Goal: Task Accomplishment & Management: Manage account settings

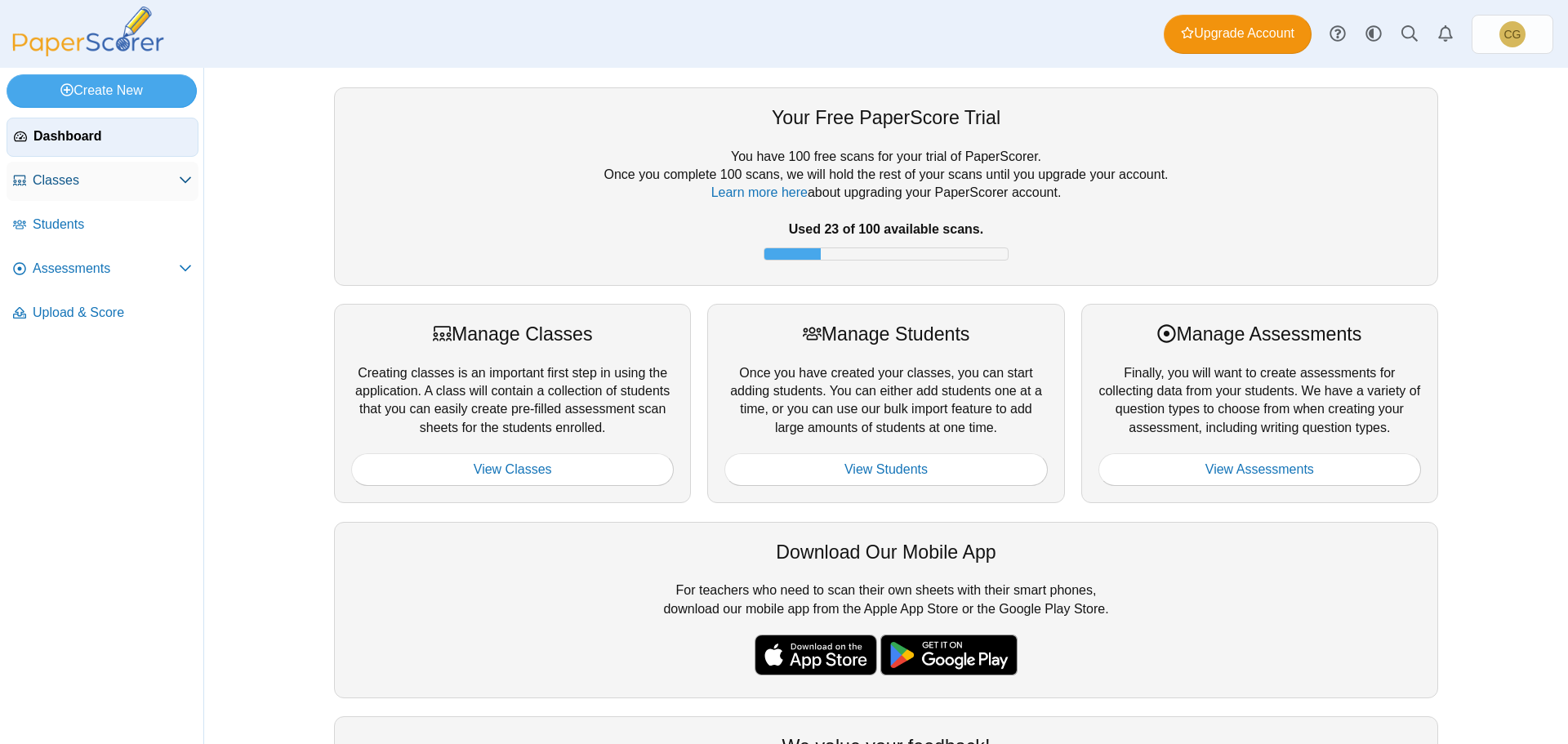
click at [56, 178] on span "Classes" at bounding box center [105, 181] width 146 height 18
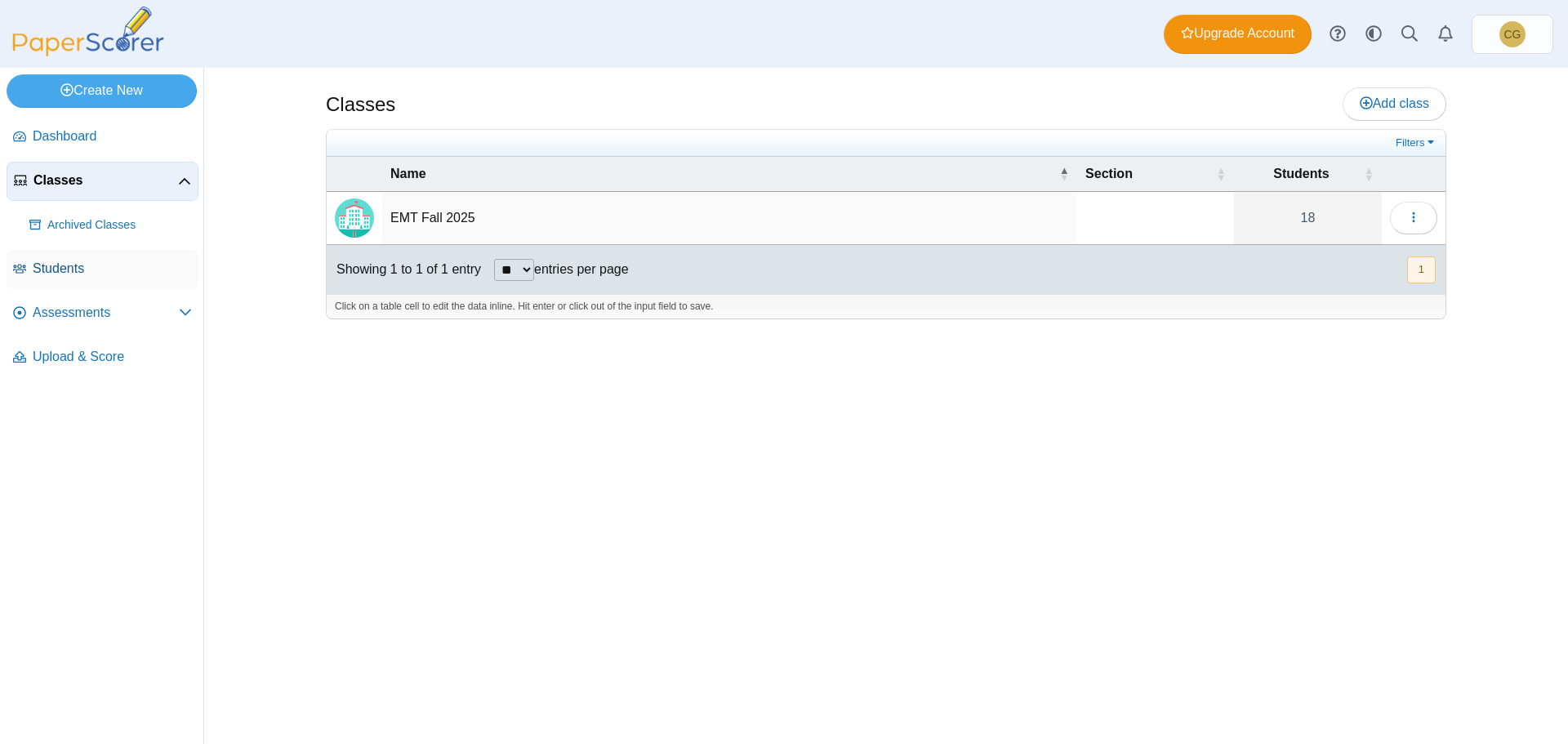
click at [71, 273] on span "Students" at bounding box center [112, 268] width 159 height 18
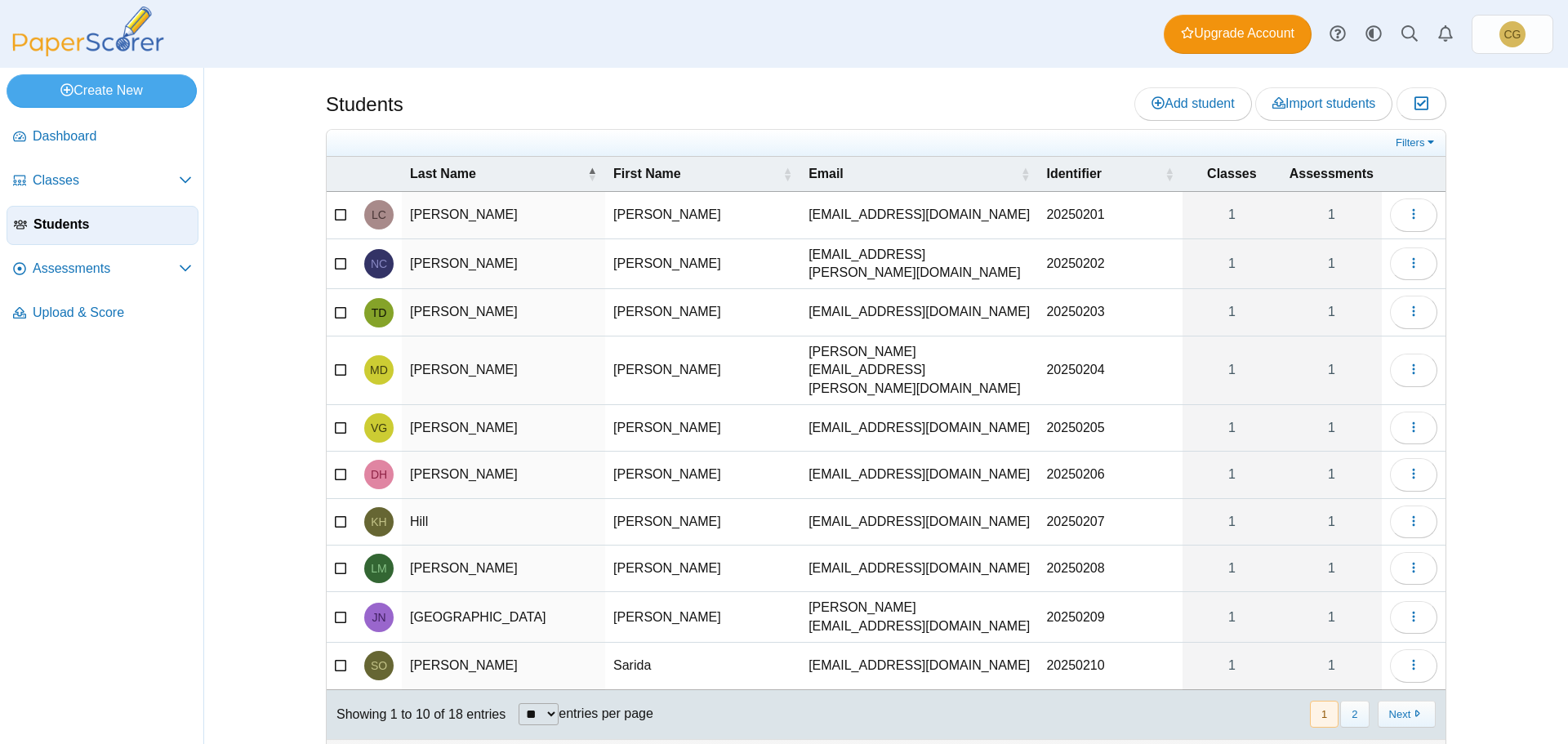
click at [537, 703] on select "** ** ** ***" at bounding box center [539, 713] width 40 height 22
select select "**"
click at [519, 703] on select "** ** ** ***" at bounding box center [539, 713] width 40 height 22
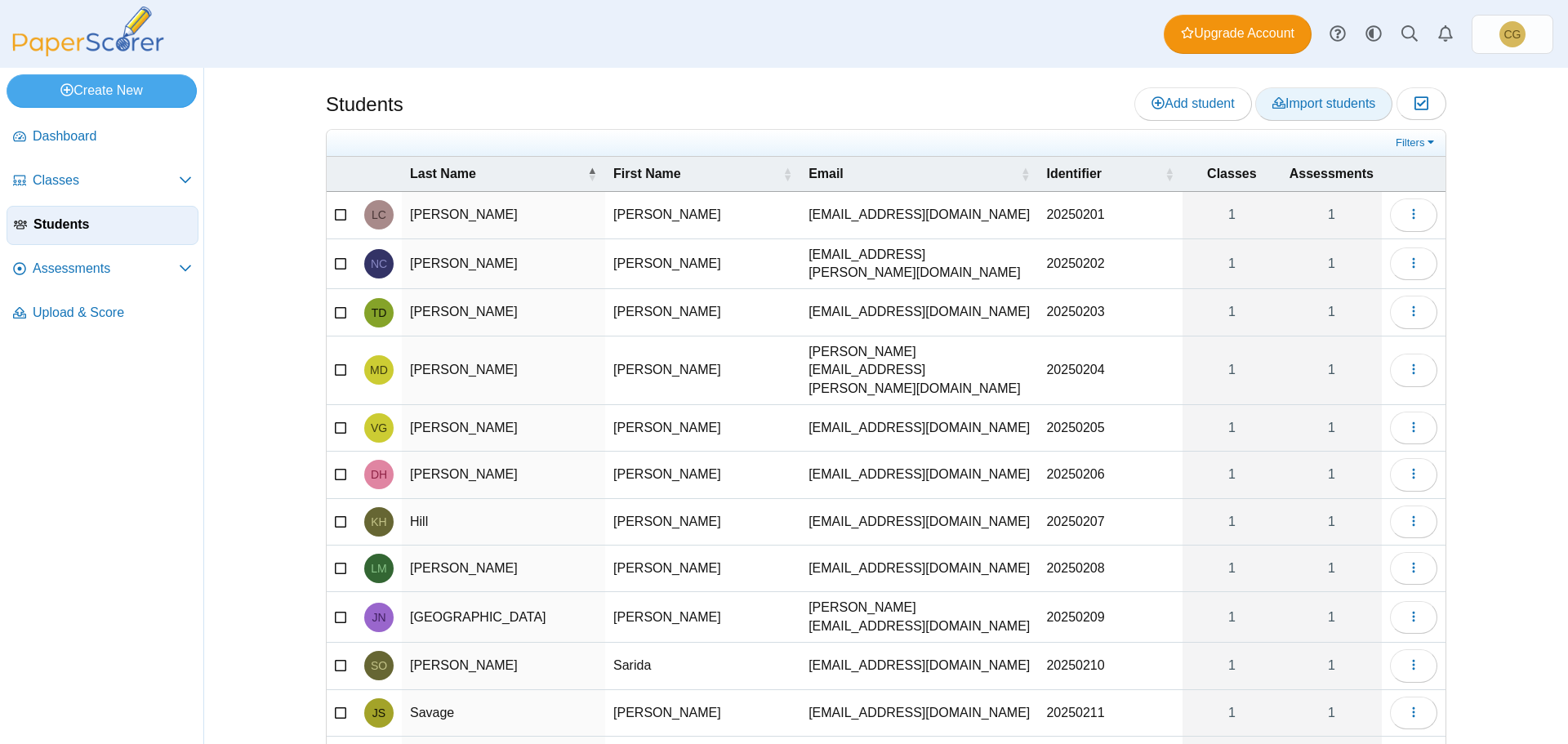
click at [1311, 110] on span "Import students" at bounding box center [1324, 103] width 103 height 14
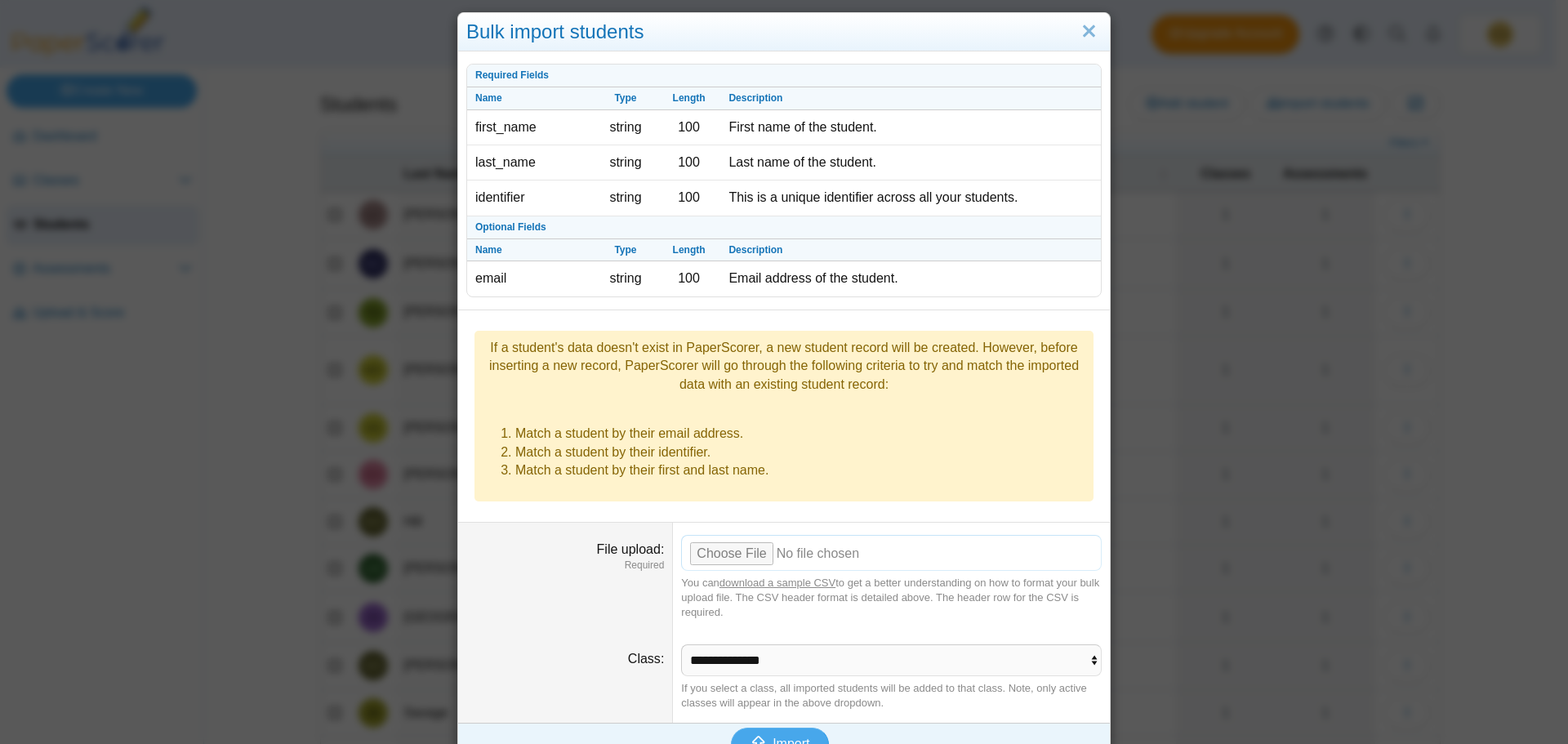
scroll to position [22, 0]
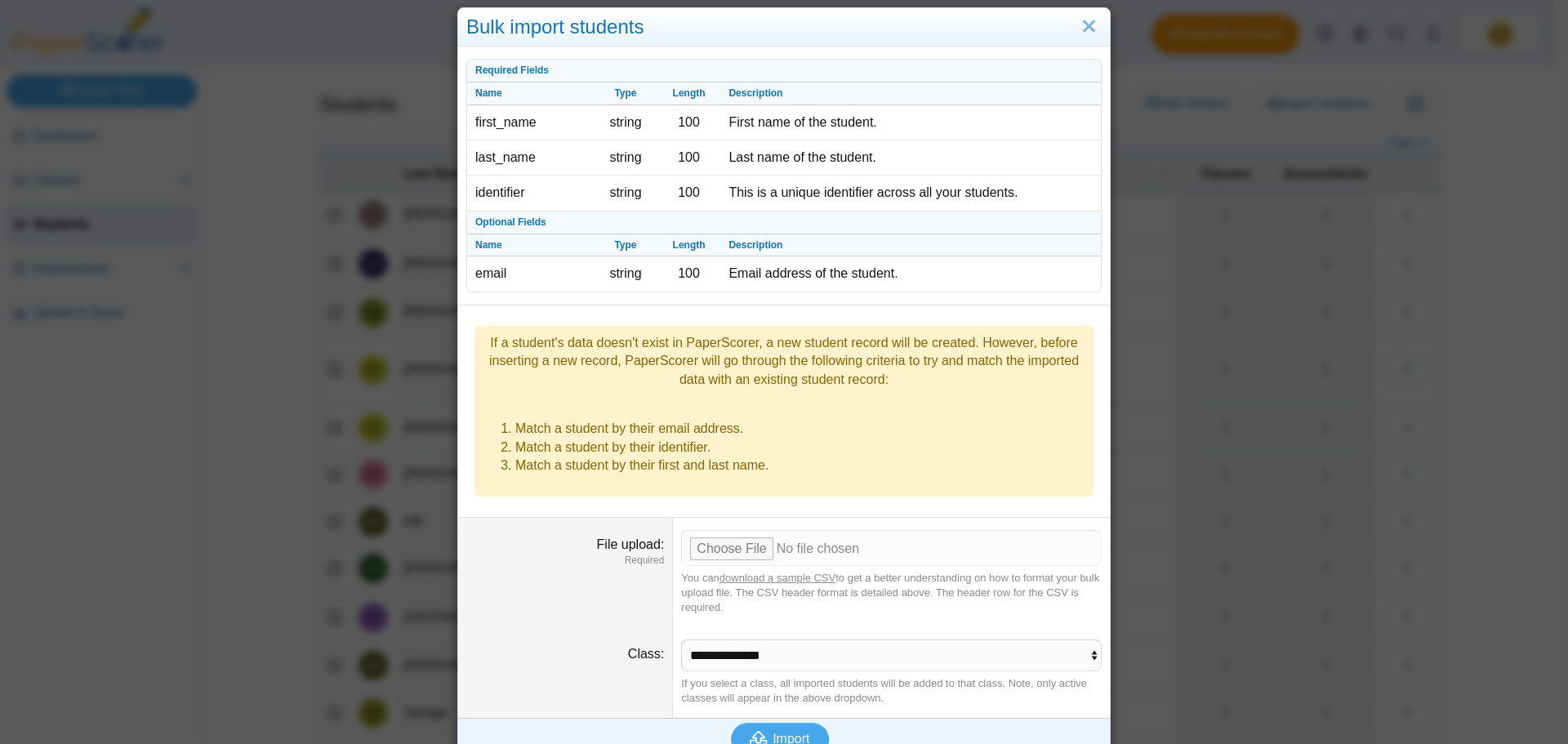
click at [761, 572] on link "download a sample CSV" at bounding box center [777, 578] width 116 height 12
drag, startPoint x: 957, startPoint y: 639, endPoint x: 957, endPoint y: 628, distance: 11.0
click at [957, 640] on select "**********" at bounding box center [891, 655] width 420 height 32
click at [956, 640] on select "**********" at bounding box center [891, 655] width 420 height 32
click at [1084, 21] on link "Close" at bounding box center [1089, 27] width 26 height 28
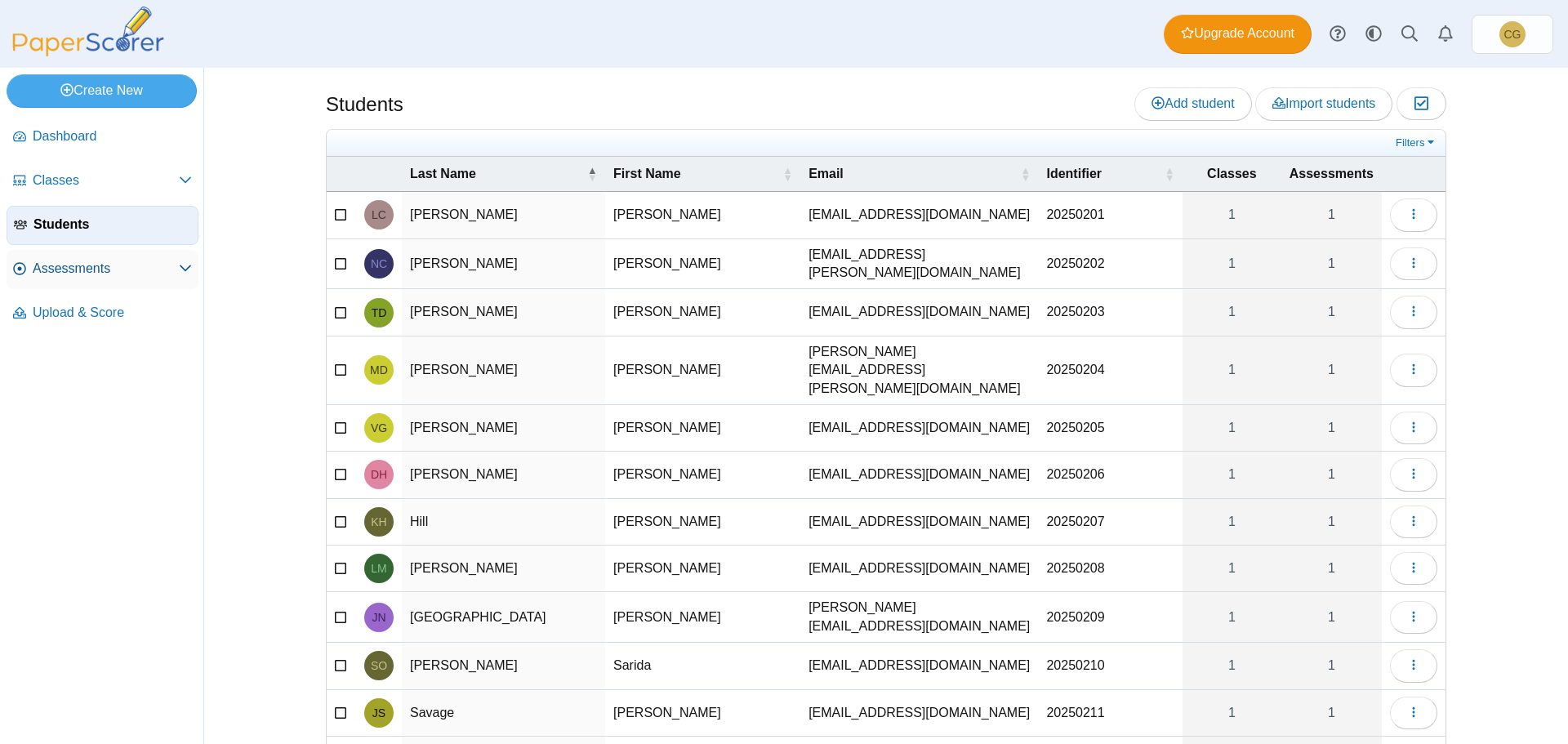
click at [75, 263] on span "Assessments" at bounding box center [105, 268] width 146 height 18
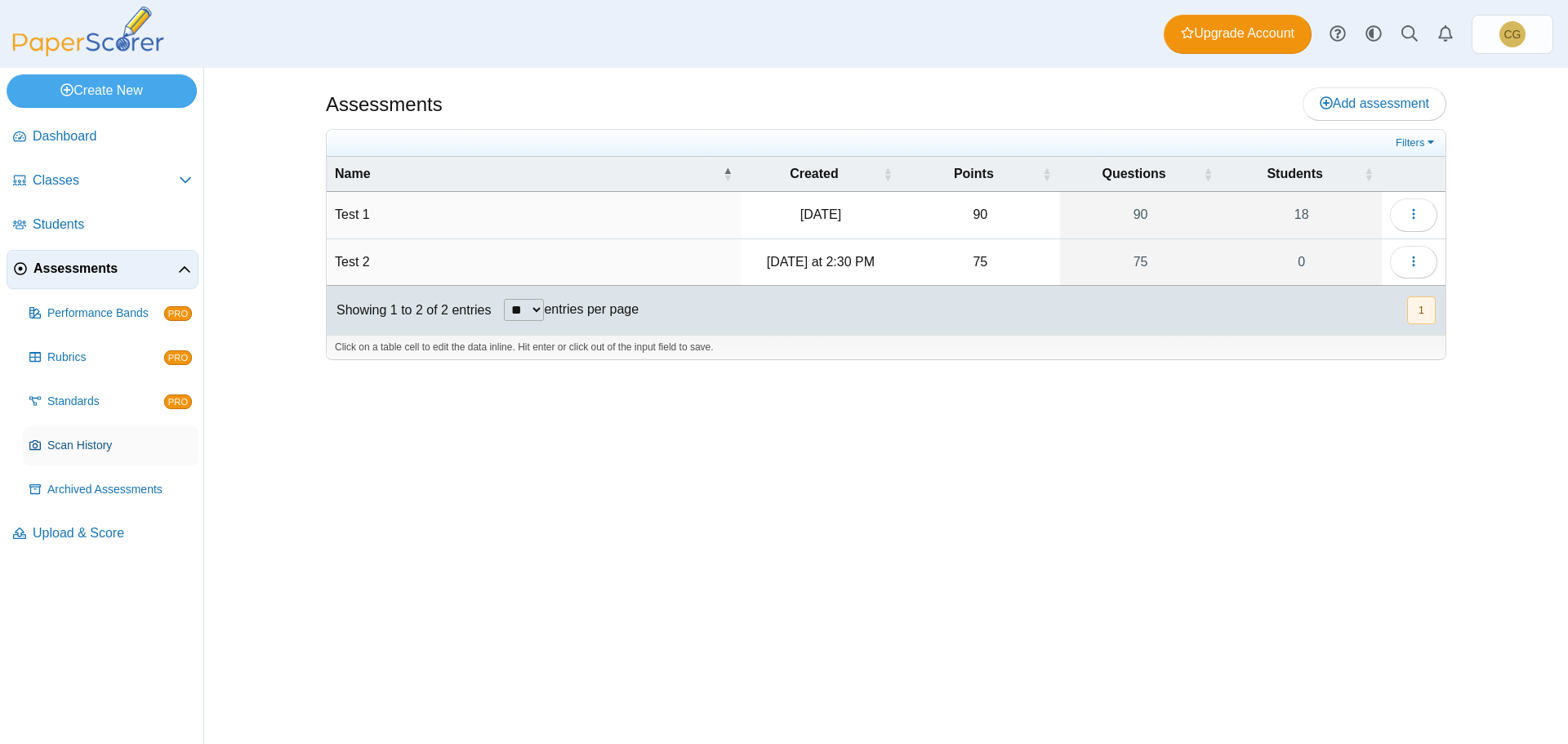
click at [93, 442] on span "Scan History" at bounding box center [119, 445] width 144 height 16
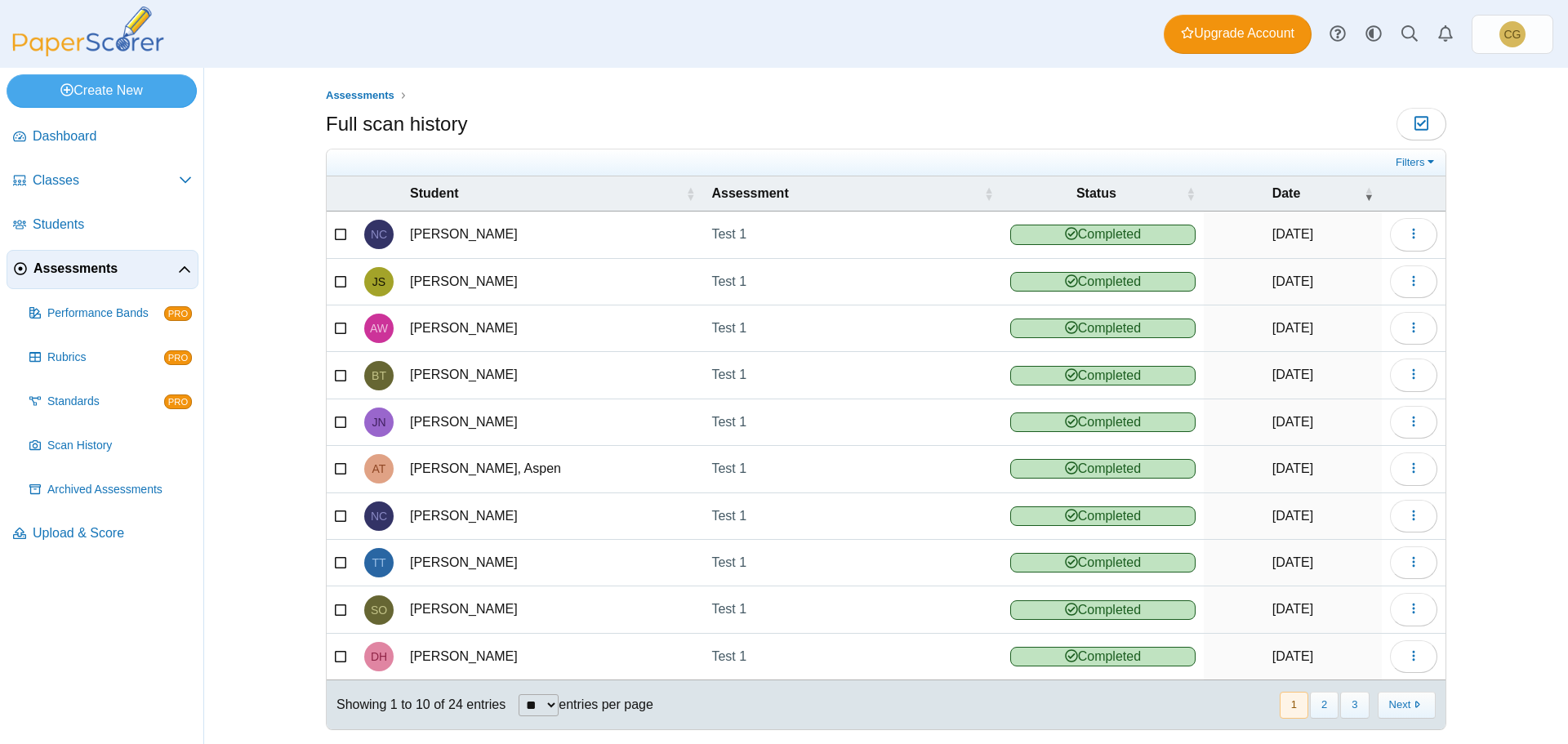
click at [537, 706] on select "** ** ** ***" at bounding box center [539, 705] width 40 height 22
select select "**"
click at [519, 694] on select "** ** ** ***" at bounding box center [539, 705] width 40 height 22
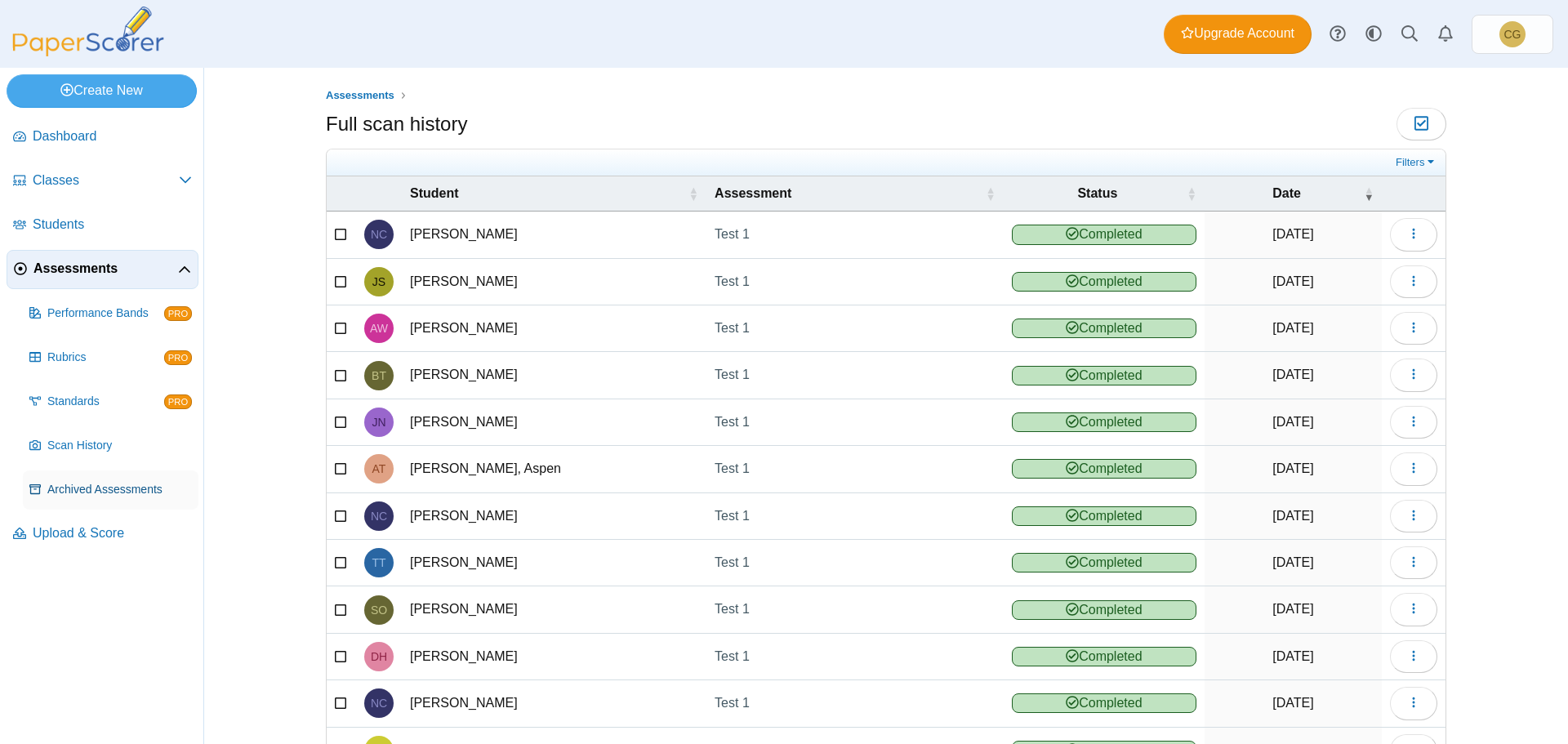
click at [109, 487] on span "Archived Assessments" at bounding box center [119, 490] width 144 height 16
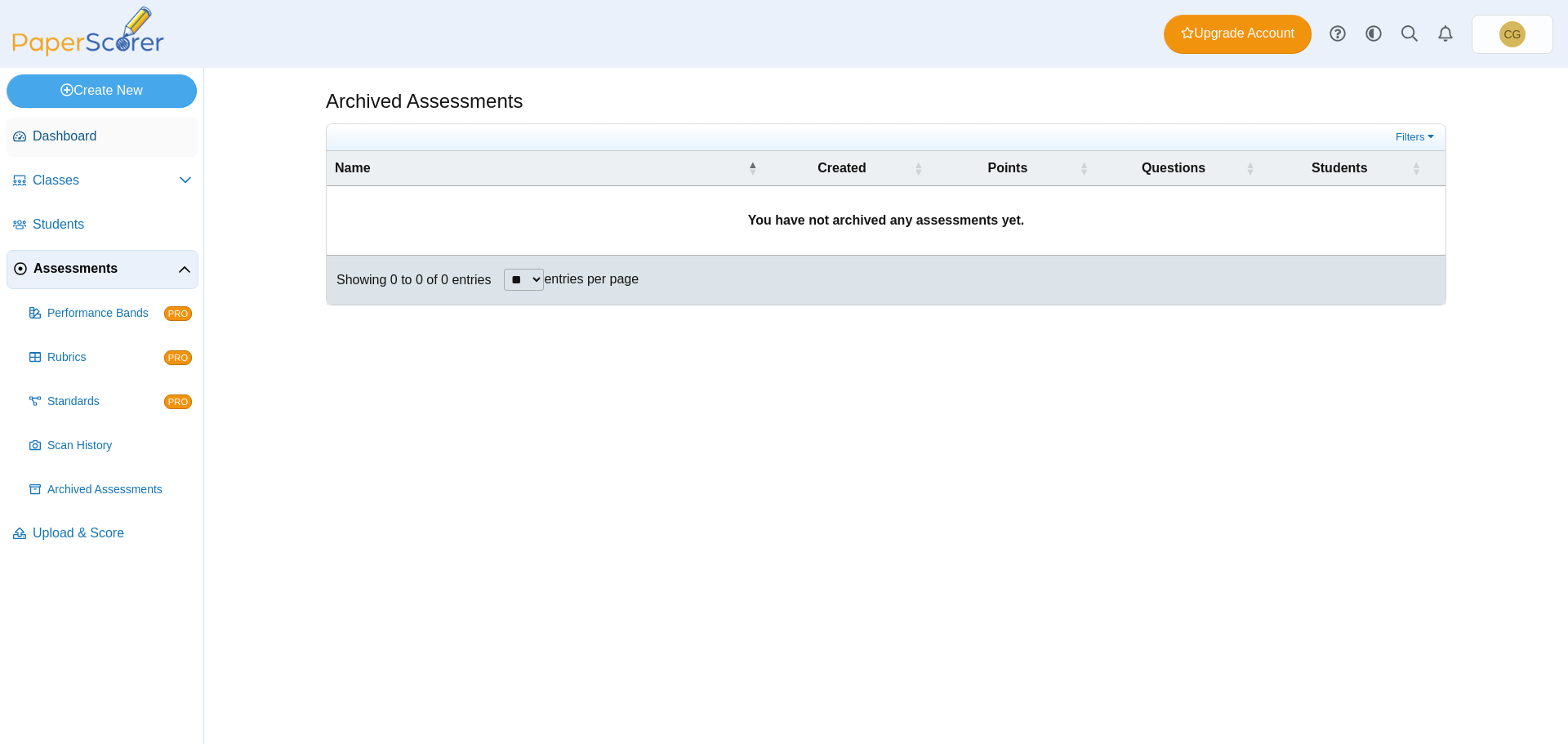
click at [79, 145] on link "Dashboard" at bounding box center [102, 137] width 192 height 39
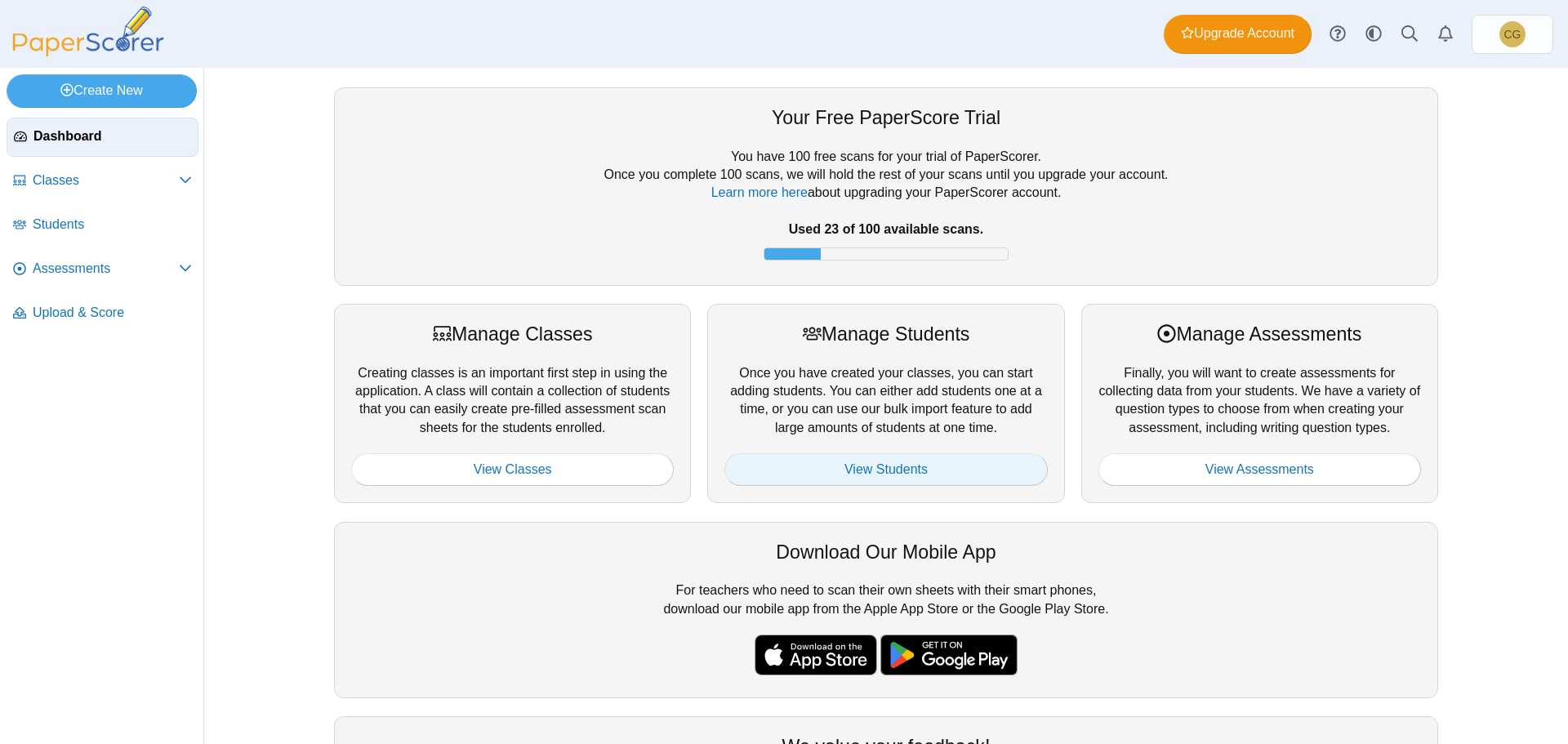
click at [958, 466] on link "View Students" at bounding box center [886, 470] width 323 height 32
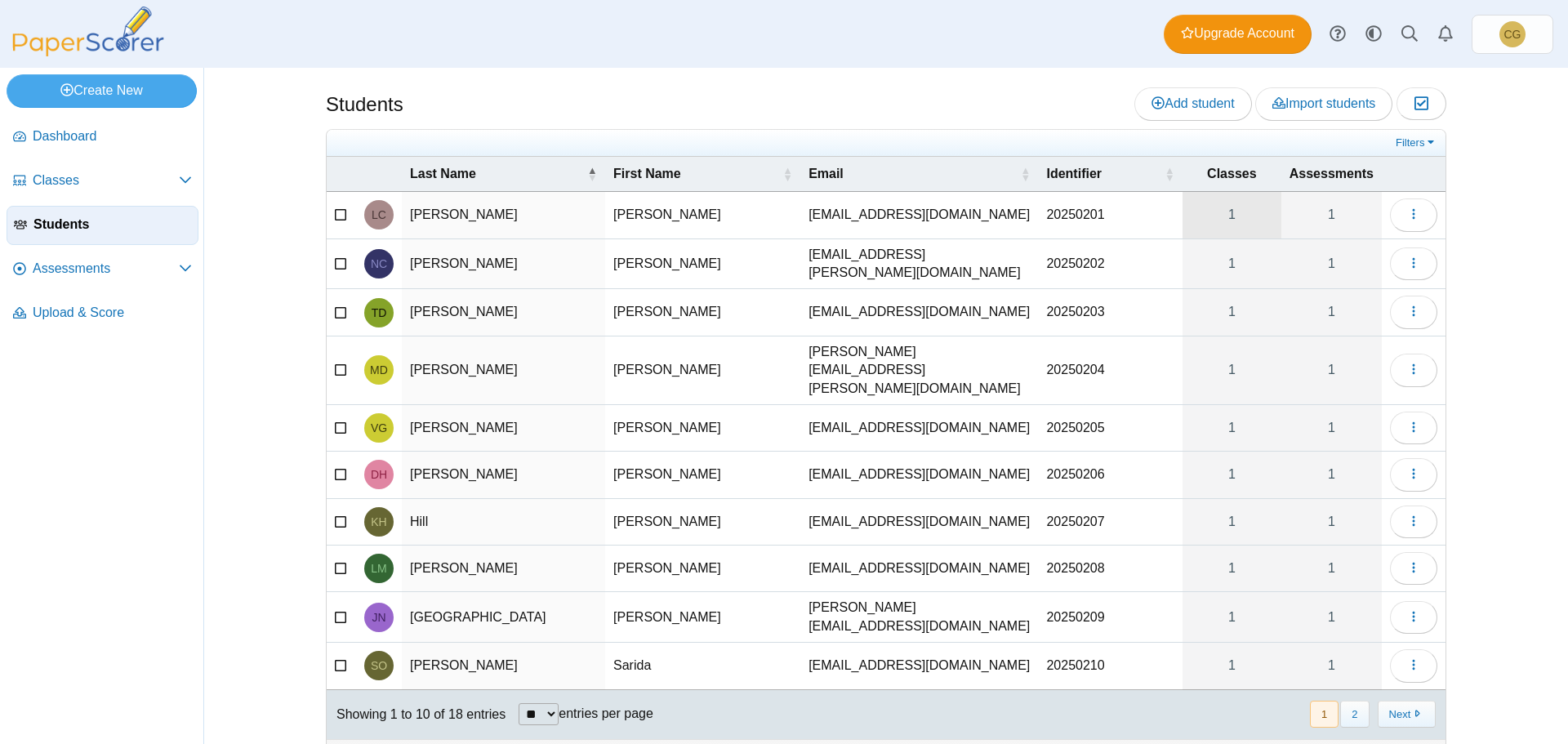
click at [1246, 213] on link "1" at bounding box center [1232, 215] width 98 height 46
click at [1234, 27] on span "Upgrade Account" at bounding box center [1238, 33] width 114 height 18
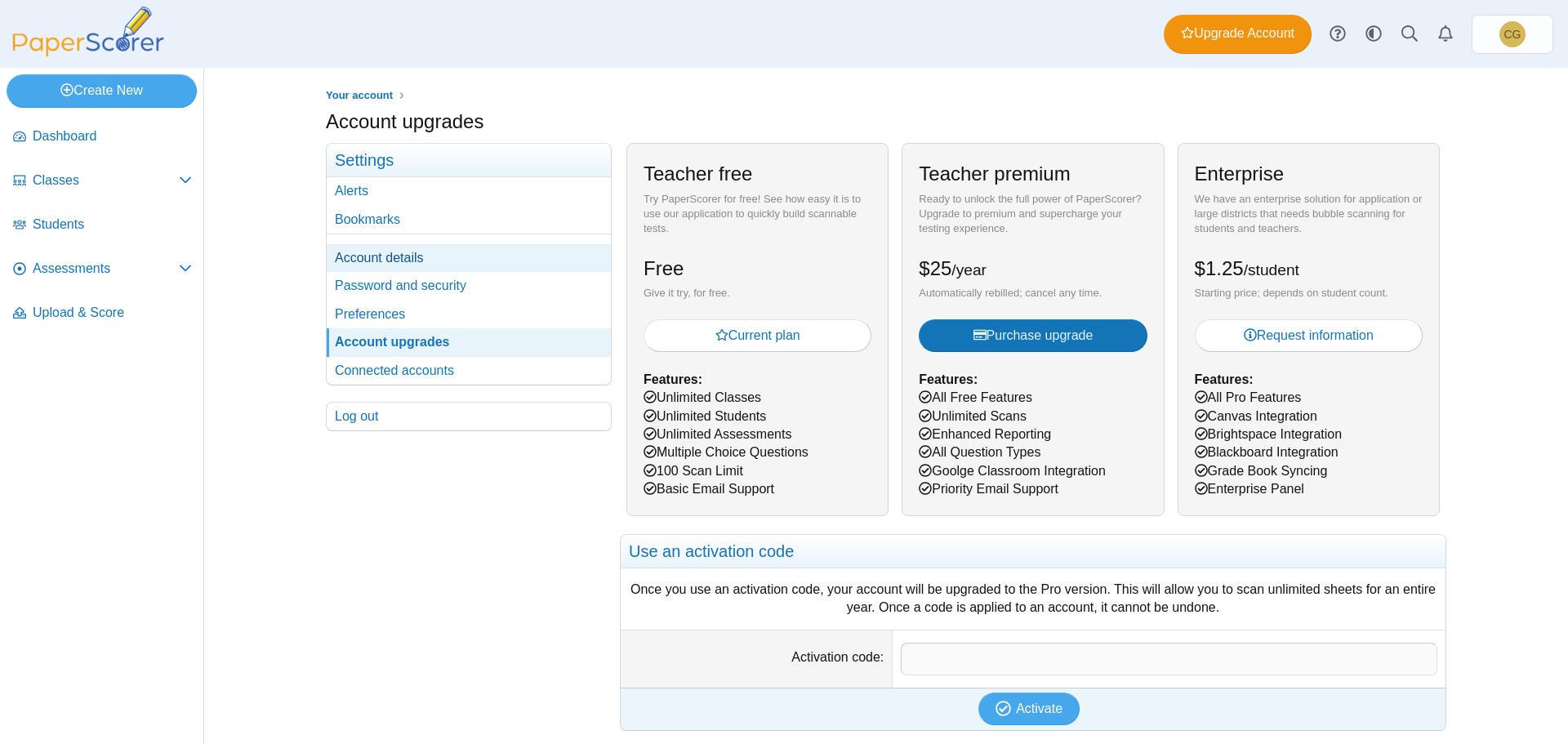
click at [381, 254] on link "Account details" at bounding box center [469, 258] width 285 height 28
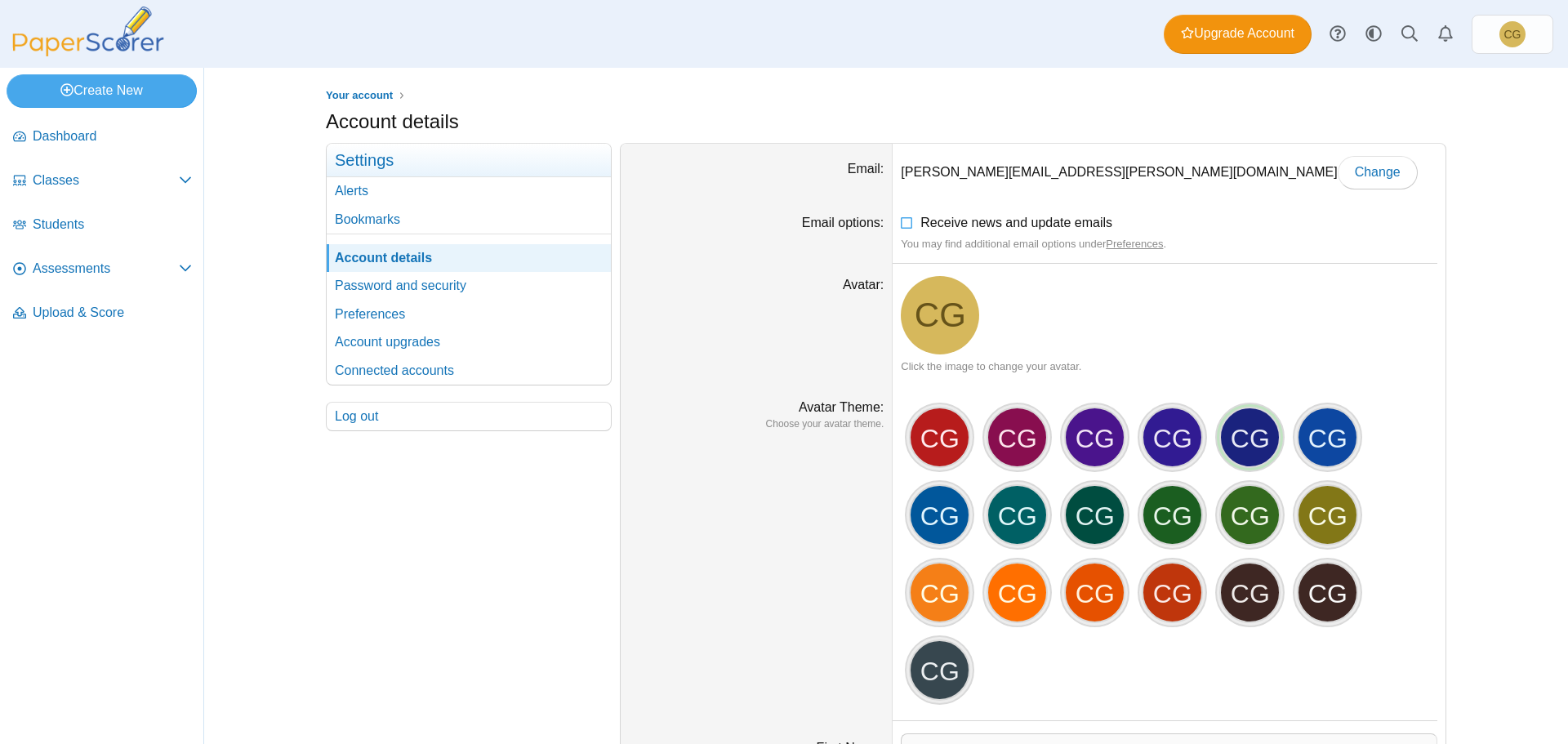
click at [1240, 441] on div "CG" at bounding box center [1250, 437] width 61 height 61
click at [923, 317] on span "CG" at bounding box center [941, 315] width 52 height 34
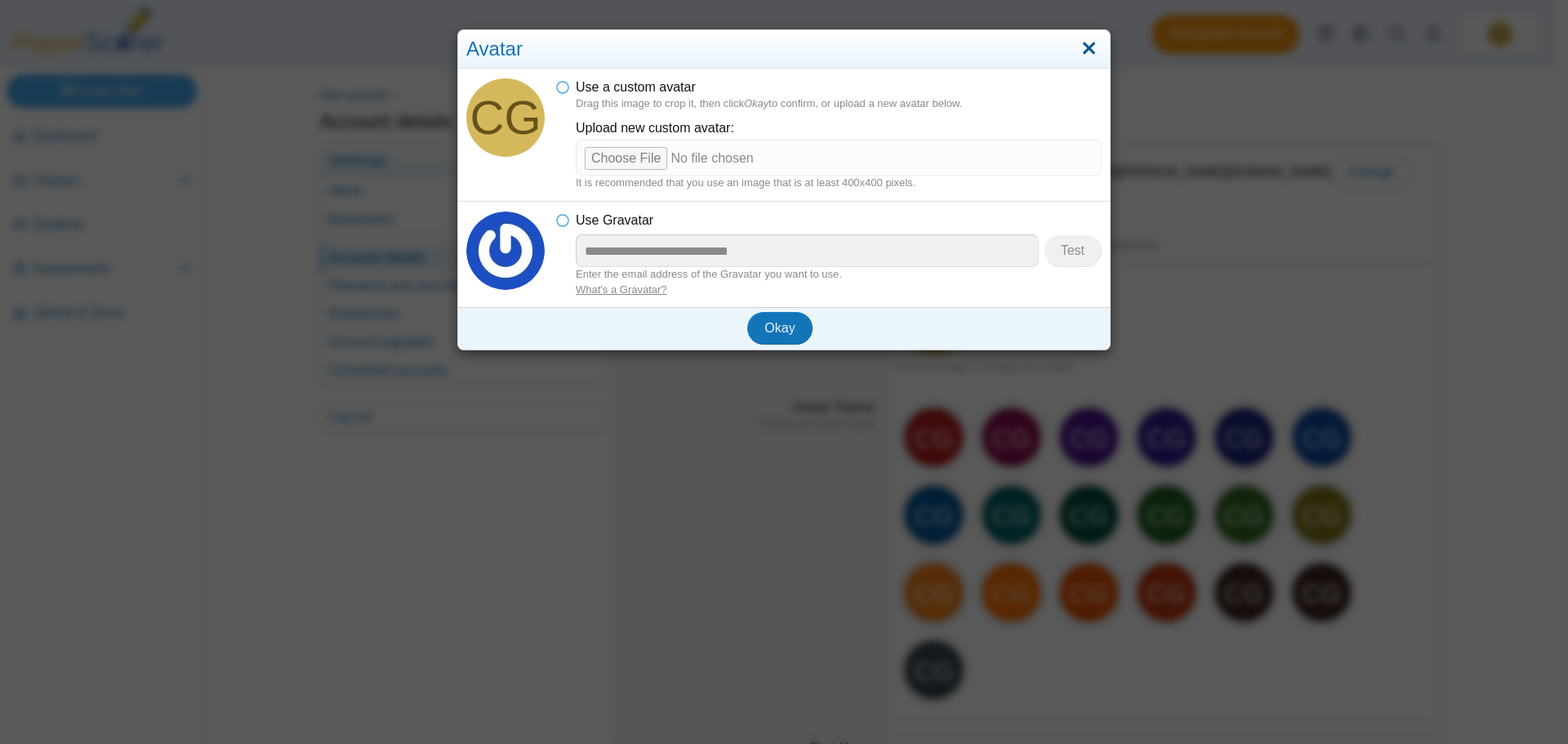
click at [1085, 47] on link "Close" at bounding box center [1089, 49] width 26 height 28
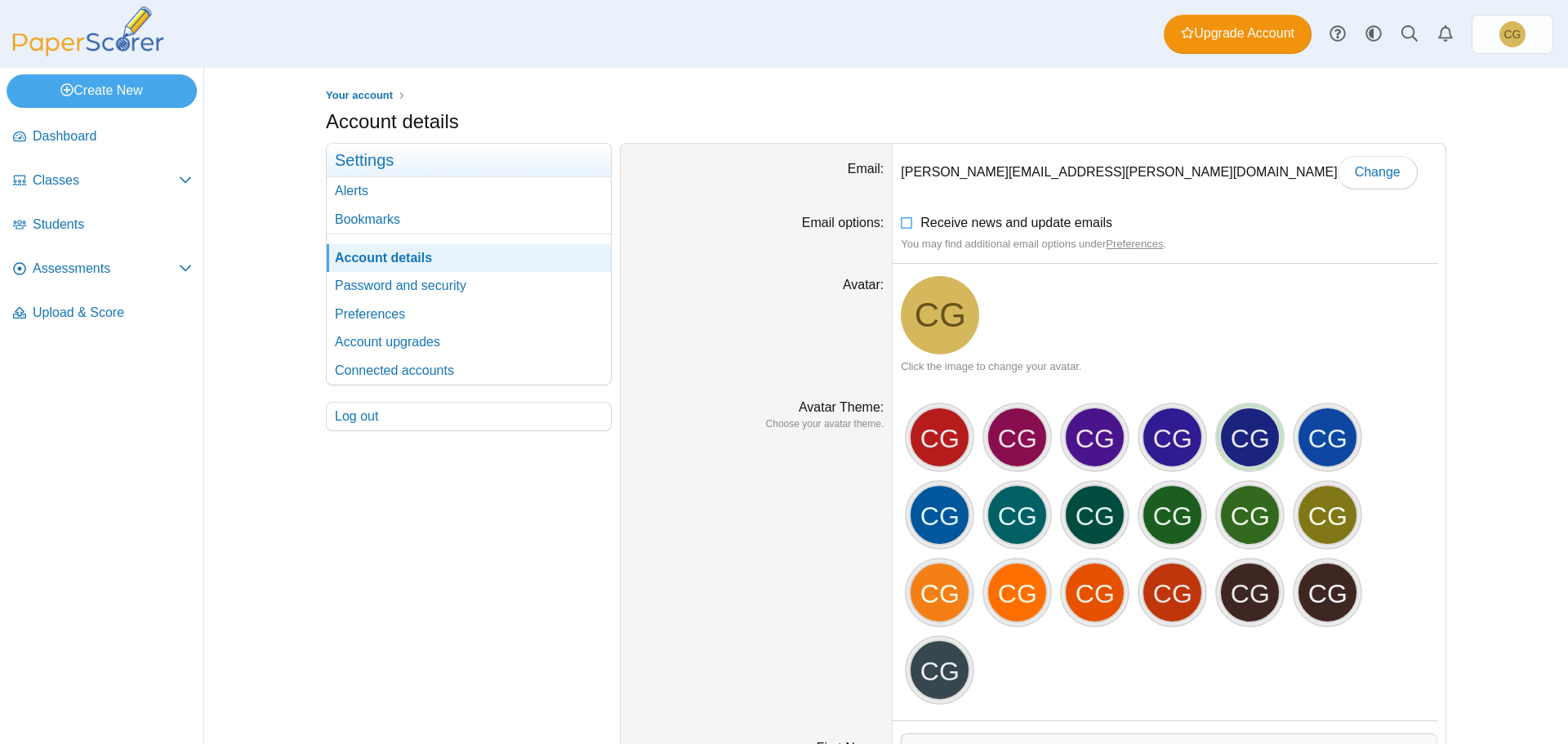
click at [1240, 440] on div "CG" at bounding box center [1250, 437] width 61 height 61
click at [1330, 437] on div "CG" at bounding box center [1327, 437] width 61 height 61
click at [1329, 441] on div "CG" at bounding box center [1327, 437] width 61 height 61
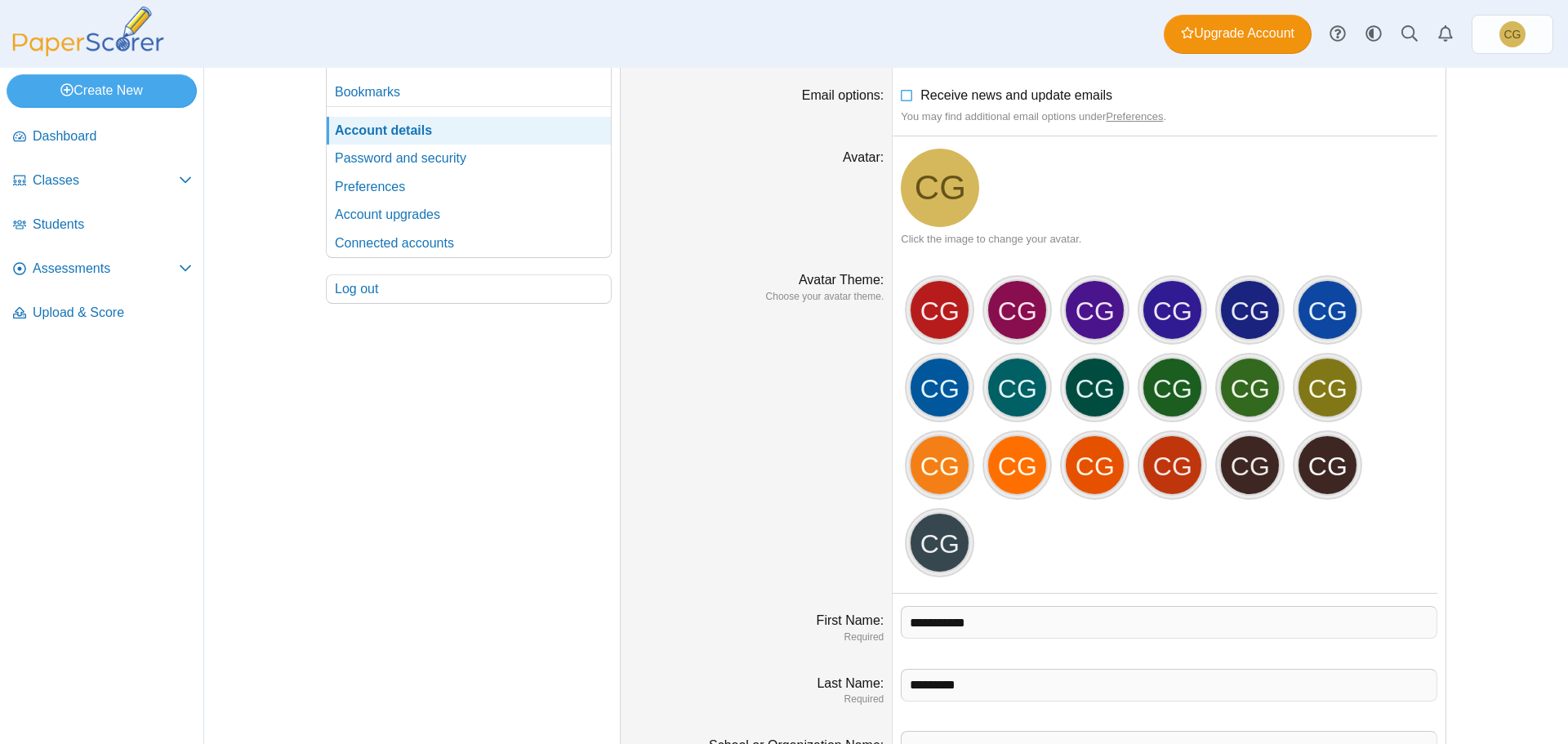
scroll to position [122, 0]
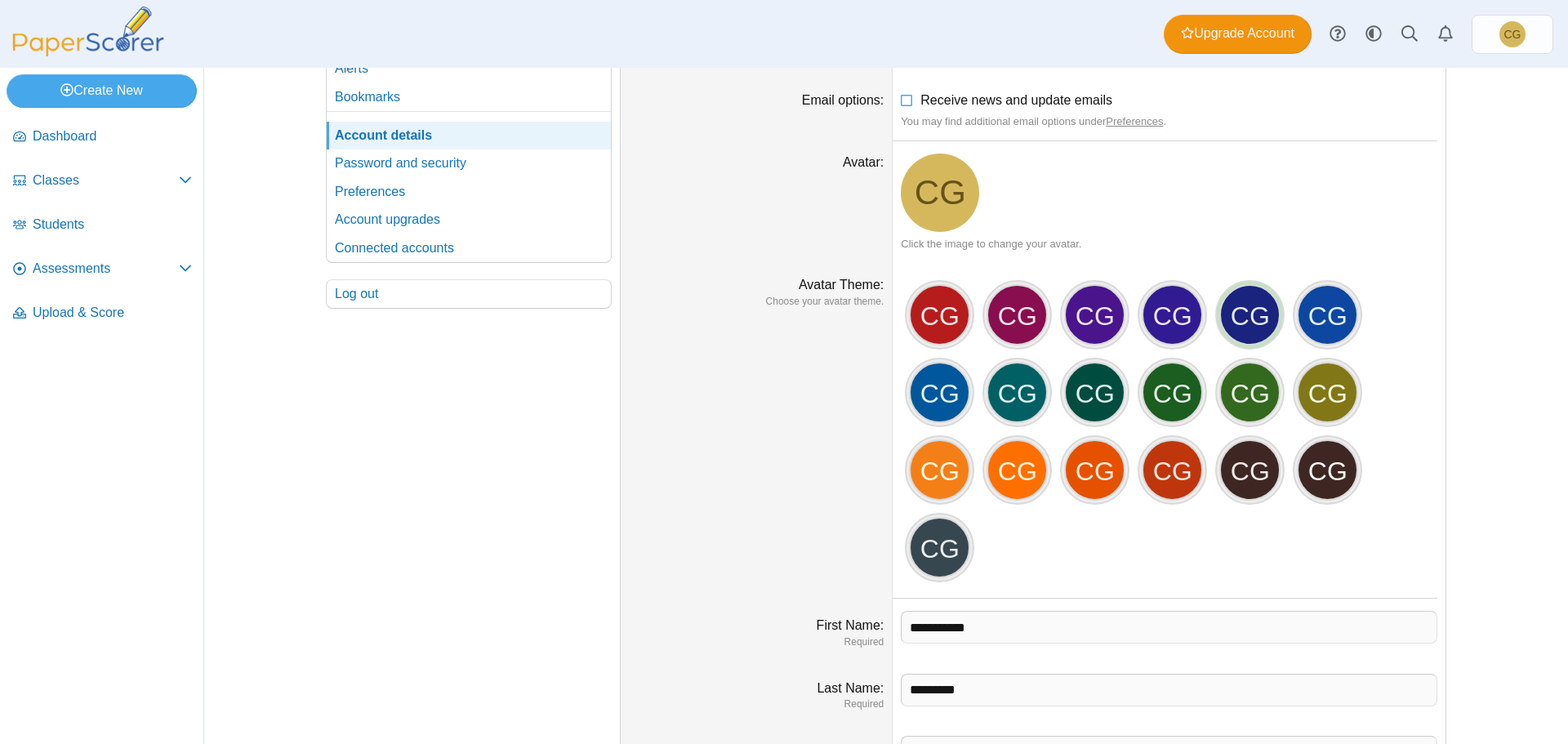
click at [1246, 318] on div "CG" at bounding box center [1250, 315] width 61 height 61
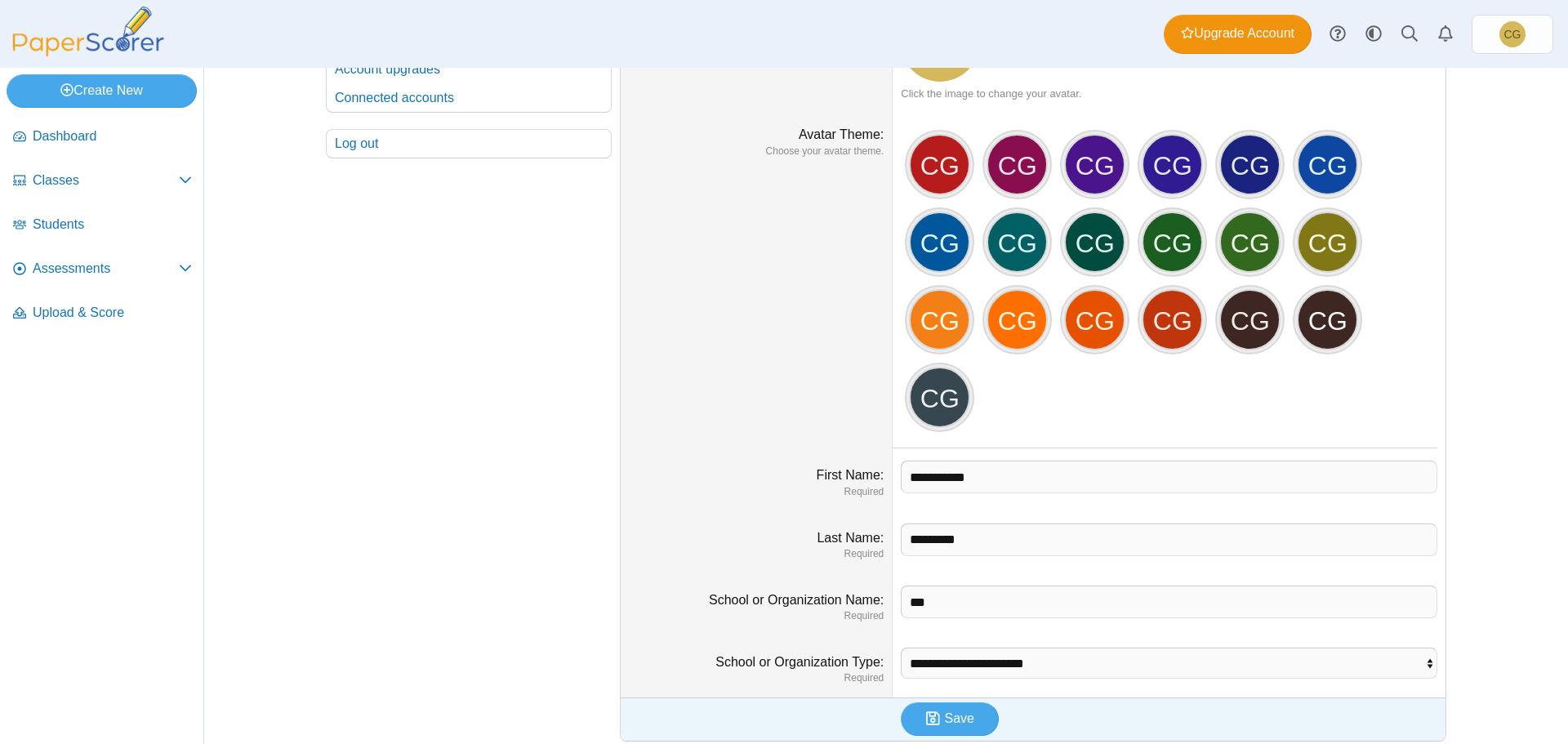
scroll to position [286, 0]
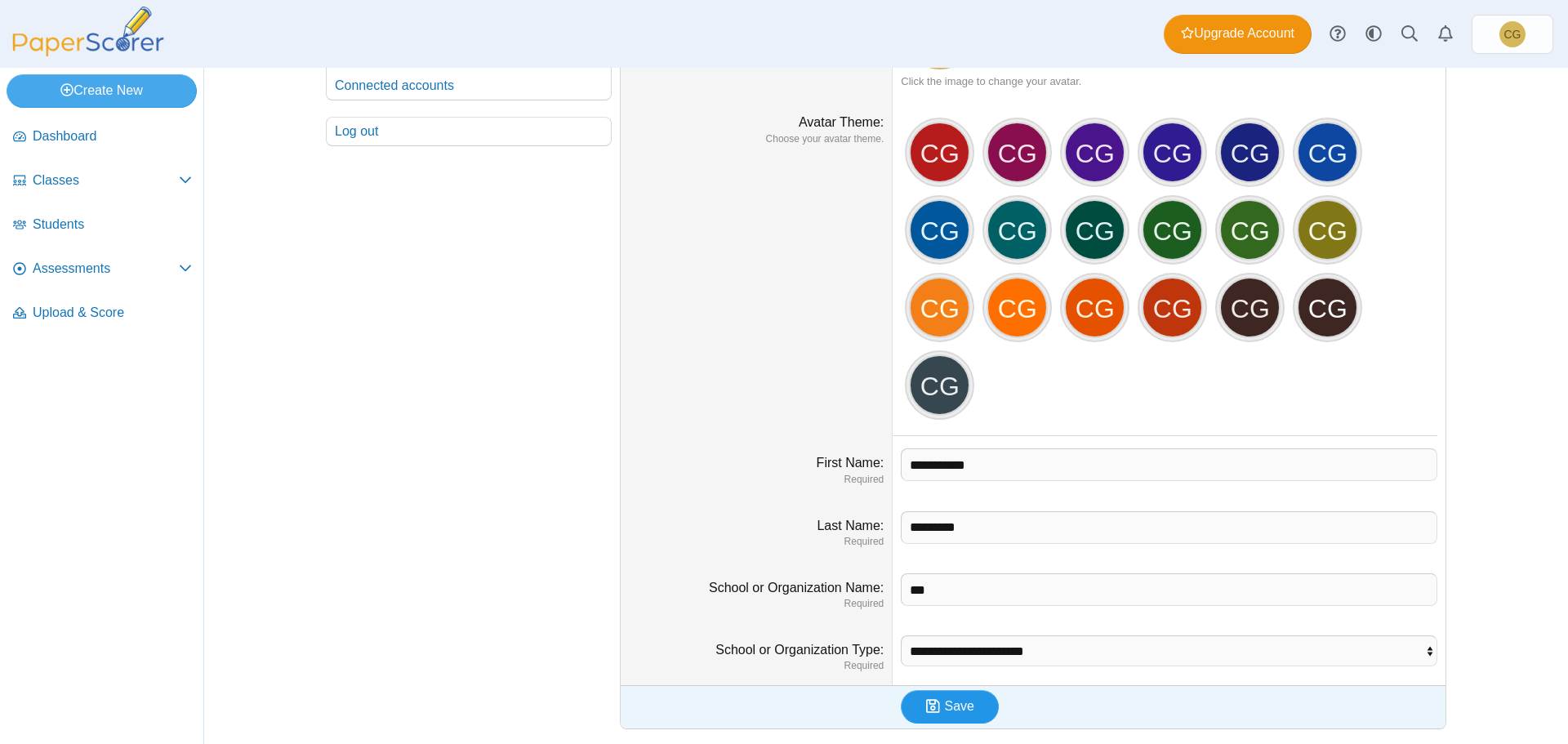
click at [963, 704] on span "Save" at bounding box center [960, 706] width 30 height 14
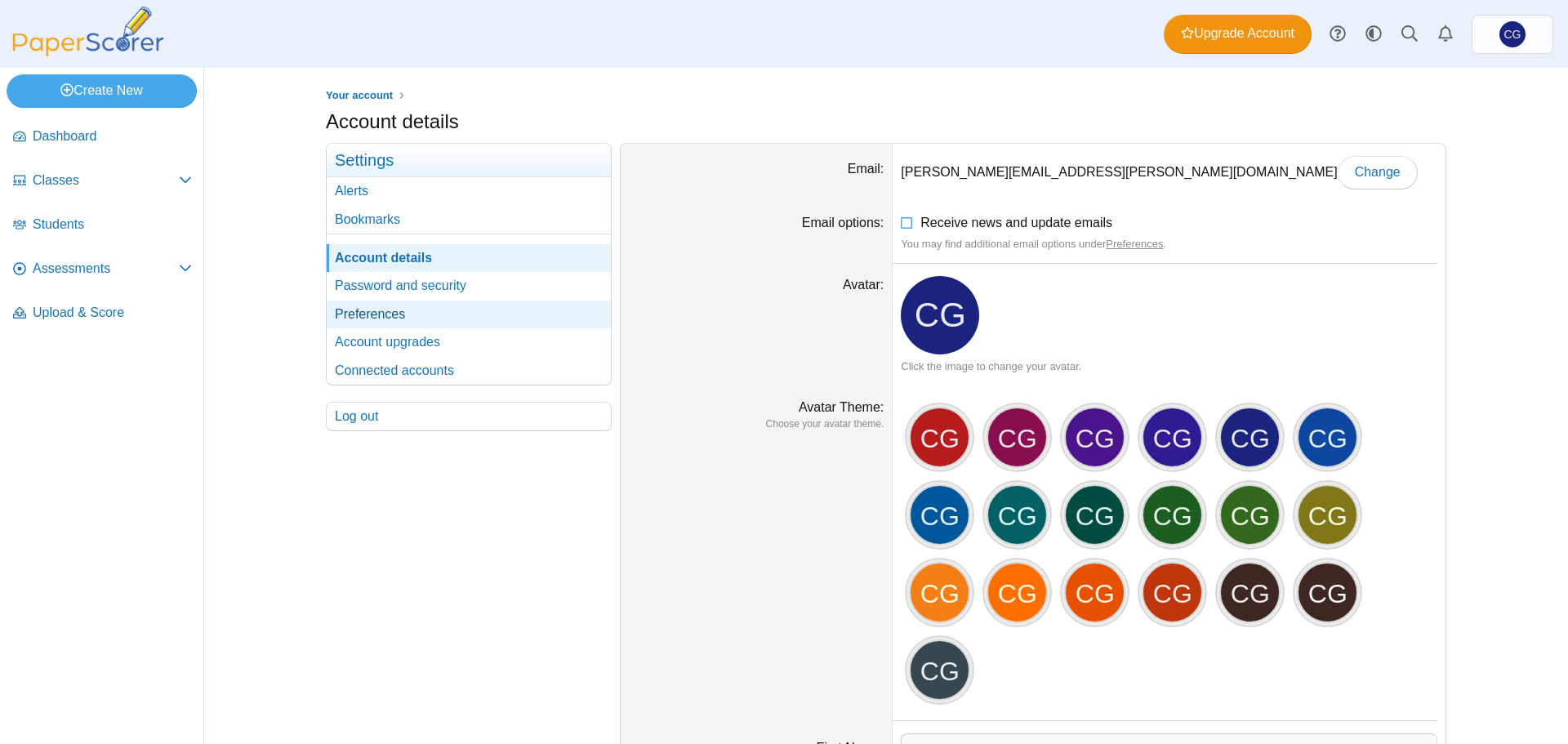
click at [367, 312] on link "Preferences" at bounding box center [469, 314] width 285 height 28
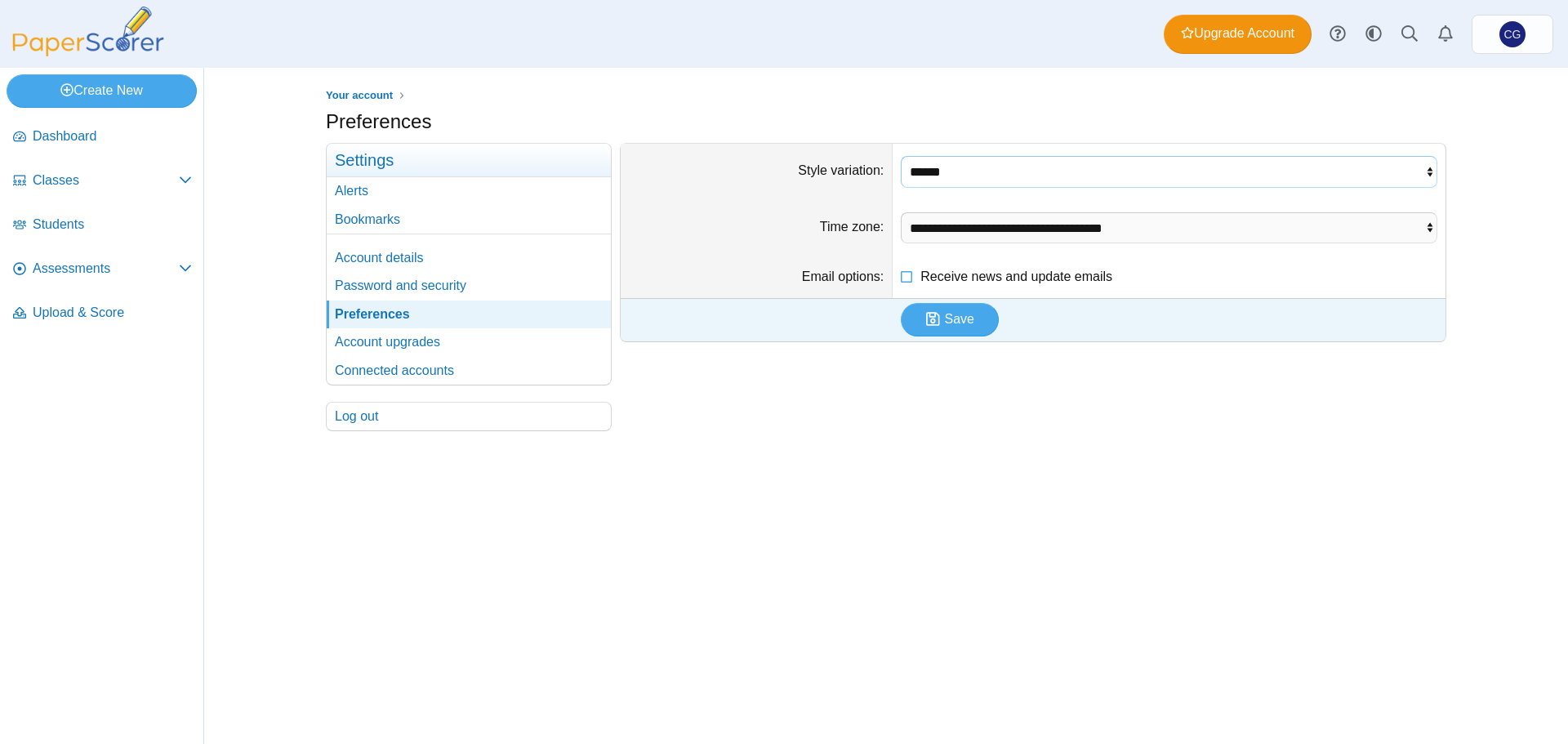
click at [1385, 170] on select "****** ***** ****" at bounding box center [1169, 171] width 537 height 32
click at [1296, 439] on div at bounding box center [886, 439] width 1121 height 16
click at [394, 338] on link "Account upgrades" at bounding box center [469, 342] width 285 height 28
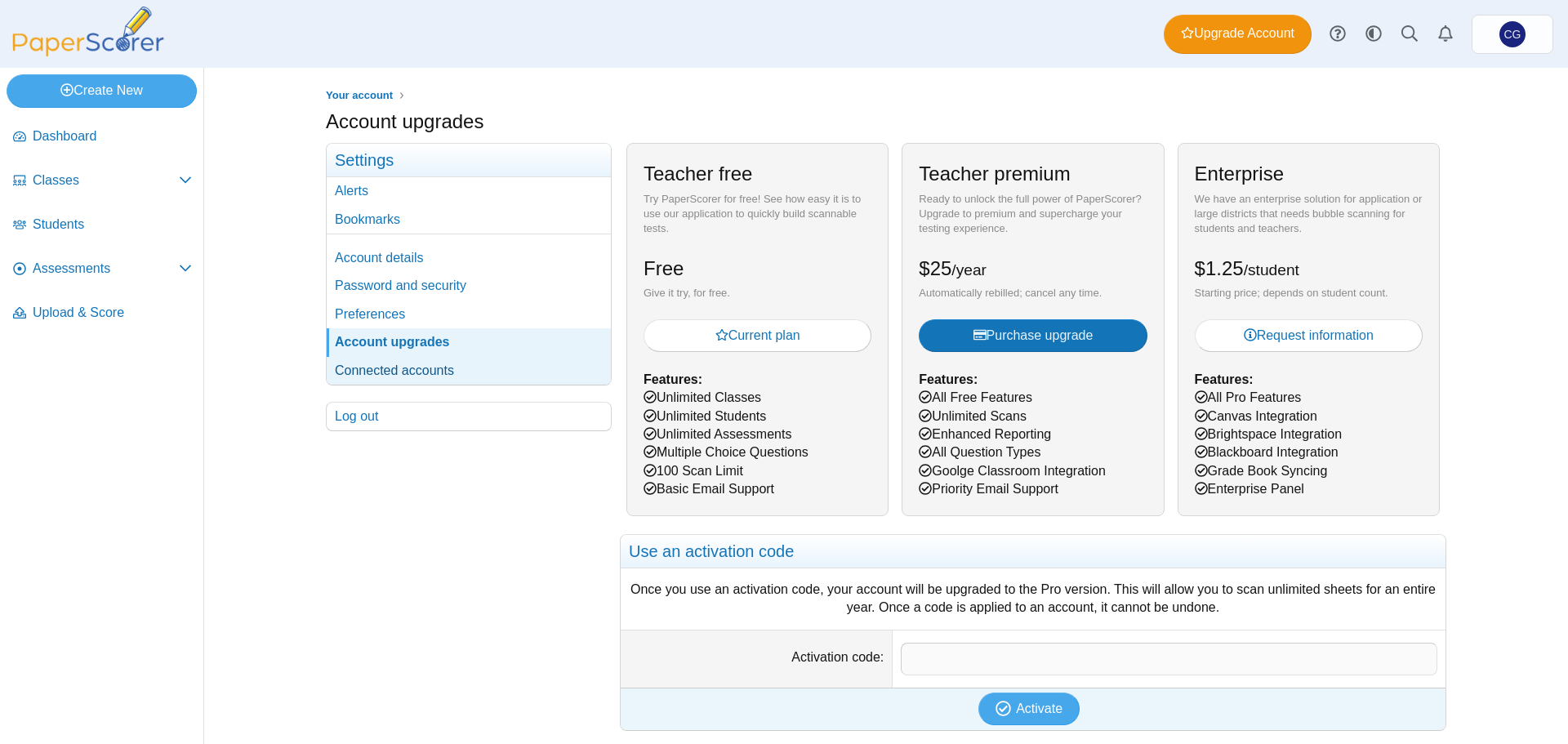
click at [405, 367] on link "Connected accounts" at bounding box center [469, 371] width 285 height 28
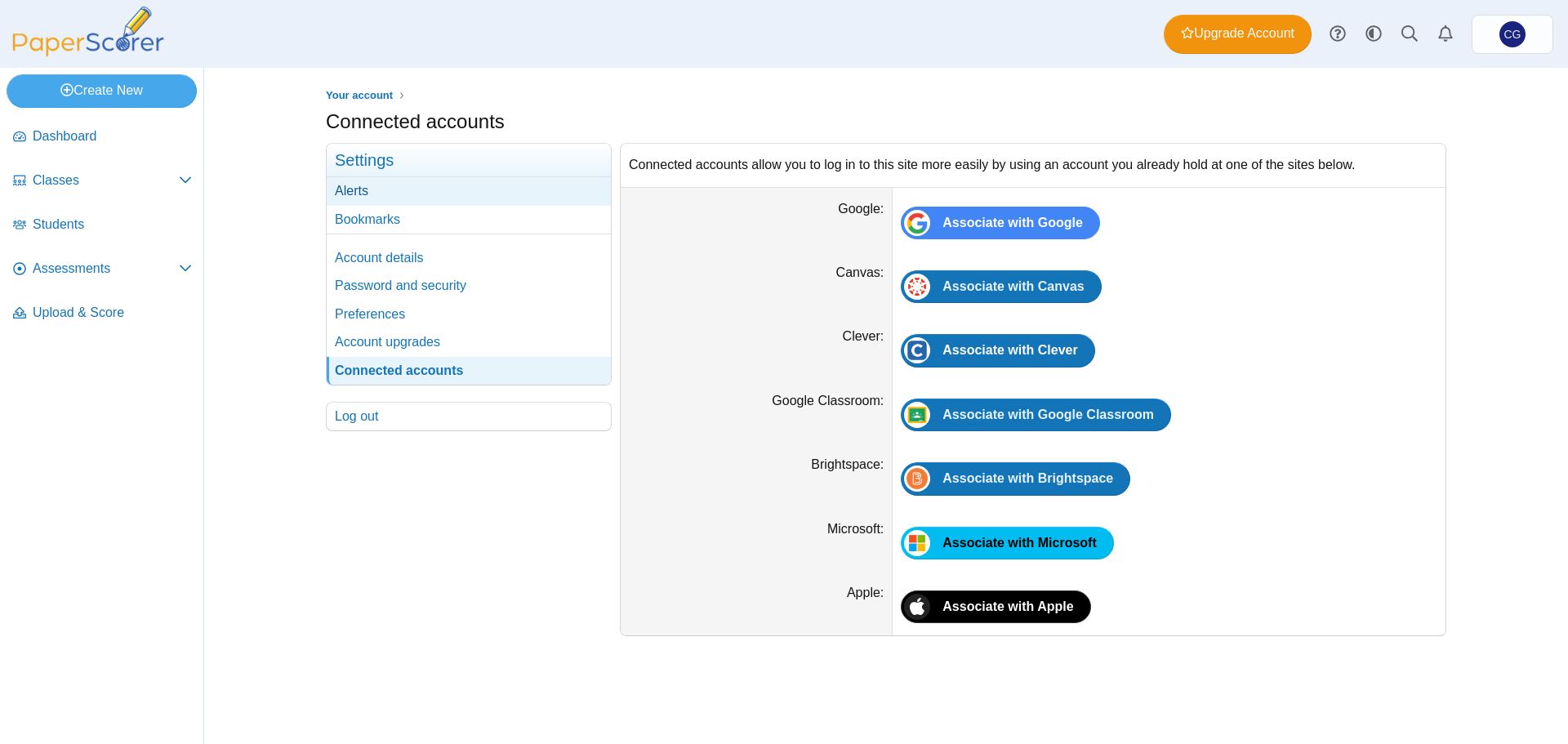
click at [394, 193] on link "Alerts" at bounding box center [469, 191] width 285 height 28
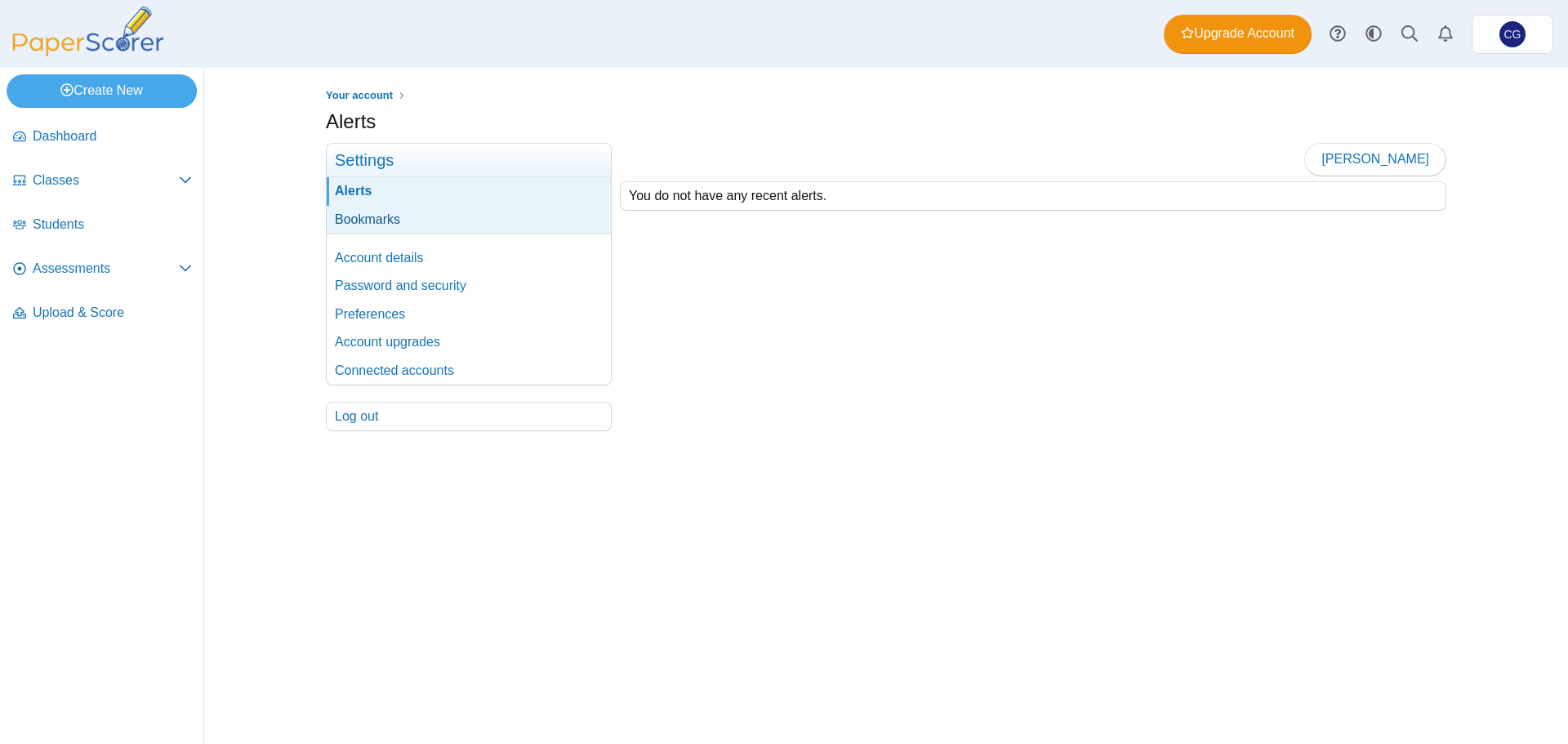
click at [392, 225] on link "Bookmarks" at bounding box center [469, 220] width 285 height 28
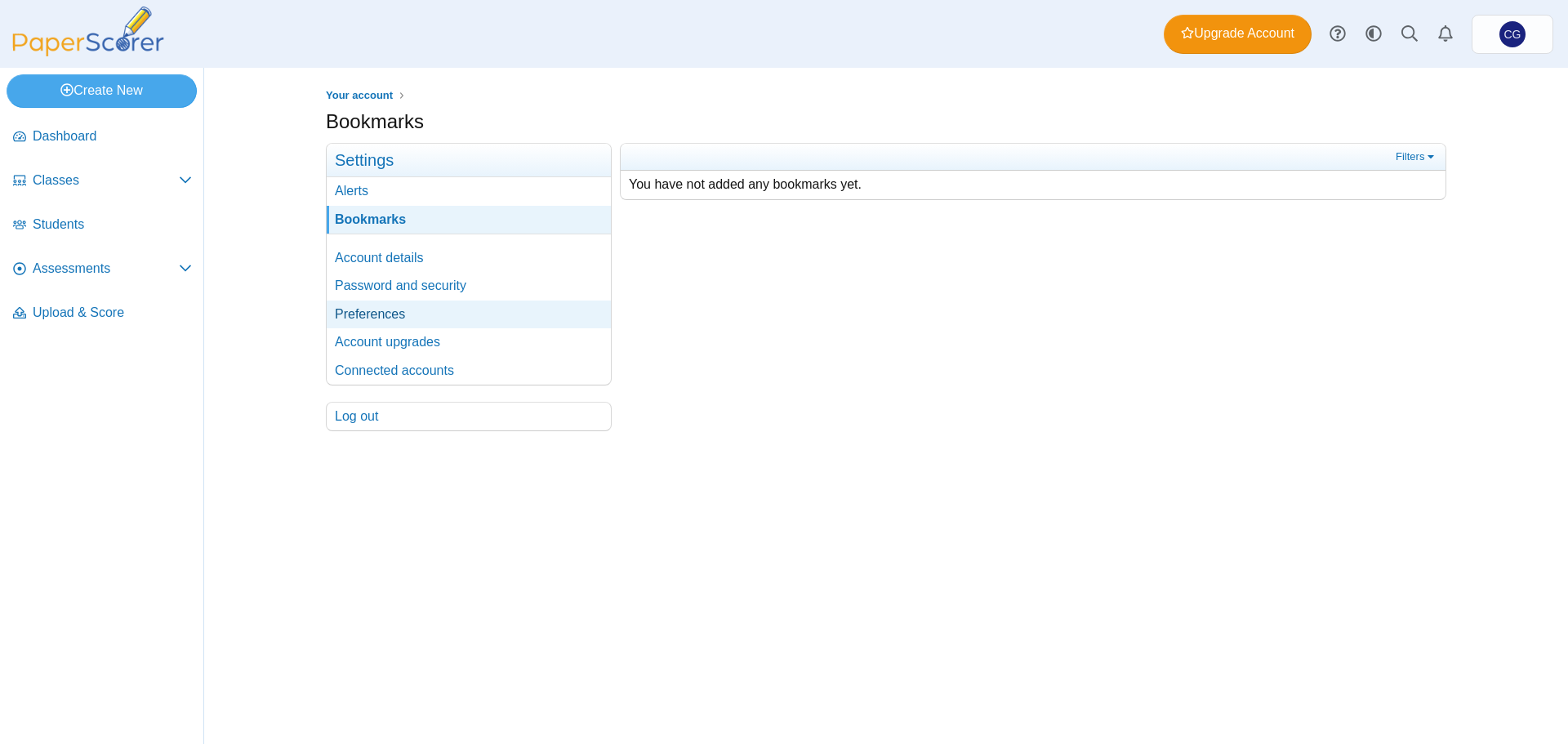
click at [396, 319] on link "Preferences" at bounding box center [469, 314] width 285 height 28
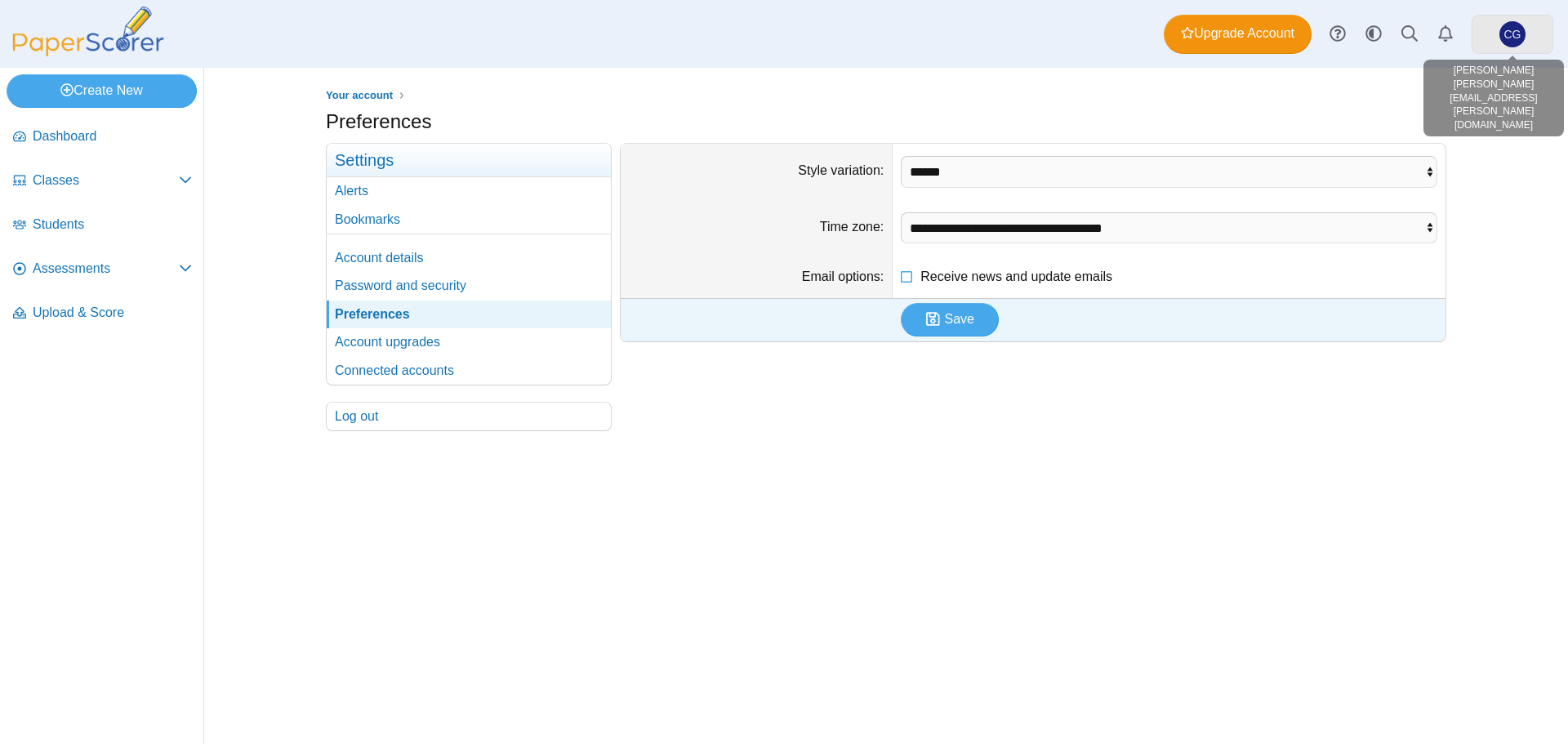
click at [1526, 32] on link "CG" at bounding box center [1513, 33] width 82 height 39
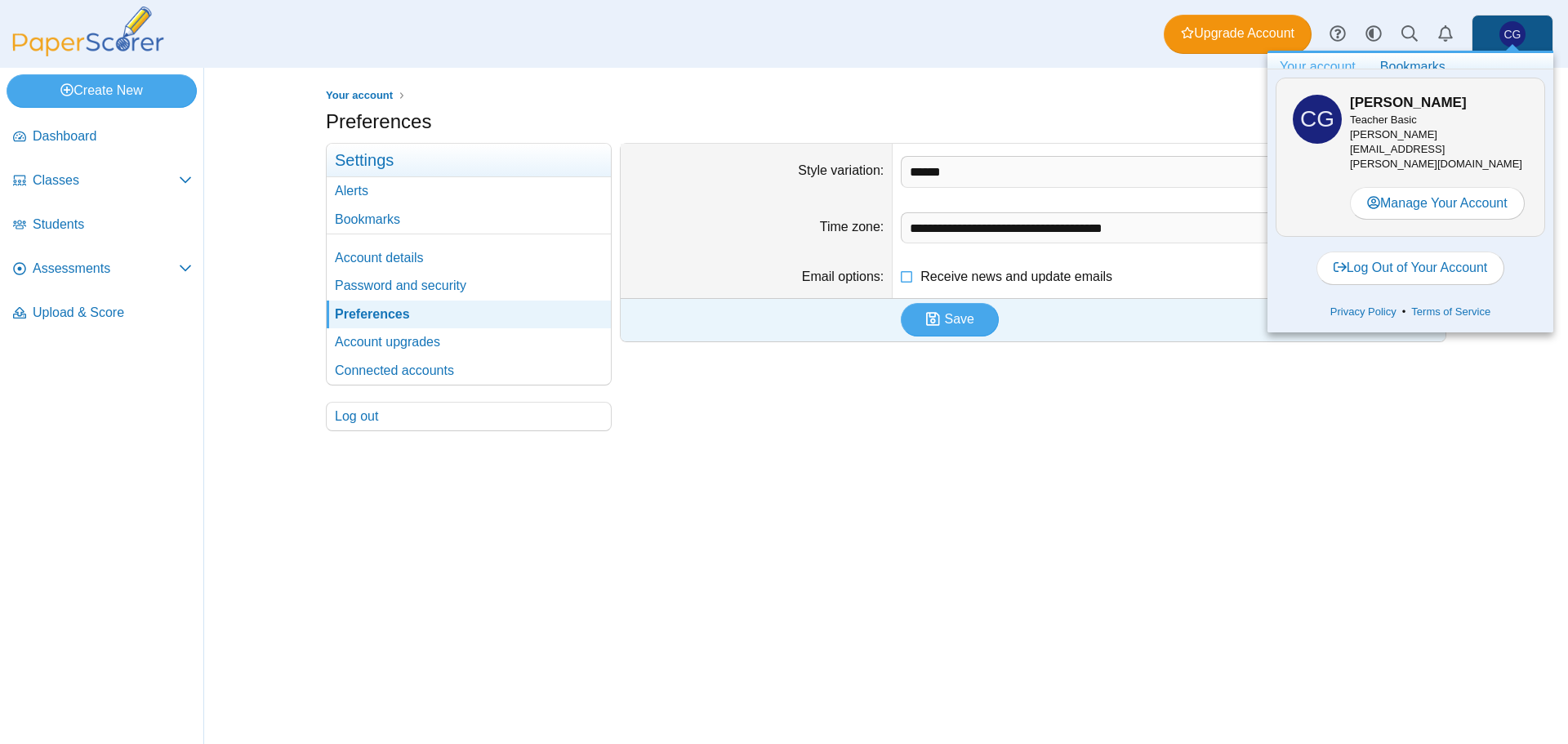
click at [1098, 96] on ul "Your account" at bounding box center [886, 96] width 1121 height 16
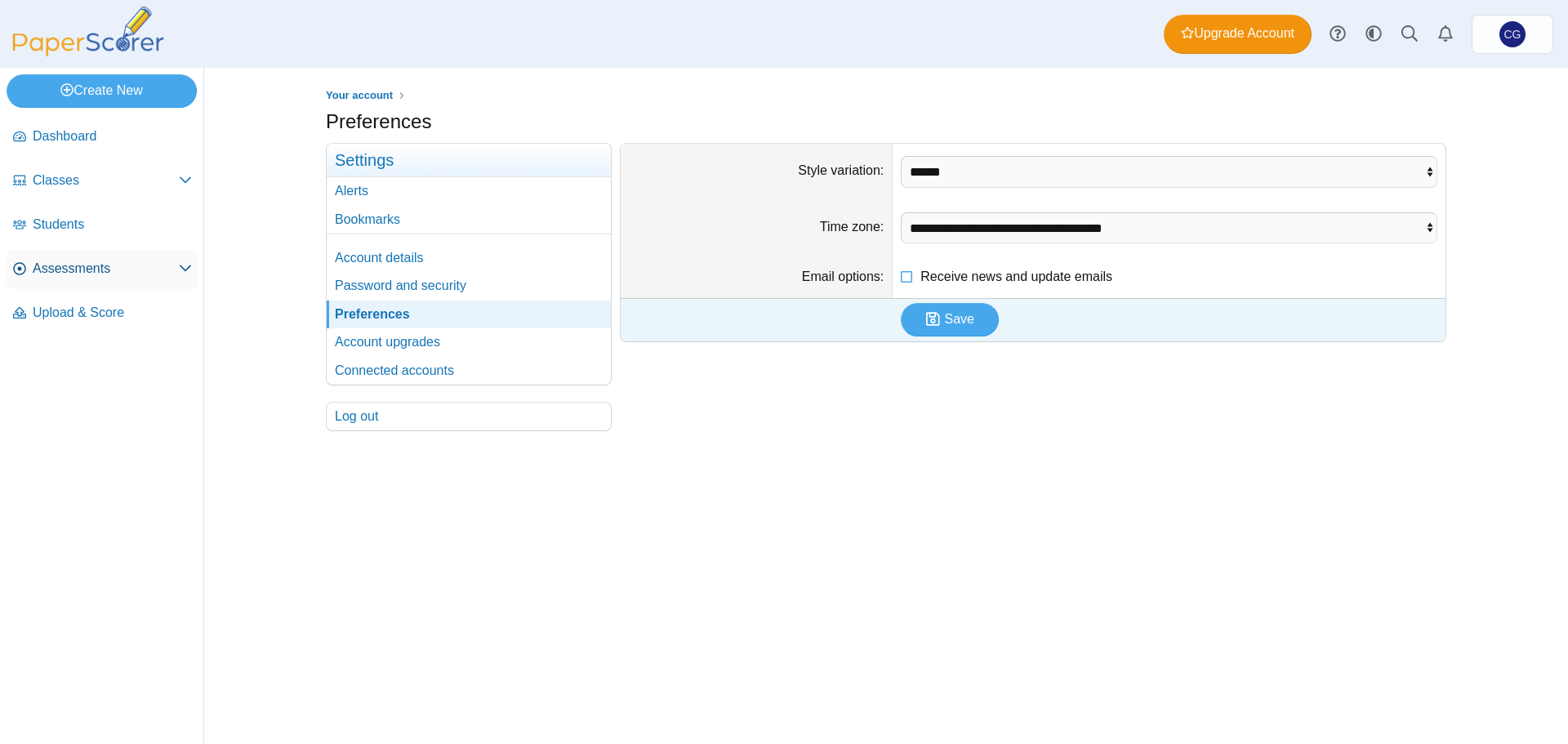
click at [55, 266] on span "Assessments" at bounding box center [105, 268] width 146 height 18
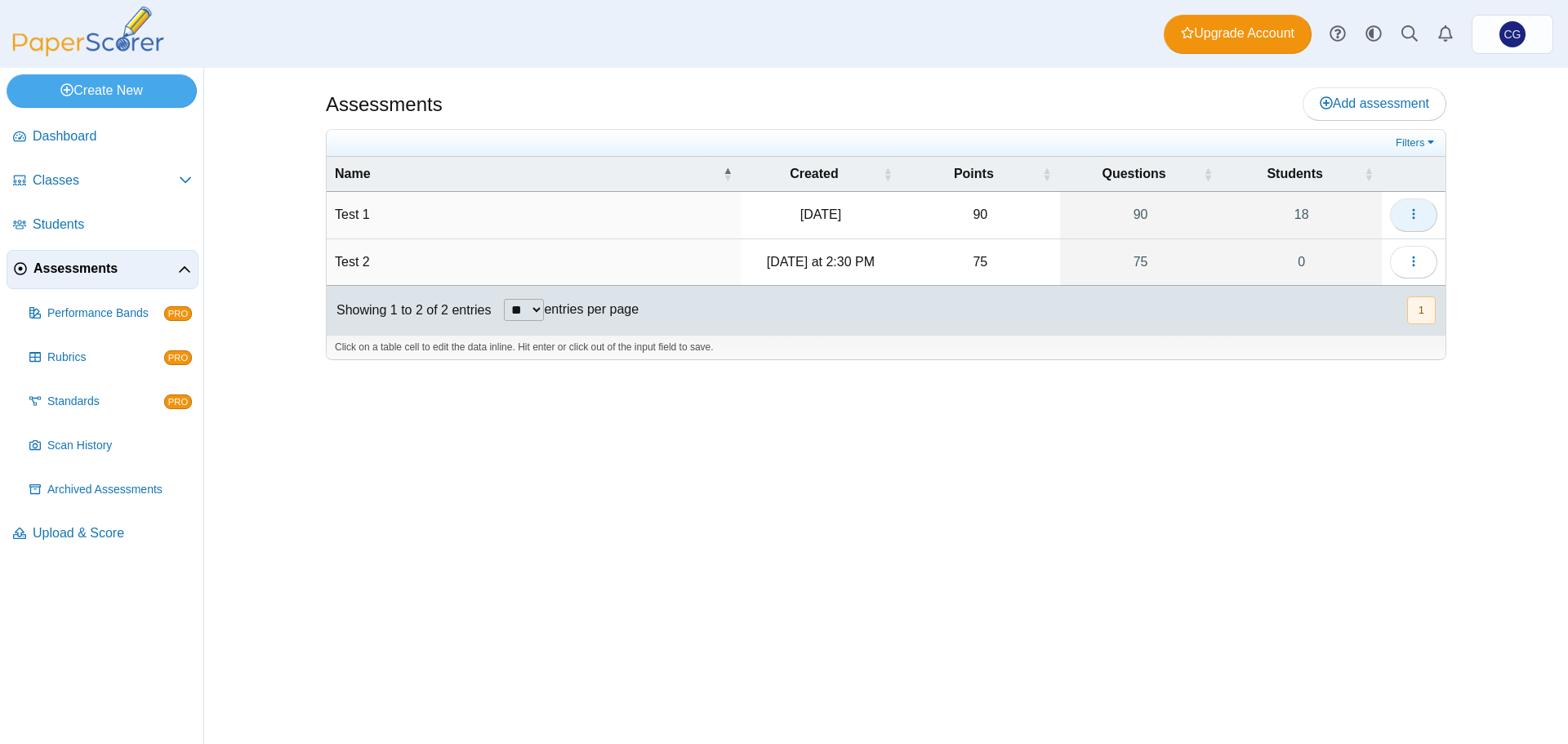
click at [1418, 210] on icon "button" at bounding box center [1414, 214] width 13 height 13
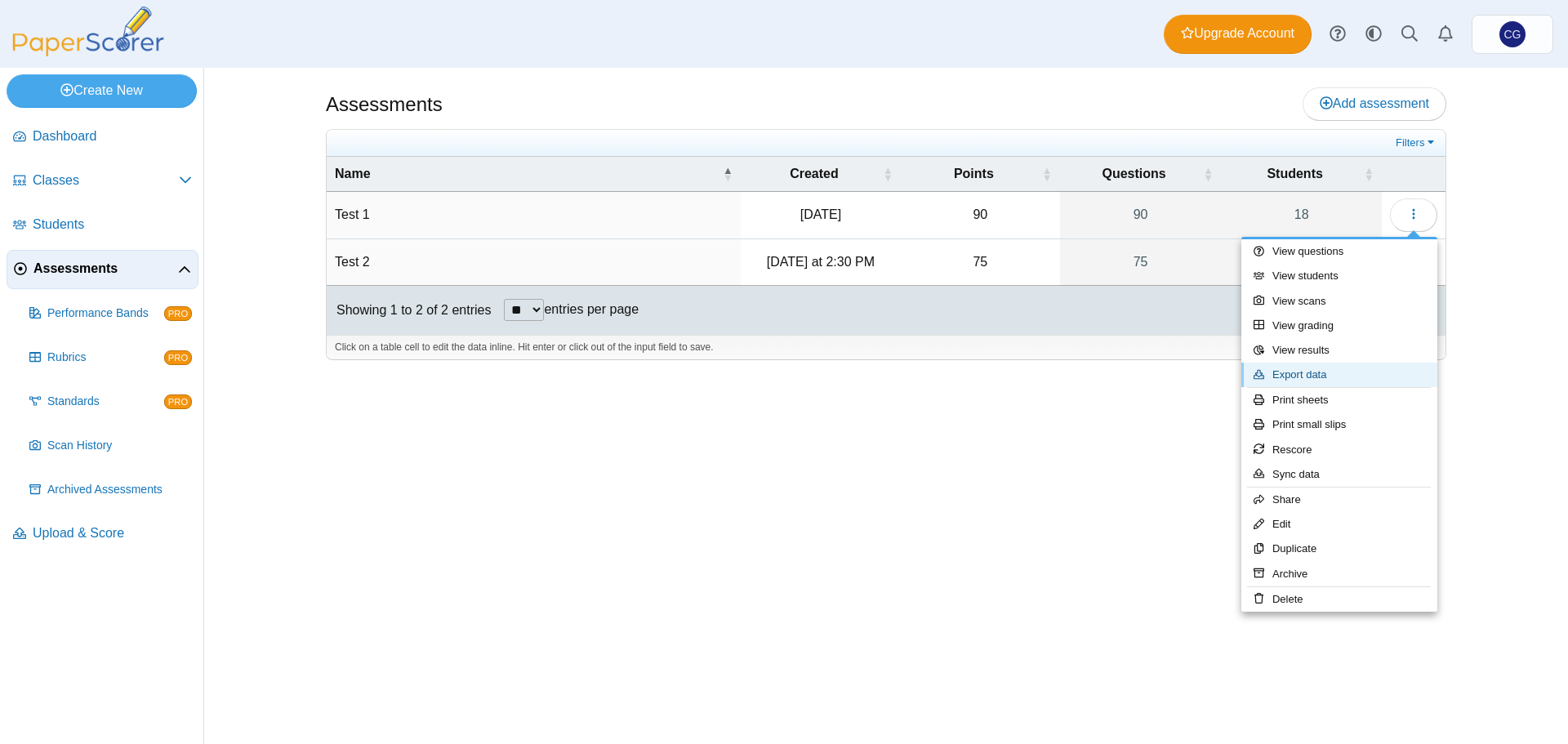
click at [1327, 371] on link "Export data" at bounding box center [1339, 375] width 196 height 25
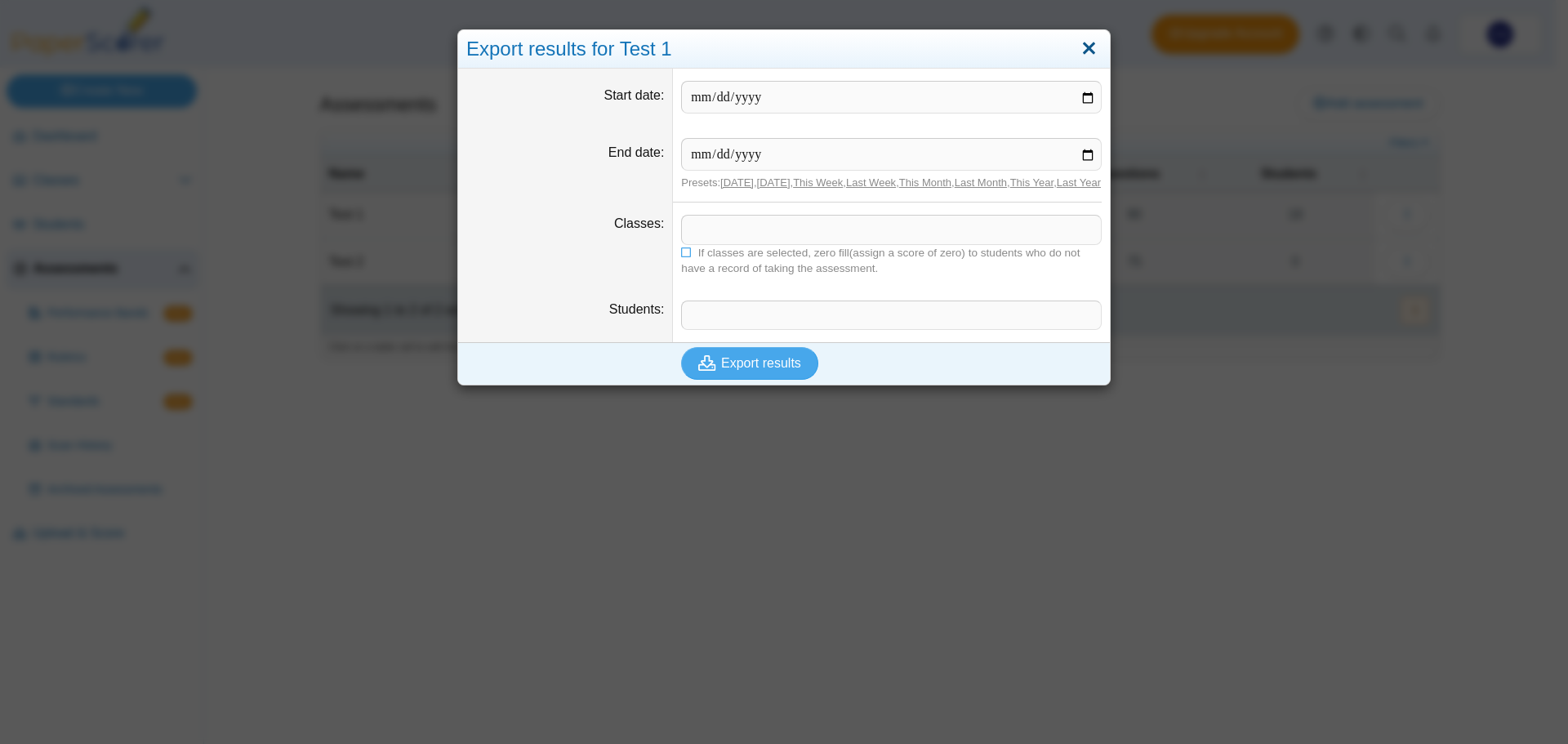
click at [1083, 46] on link "Close" at bounding box center [1089, 49] width 26 height 28
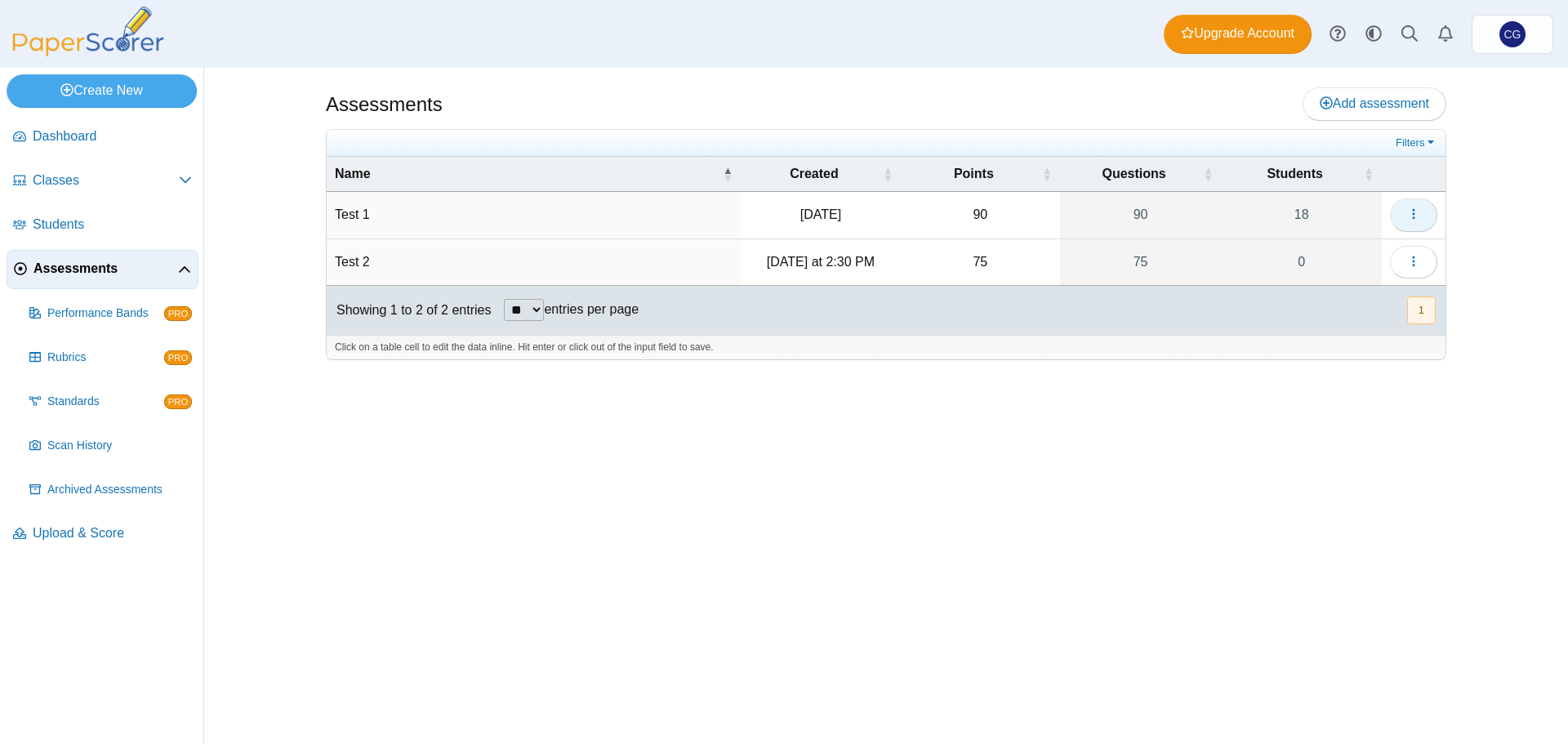
click at [1404, 218] on button "button" at bounding box center [1414, 215] width 48 height 32
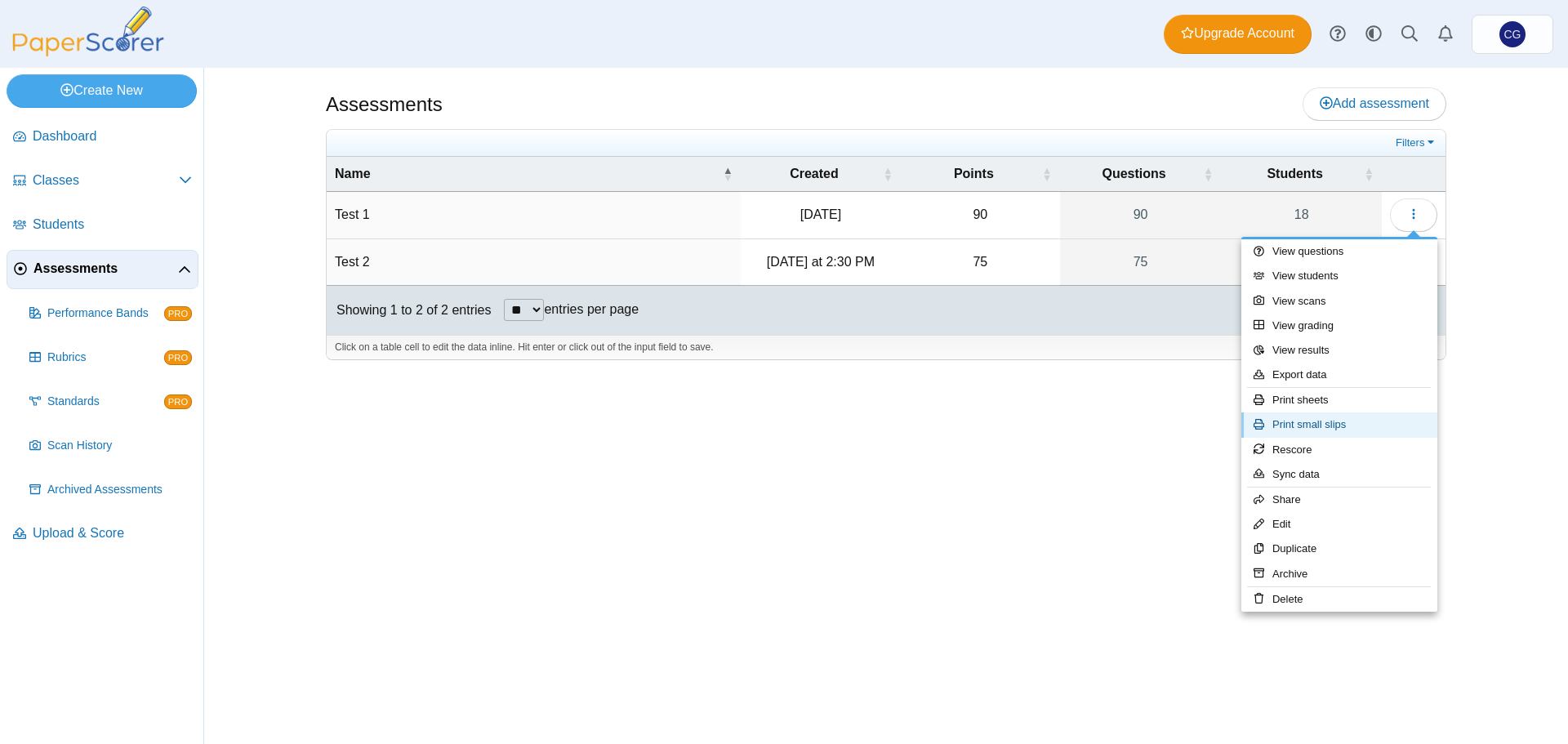
click at [1339, 423] on link "Print small slips" at bounding box center [1339, 425] width 196 height 25
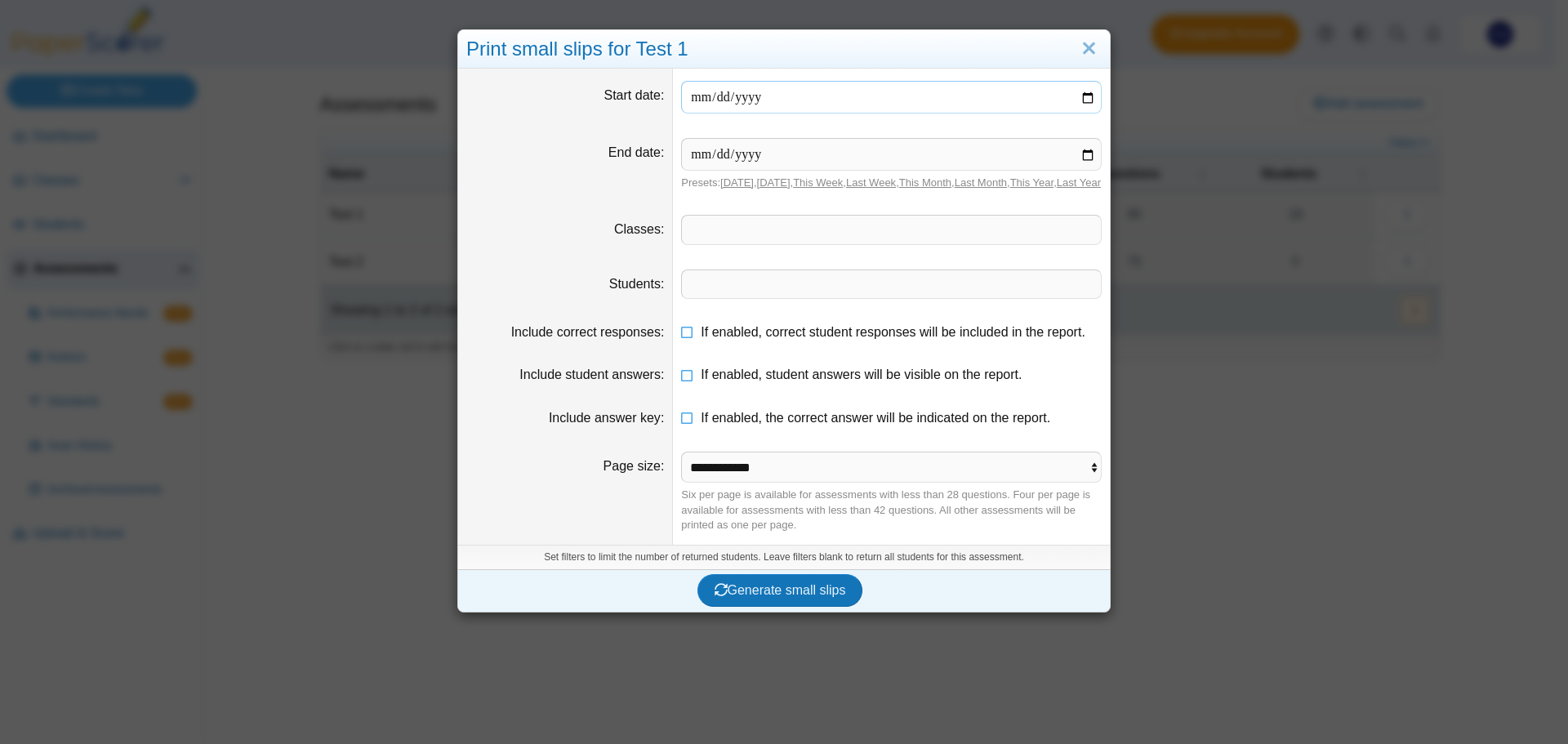
click at [1079, 94] on input "date" at bounding box center [891, 97] width 420 height 32
click at [1087, 48] on link "Close" at bounding box center [1089, 49] width 26 height 28
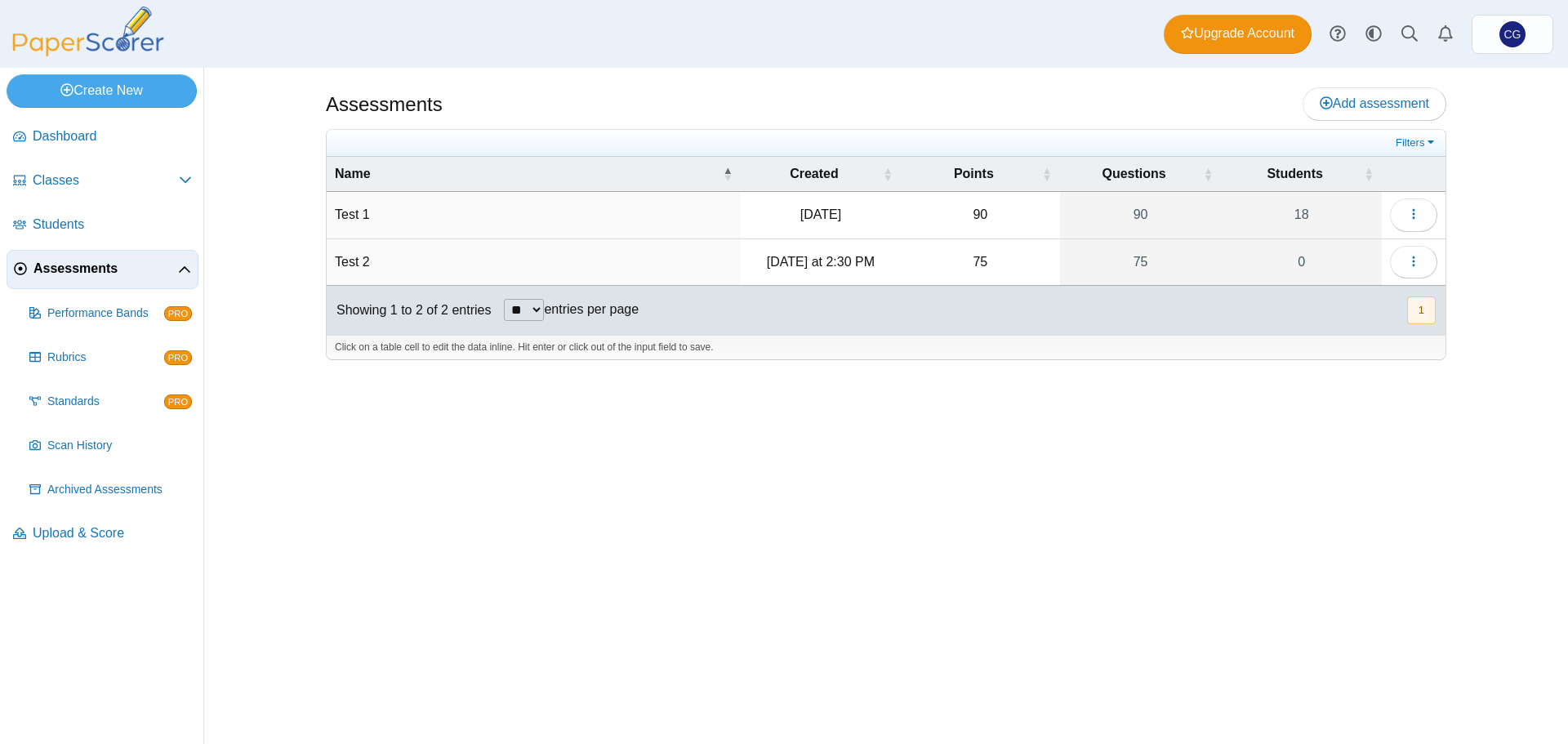
click at [415, 198] on td "Test 1" at bounding box center [534, 215] width 414 height 47
click at [829, 213] on time "[DATE]" at bounding box center [820, 214] width 41 height 14
click at [1124, 207] on link "90" at bounding box center [1140, 215] width 161 height 46
click at [1115, 215] on link "90" at bounding box center [1140, 215] width 161 height 46
click at [1260, 218] on link "18" at bounding box center [1302, 215] width 160 height 46
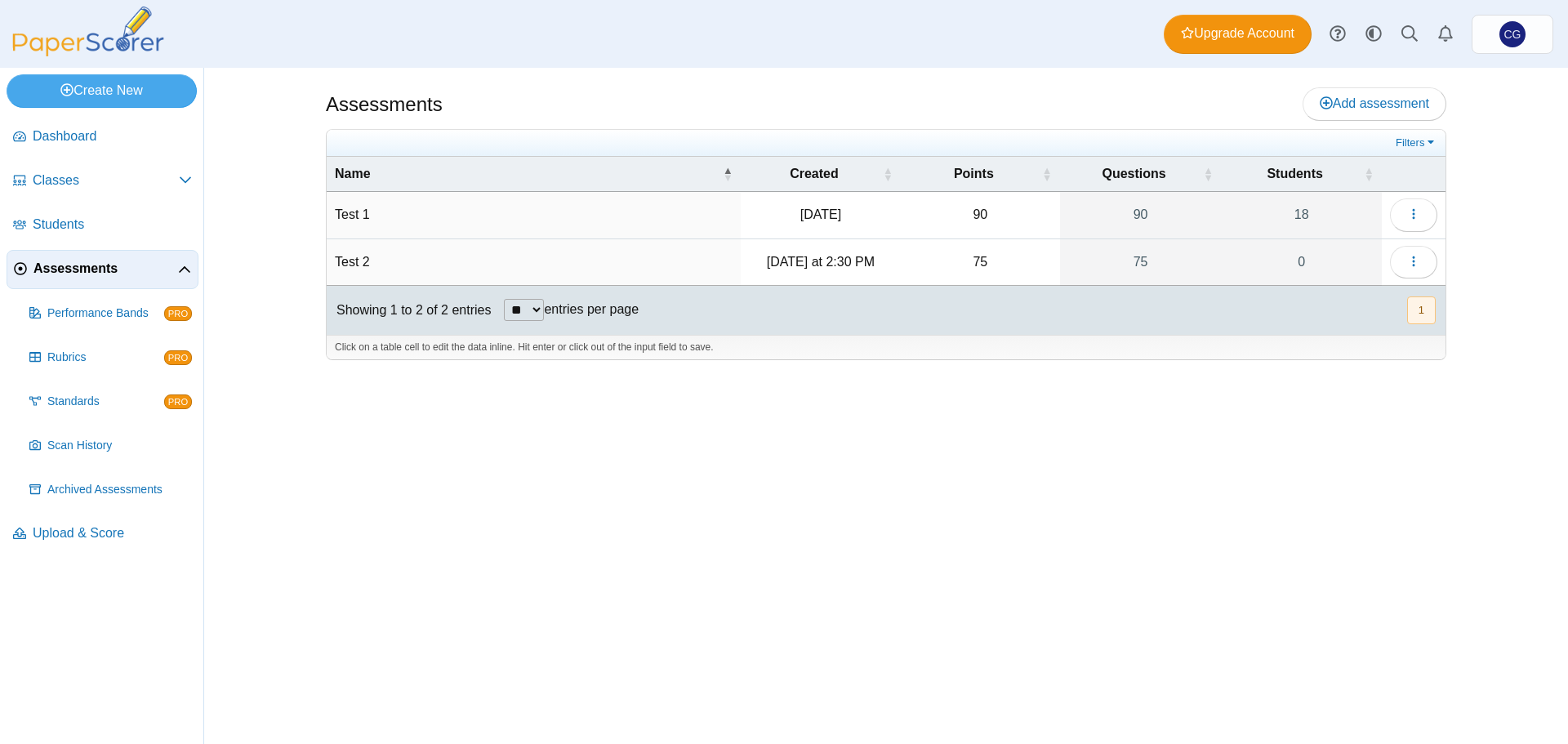
click at [439, 223] on td "Test 1" at bounding box center [534, 215] width 414 height 47
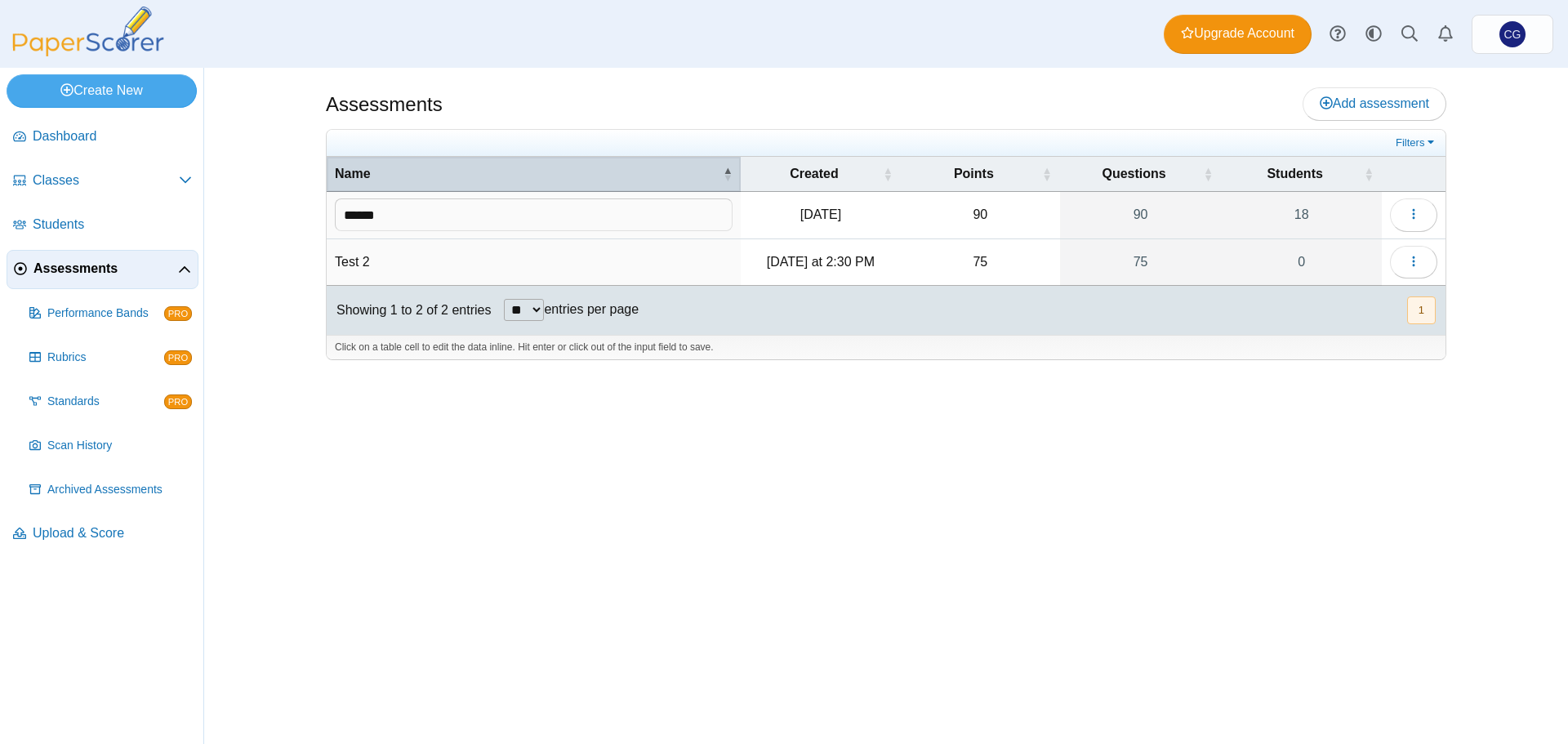
click at [536, 165] on span "Name" at bounding box center [527, 174] width 385 height 18
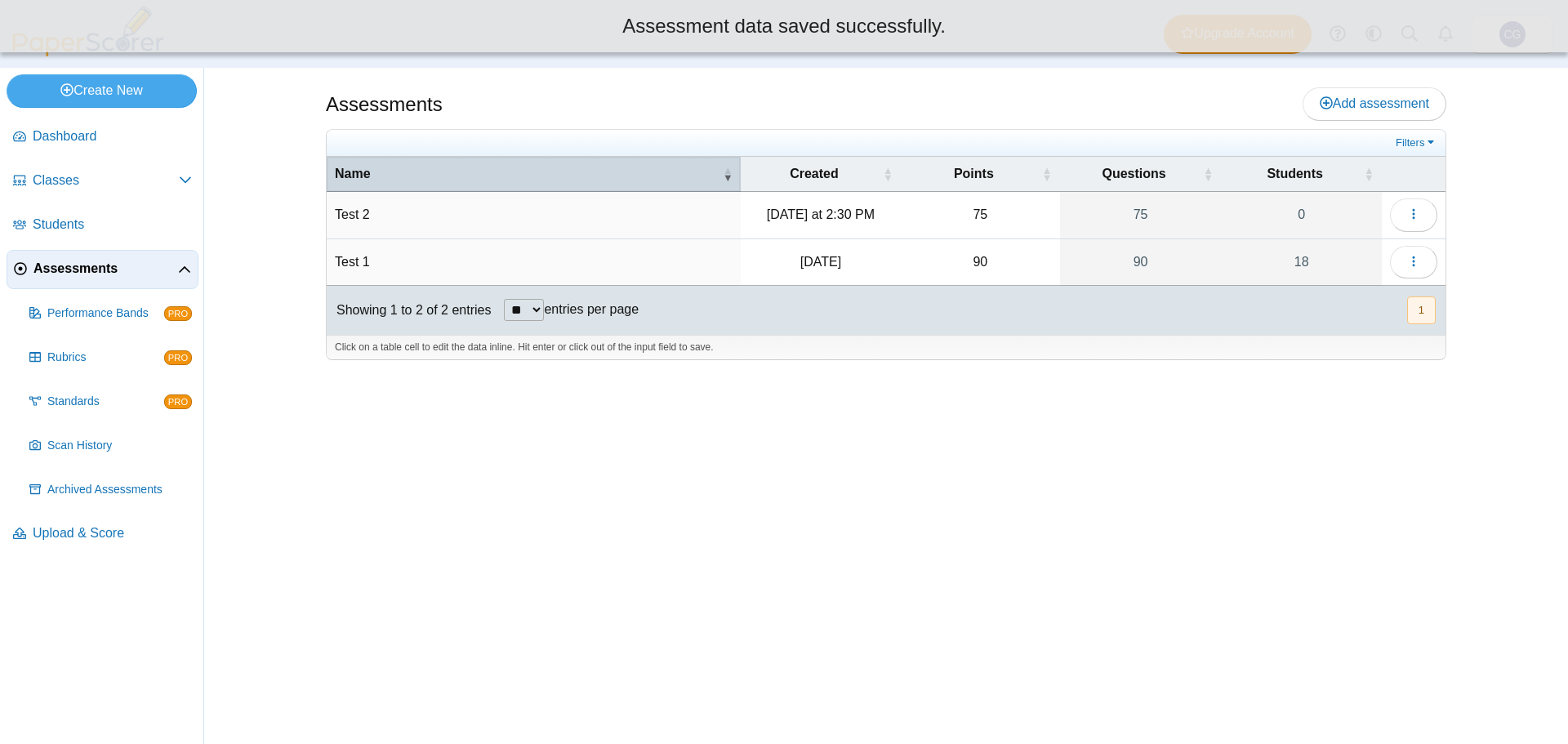
click at [536, 165] on span "Name" at bounding box center [527, 174] width 385 height 18
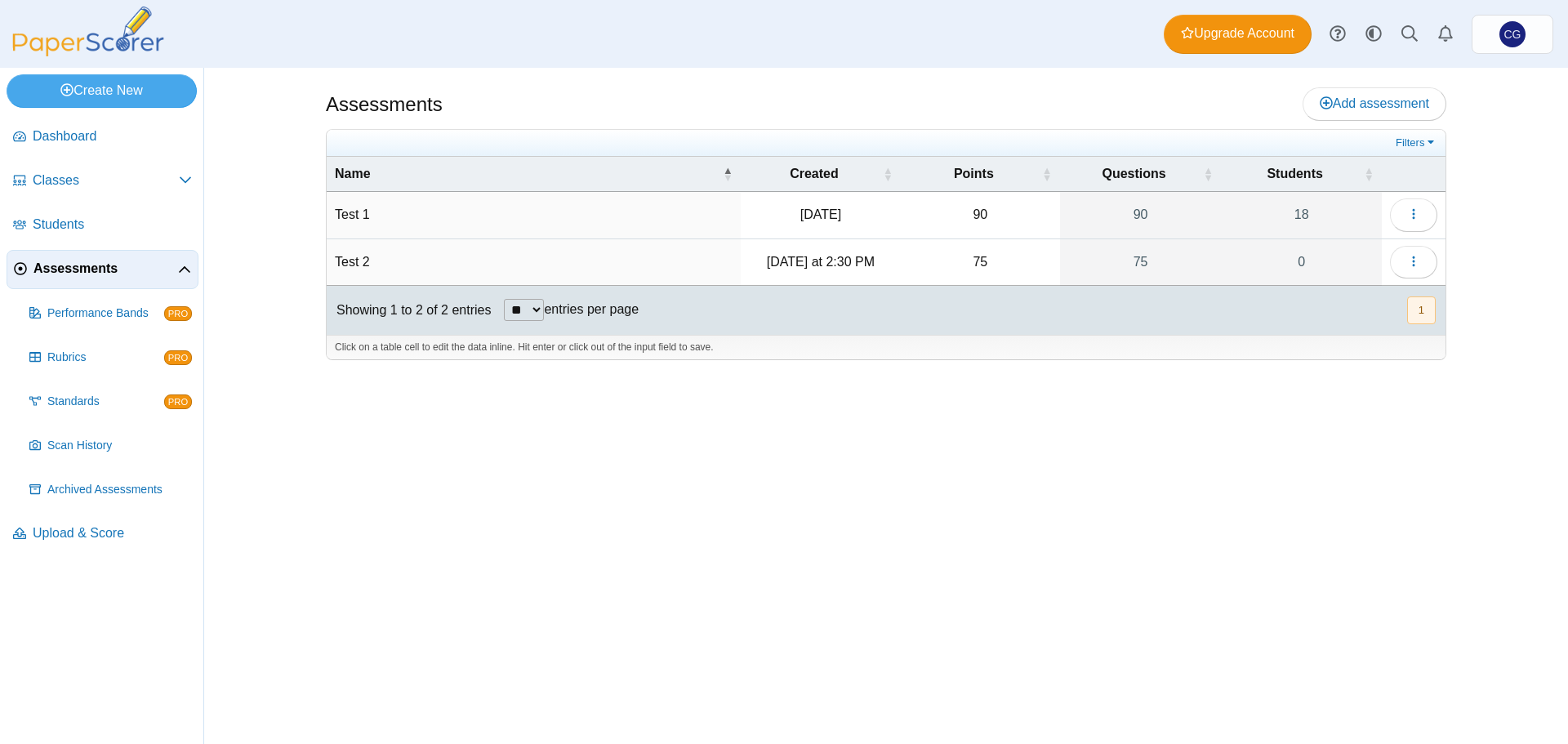
click at [92, 271] on span "Assessments" at bounding box center [105, 268] width 144 height 18
click at [1409, 212] on icon "button" at bounding box center [1414, 214] width 13 height 13
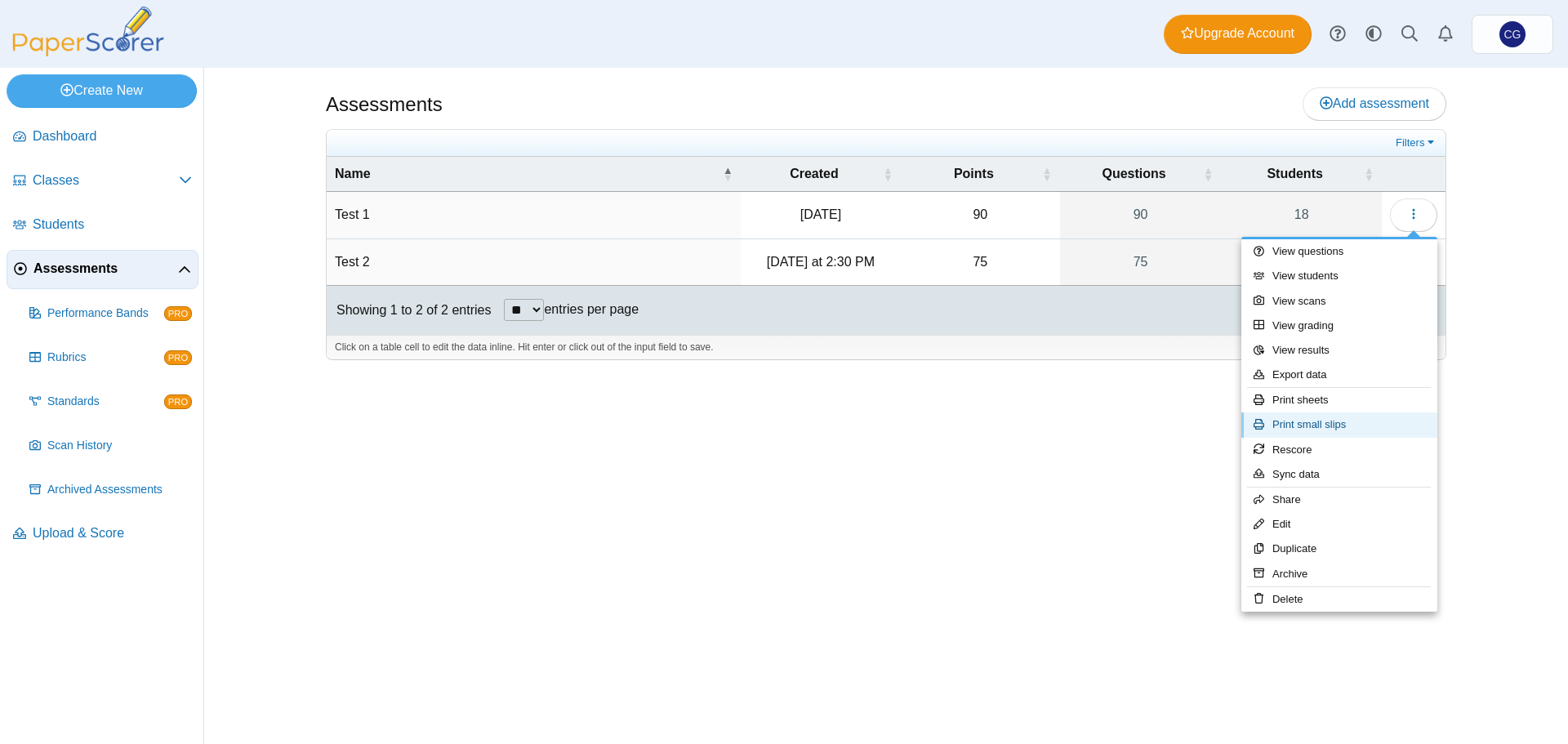
click at [1335, 424] on link "Print small slips" at bounding box center [1339, 425] width 196 height 25
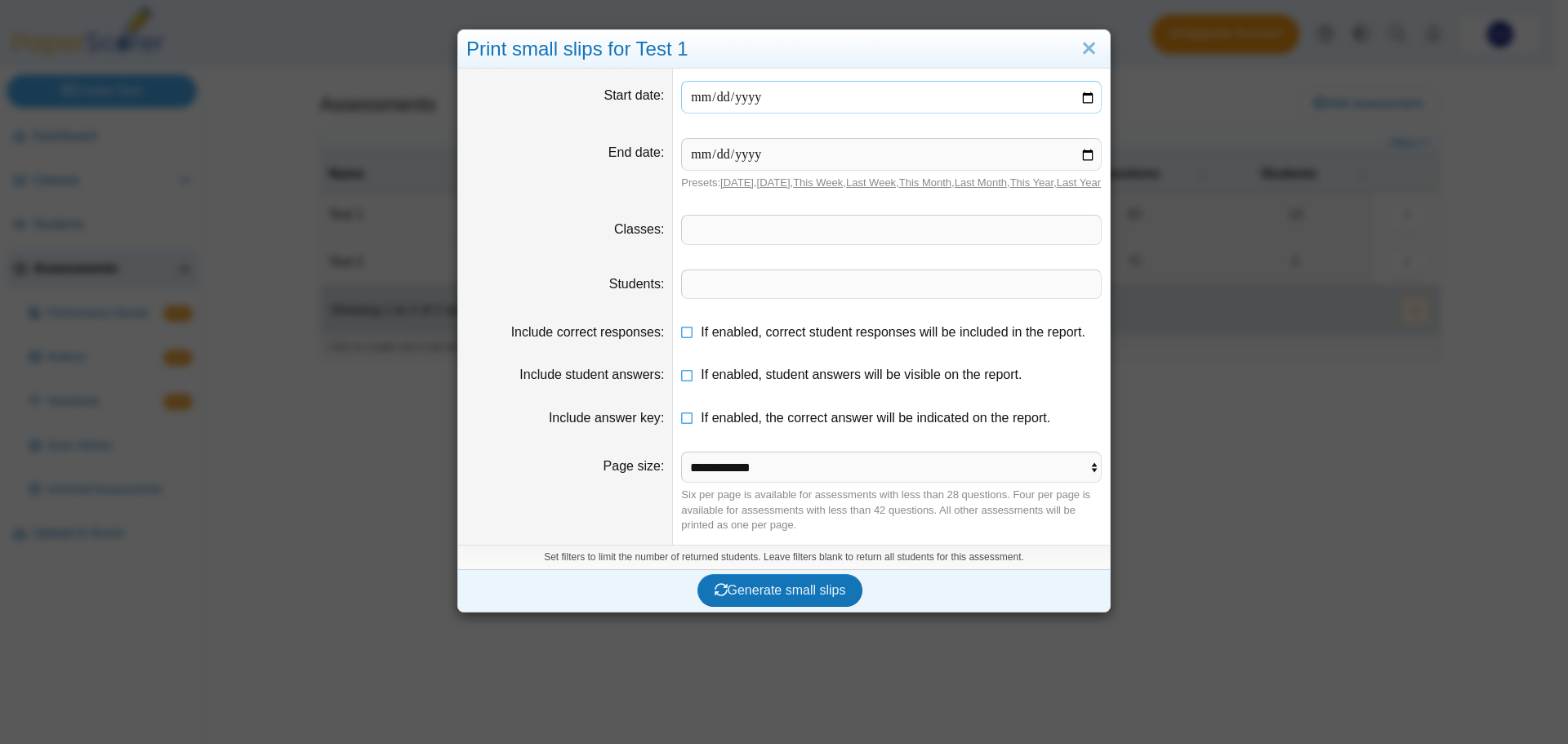
click at [1075, 100] on input "date" at bounding box center [891, 97] width 420 height 32
type input "**********"
click at [1083, 156] on input "date" at bounding box center [891, 155] width 420 height 32
click at [1086, 150] on input "**********" at bounding box center [891, 155] width 420 height 32
type input "**********"
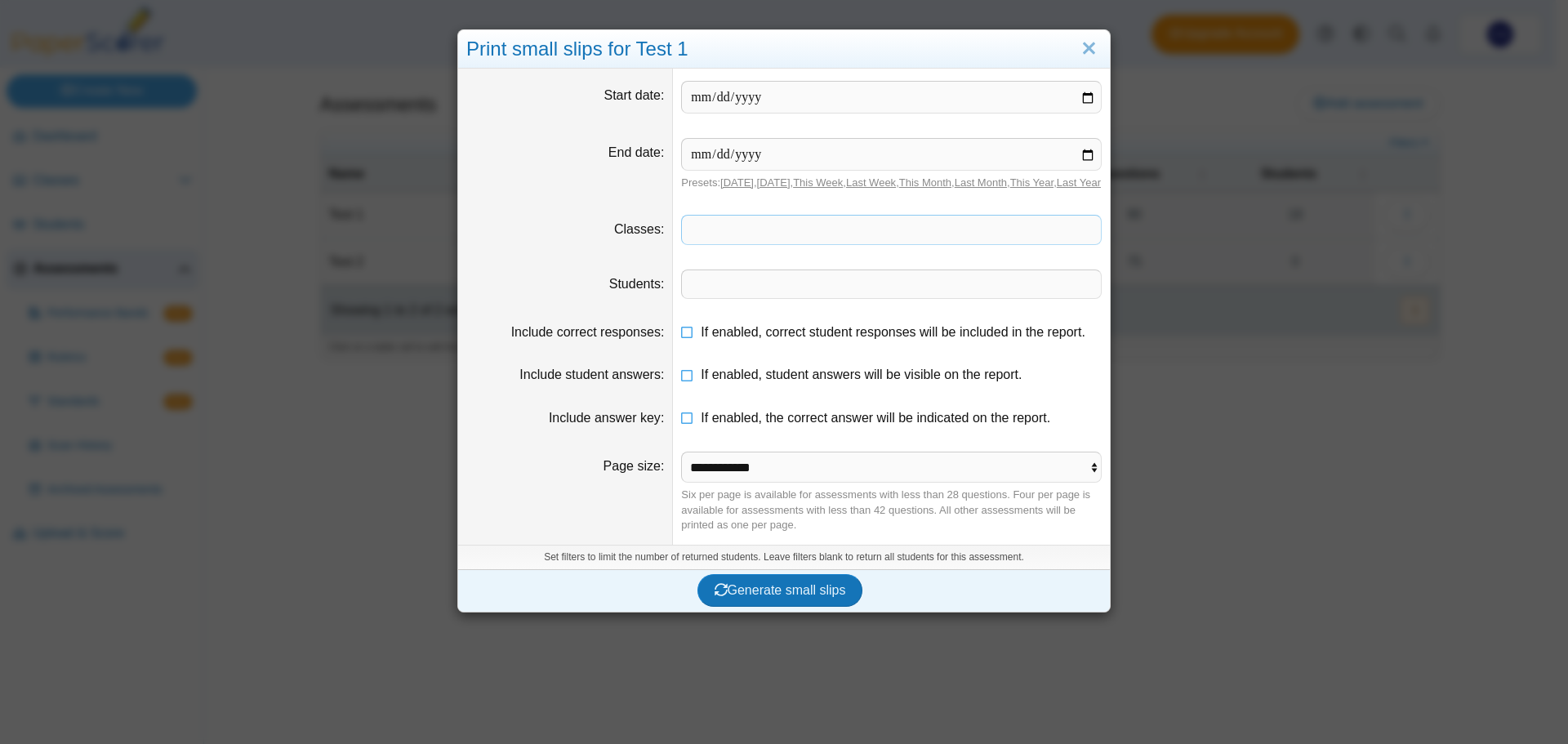
click at [759, 244] on span at bounding box center [891, 229] width 419 height 28
click at [592, 540] on dt "Page size" at bounding box center [565, 492] width 215 height 105
click at [773, 597] on span "Generate small slips" at bounding box center [780, 590] width 132 height 14
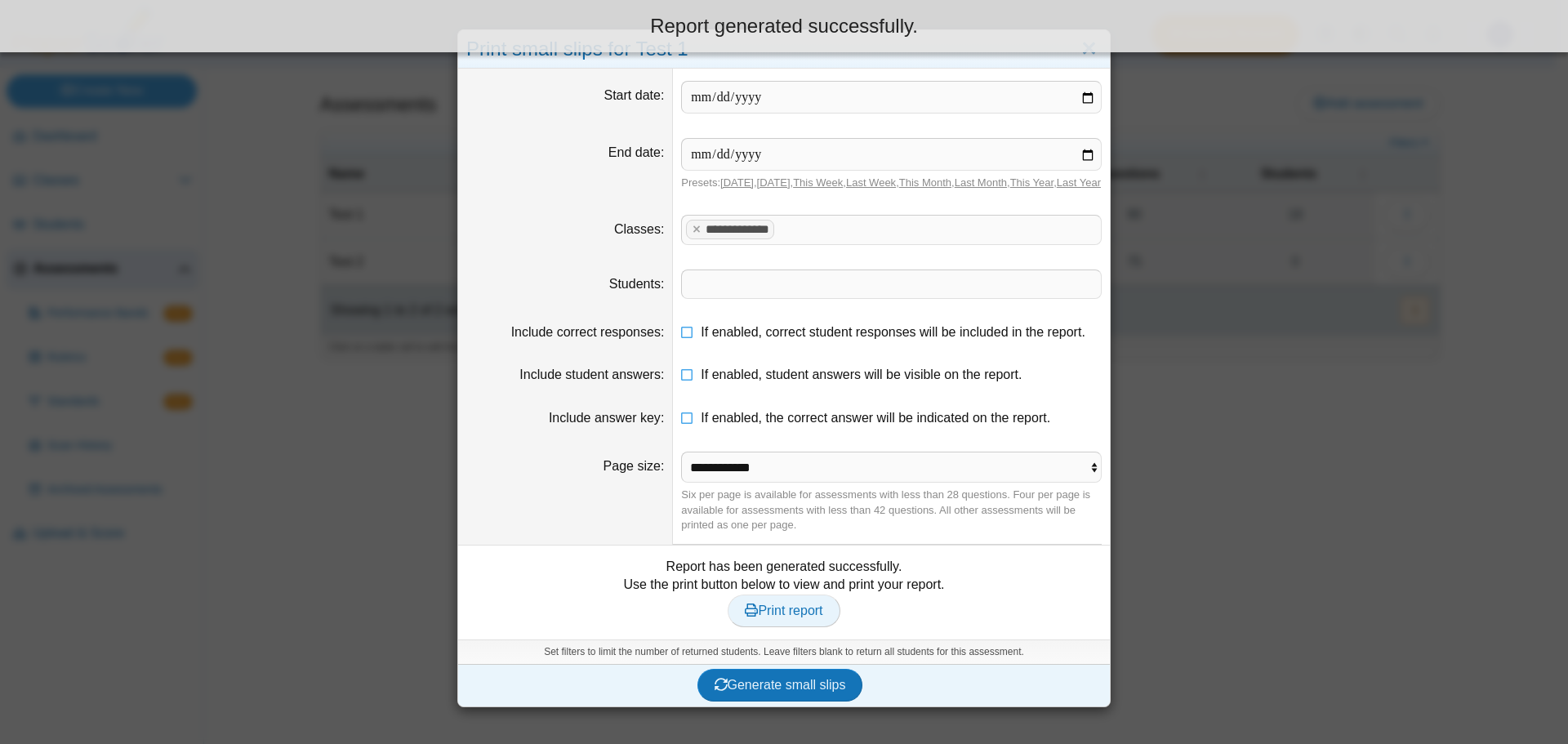
click at [797, 618] on span "Print report" at bounding box center [783, 610] width 77 height 14
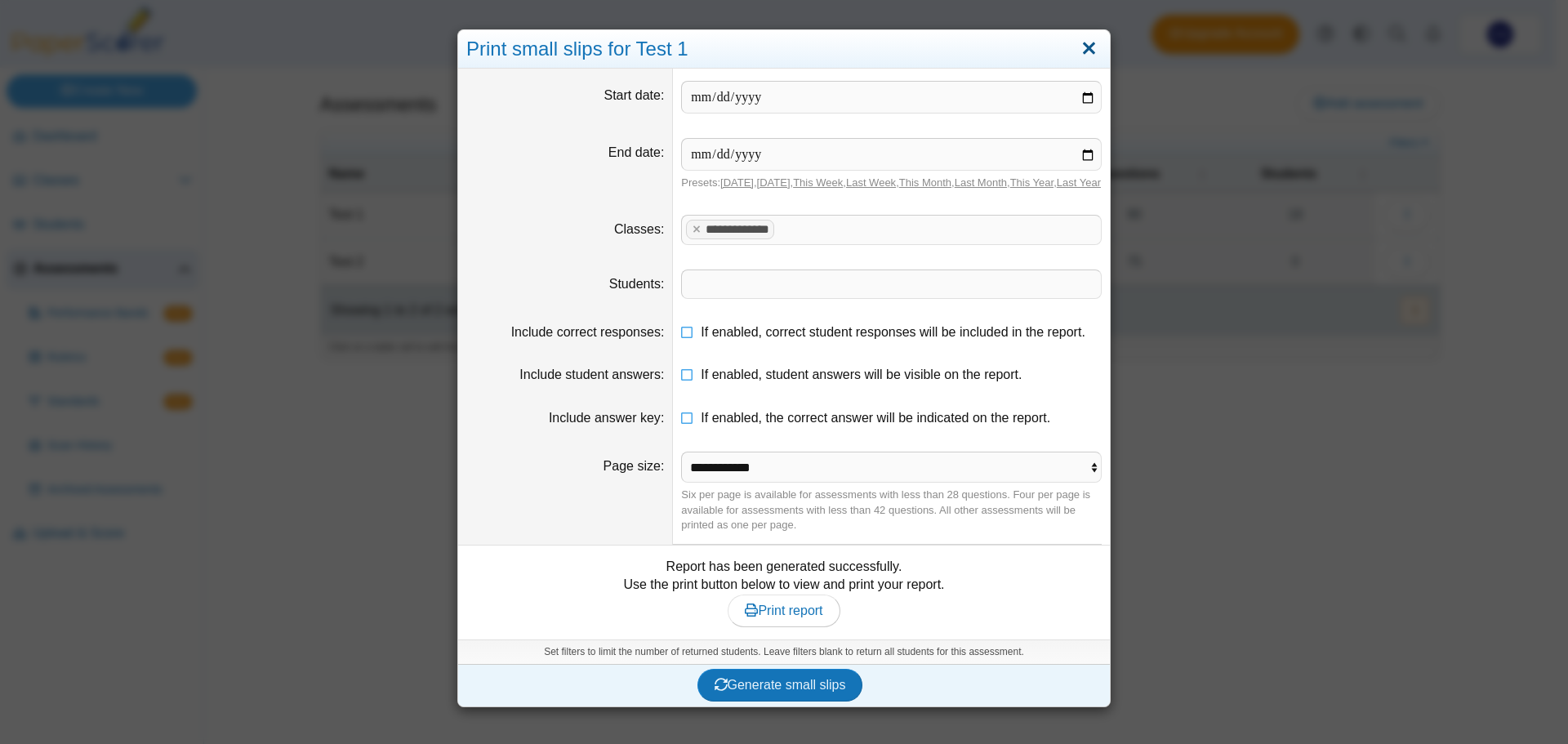
click at [1079, 48] on link "Close" at bounding box center [1089, 49] width 26 height 28
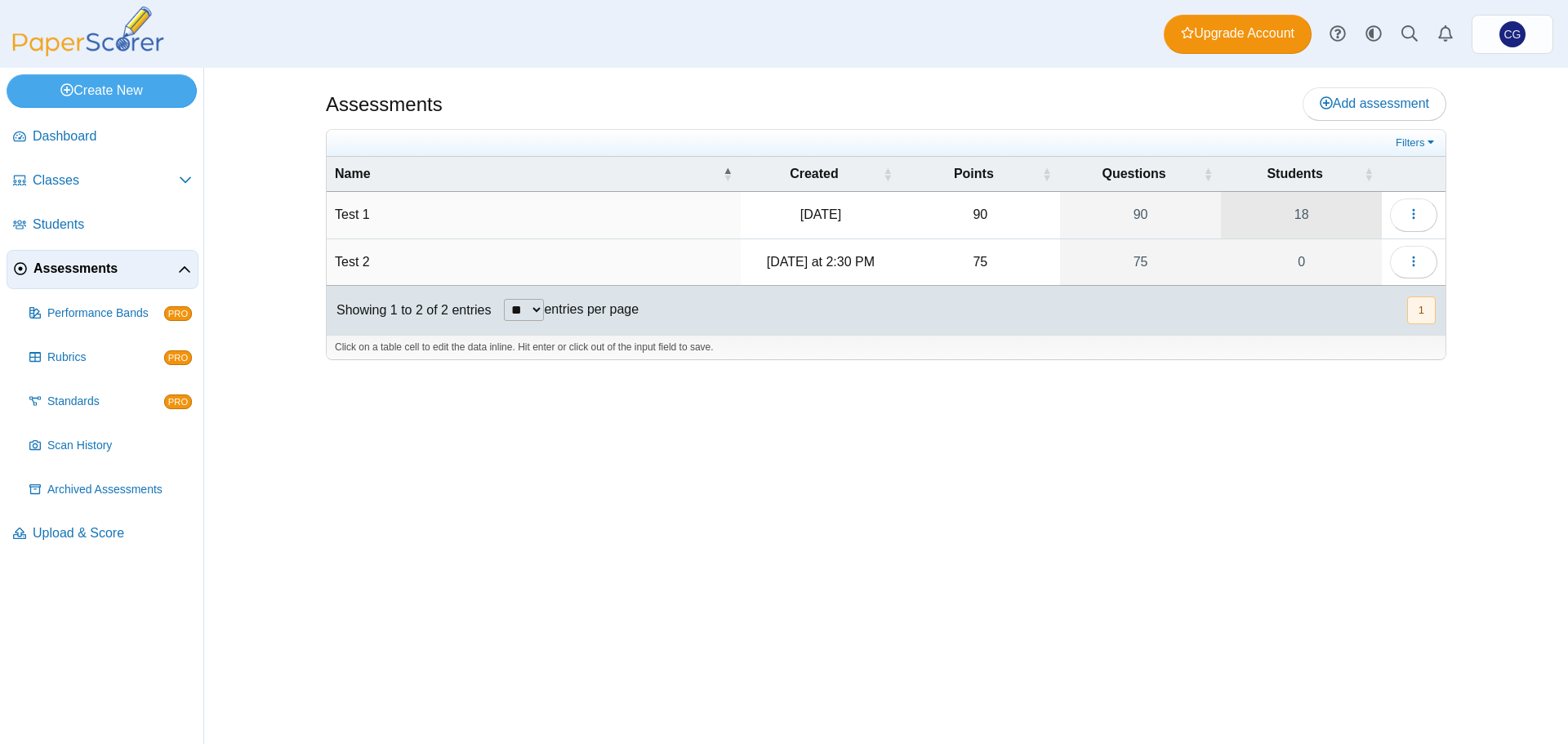
click at [1279, 223] on link "18" at bounding box center [1302, 215] width 160 height 46
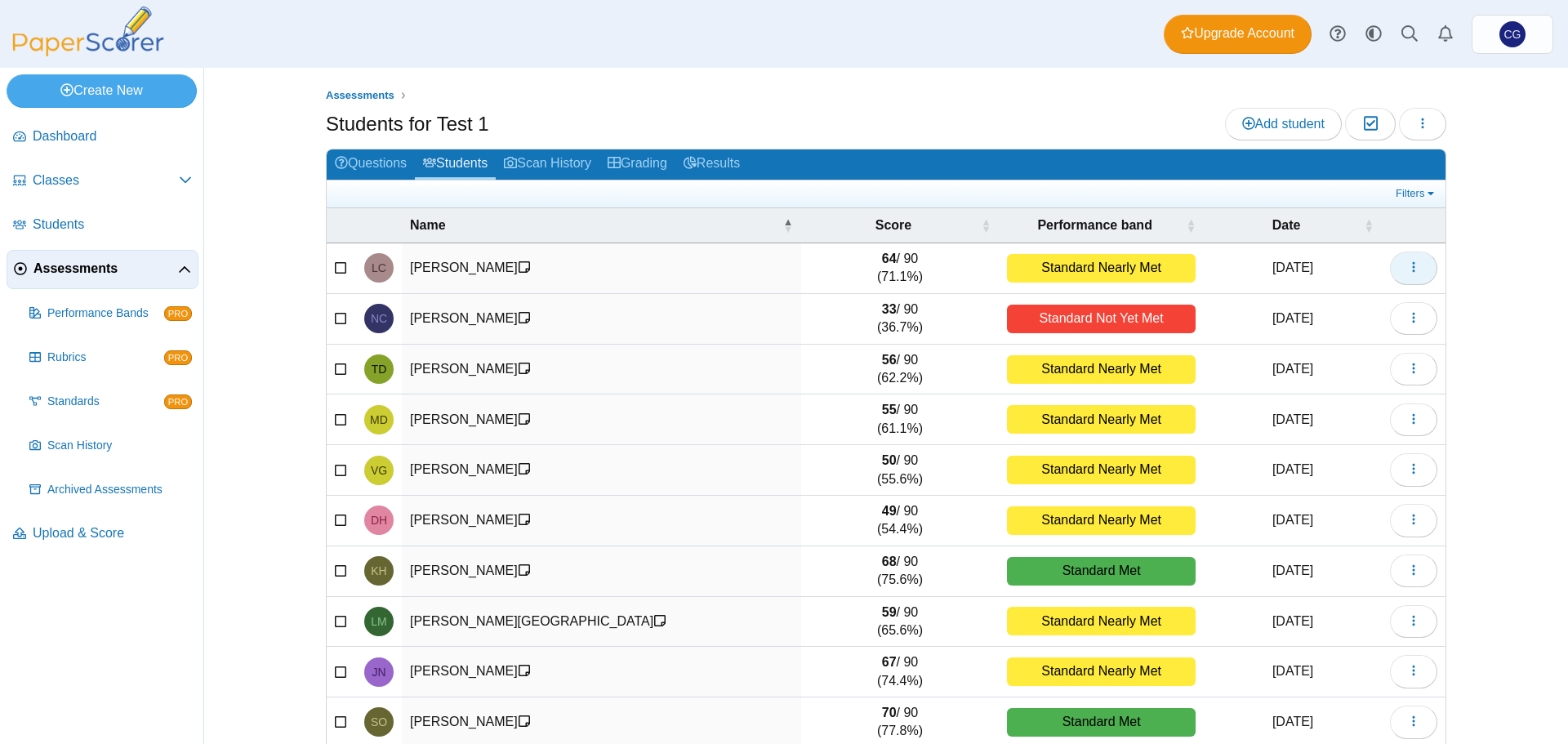
click at [1420, 269] on button "button" at bounding box center [1414, 267] width 48 height 32
drag, startPoint x: 1474, startPoint y: 271, endPoint x: 1453, endPoint y: 270, distance: 21.0
click at [1473, 271] on div "Assessments Students for Test 1 Add student Moderation 0 Loading…" at bounding box center [886, 406] width 1225 height 676
click at [1070, 264] on div "Standard Nearly Met" at bounding box center [1102, 268] width 189 height 29
click at [518, 264] on icon at bounding box center [524, 267] width 13 height 13
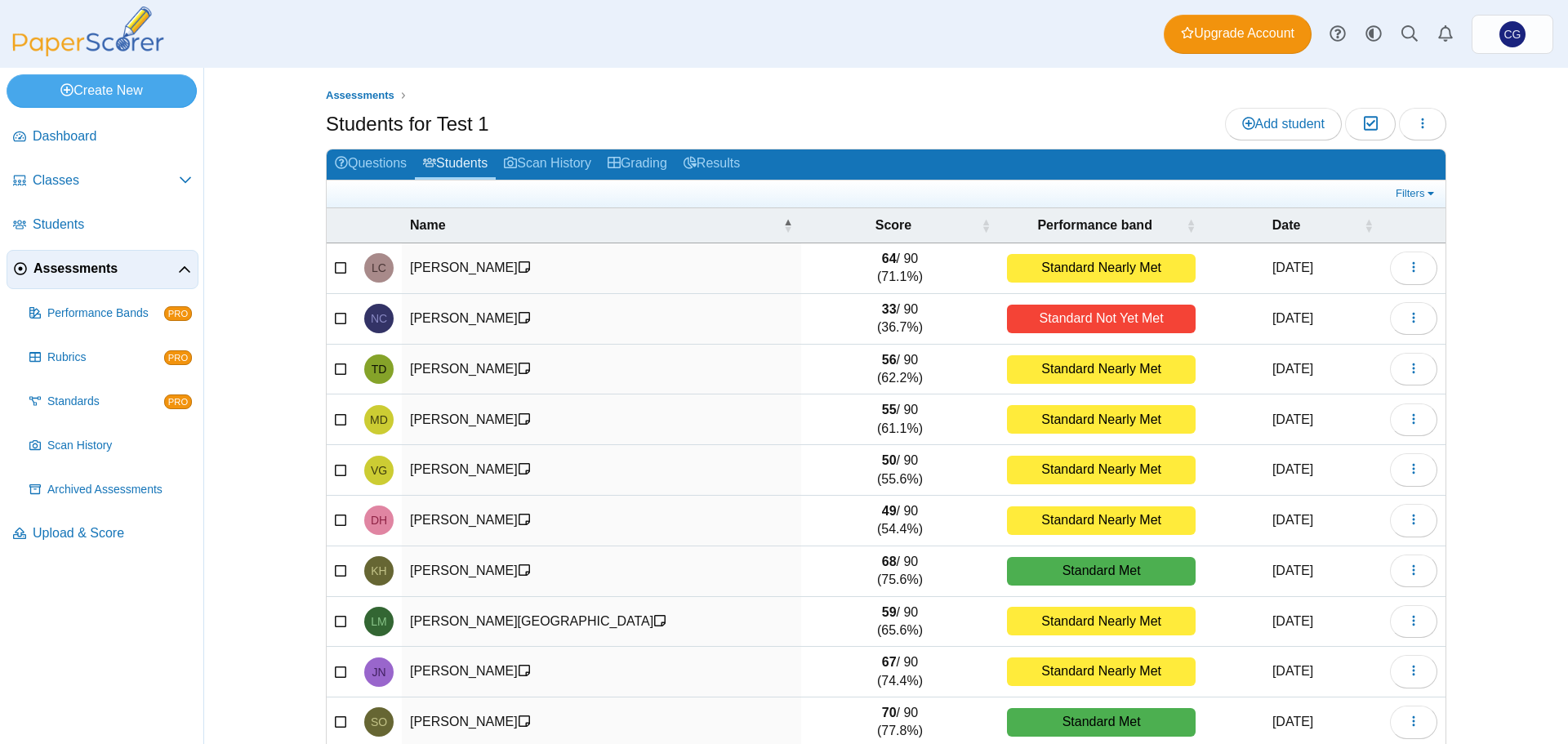
click at [1036, 265] on div "Standard Nearly Met" at bounding box center [1102, 268] width 189 height 29
click at [1273, 266] on time "Sep 9, 2025" at bounding box center [1293, 267] width 41 height 14
click at [335, 268] on icon at bounding box center [342, 266] width 13 height 11
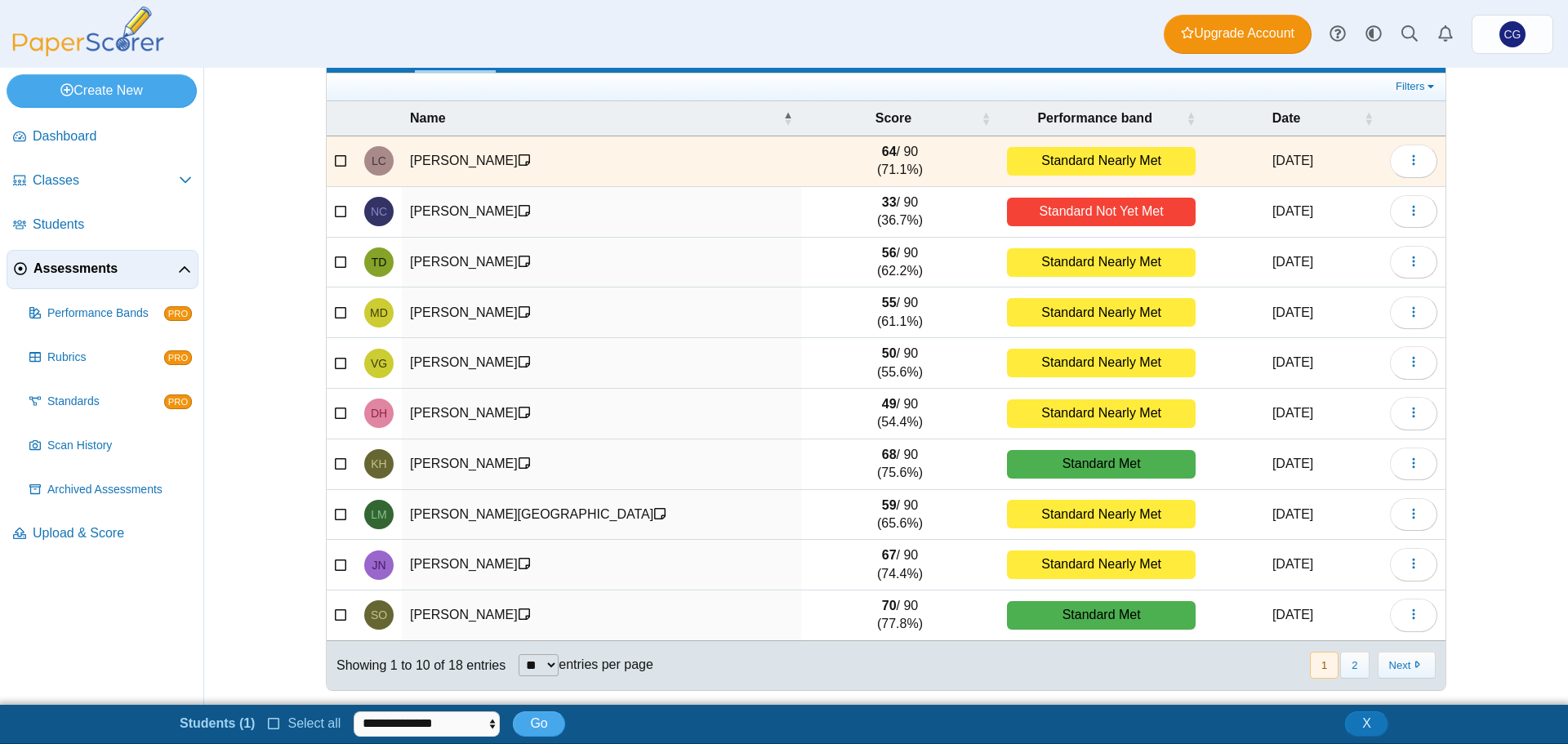
scroll to position [109, 0]
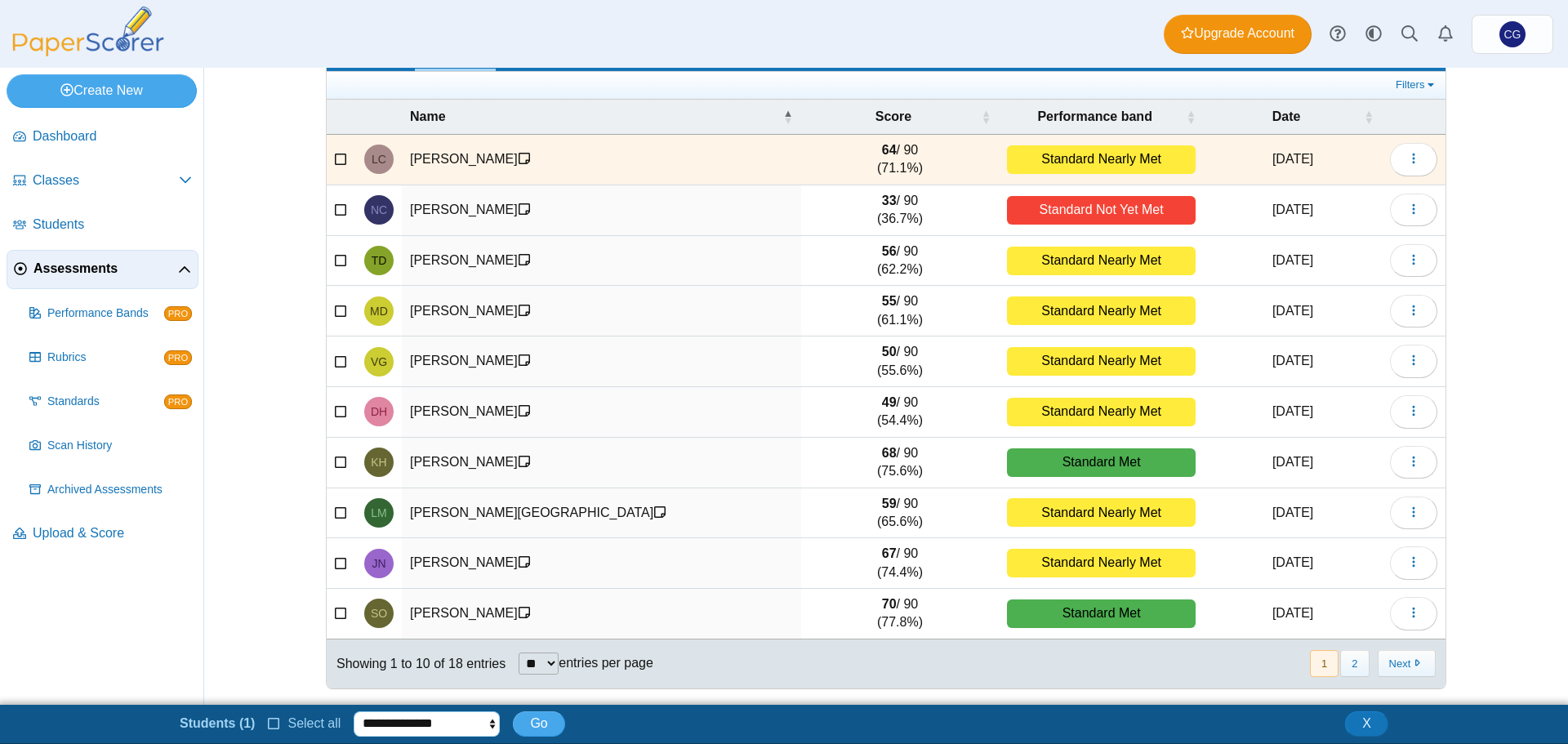
click at [472, 729] on select "**********" at bounding box center [426, 724] width 146 height 25
click at [833, 724] on div "**********" at bounding box center [784, 724] width 1225 height 29
click at [335, 160] on icon at bounding box center [342, 158] width 13 height 11
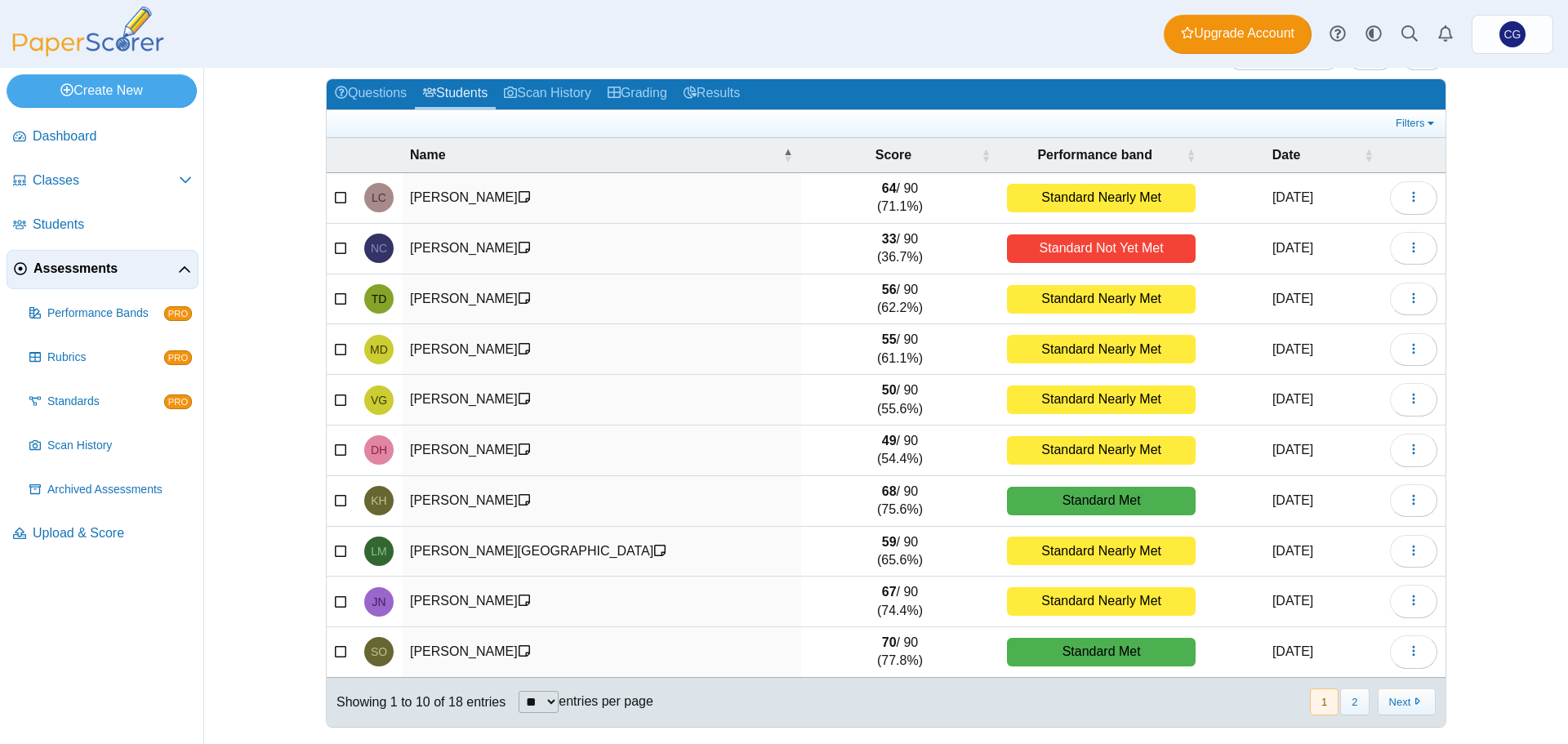
scroll to position [70, 0]
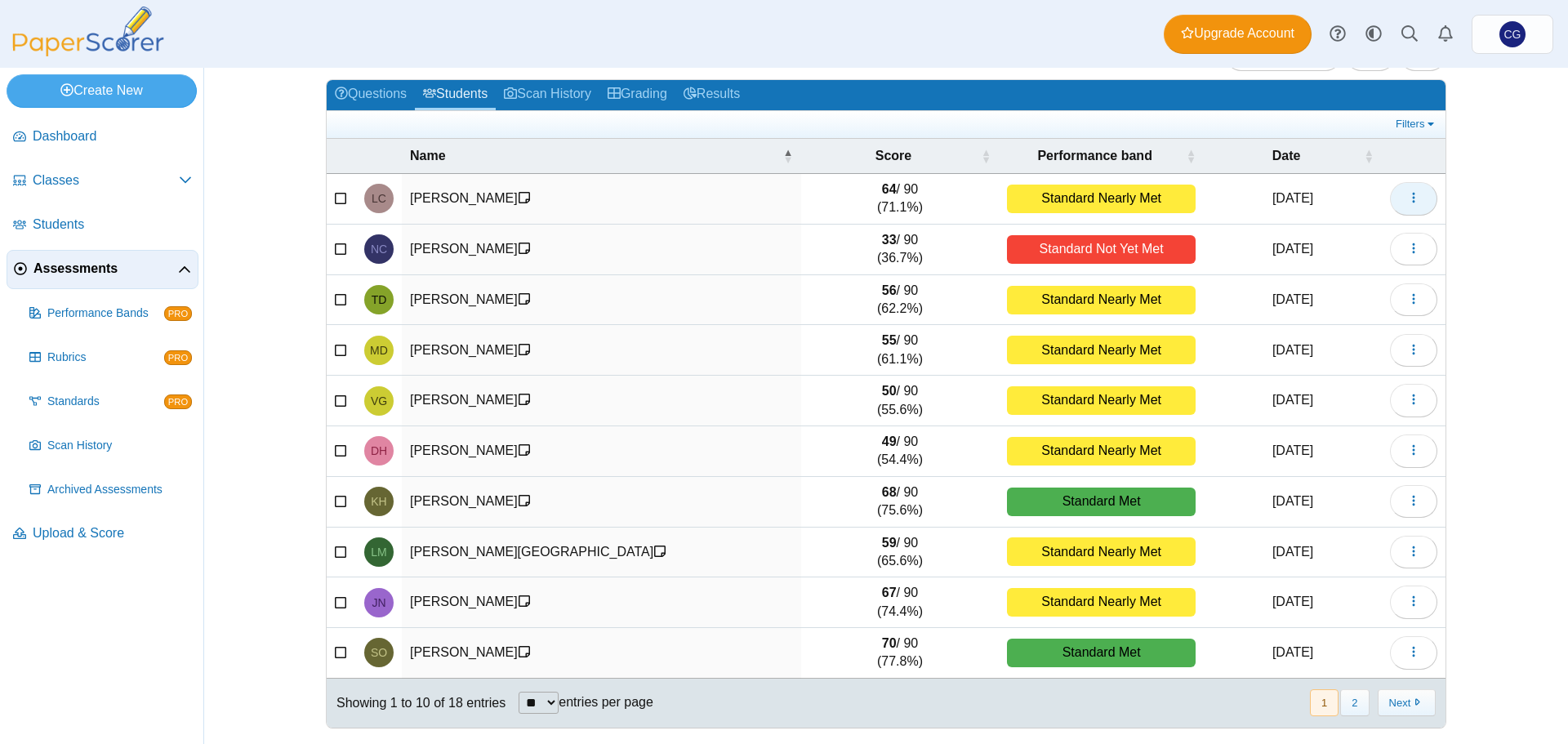
click at [1414, 196] on button "button" at bounding box center [1414, 199] width 48 height 32
click at [1296, 237] on link "View profile" at bounding box center [1332, 236] width 196 height 25
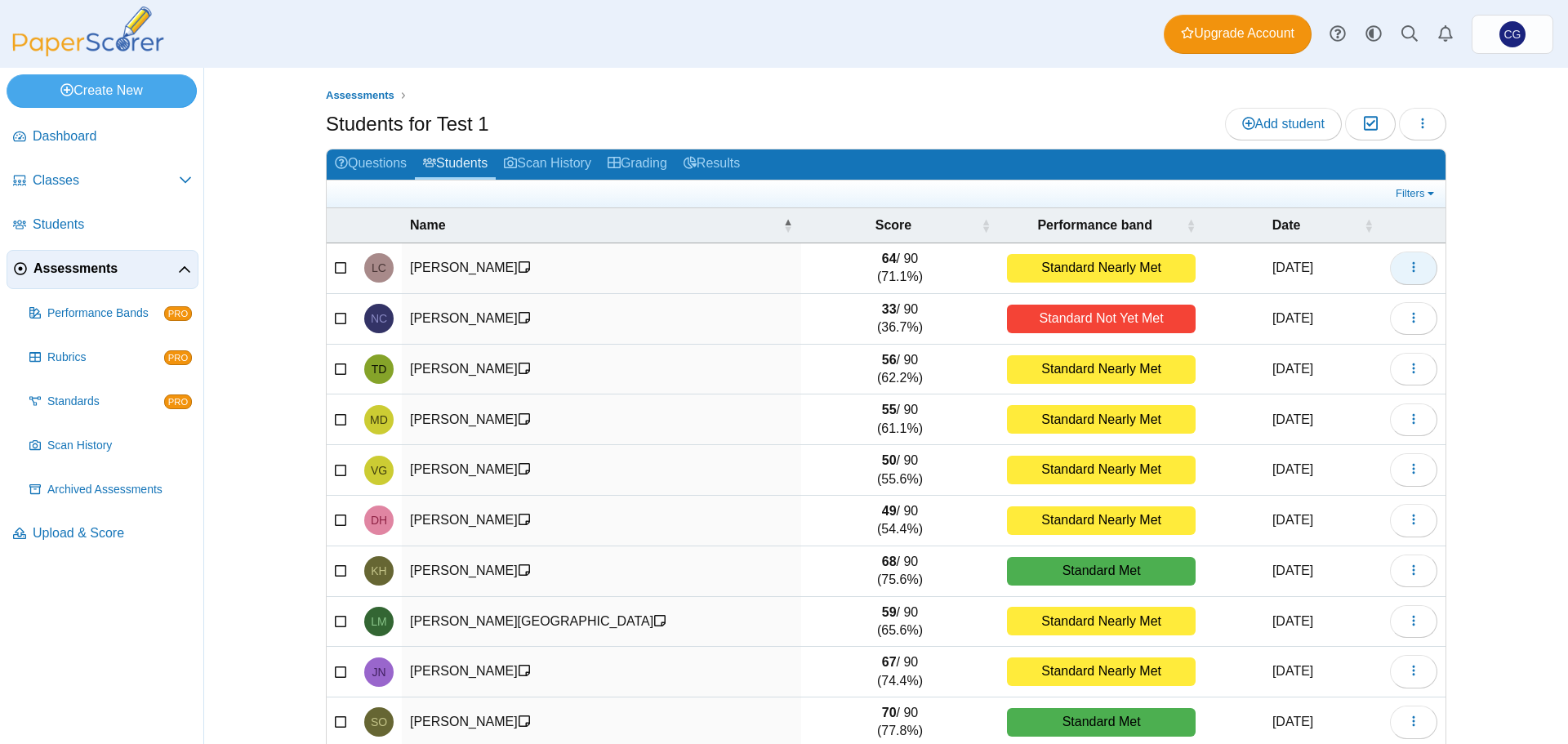
click at [1421, 264] on button "button" at bounding box center [1414, 267] width 48 height 32
click at [1322, 312] on link "View profile" at bounding box center [1332, 305] width 196 height 25
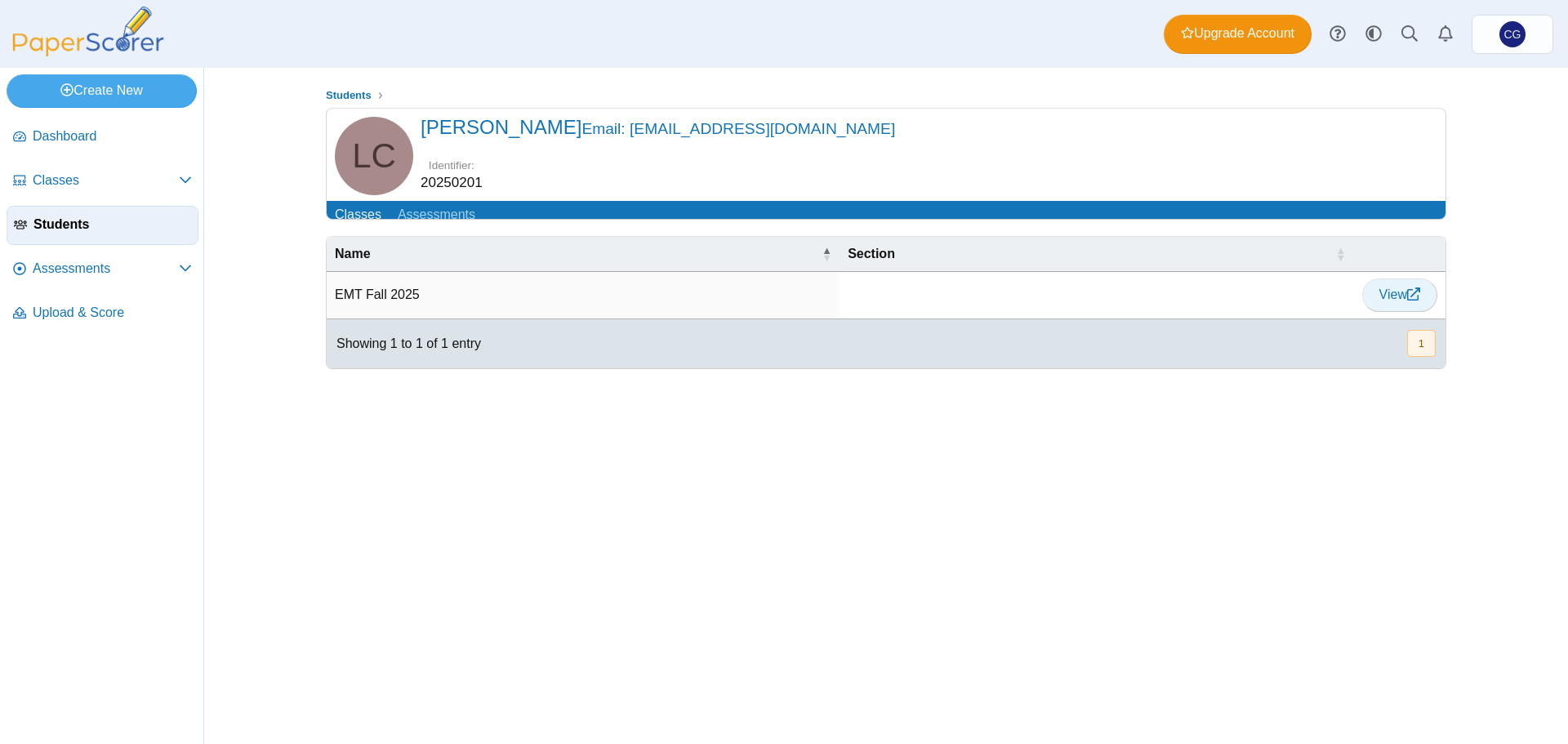
click at [1397, 311] on link "View" at bounding box center [1400, 295] width 75 height 32
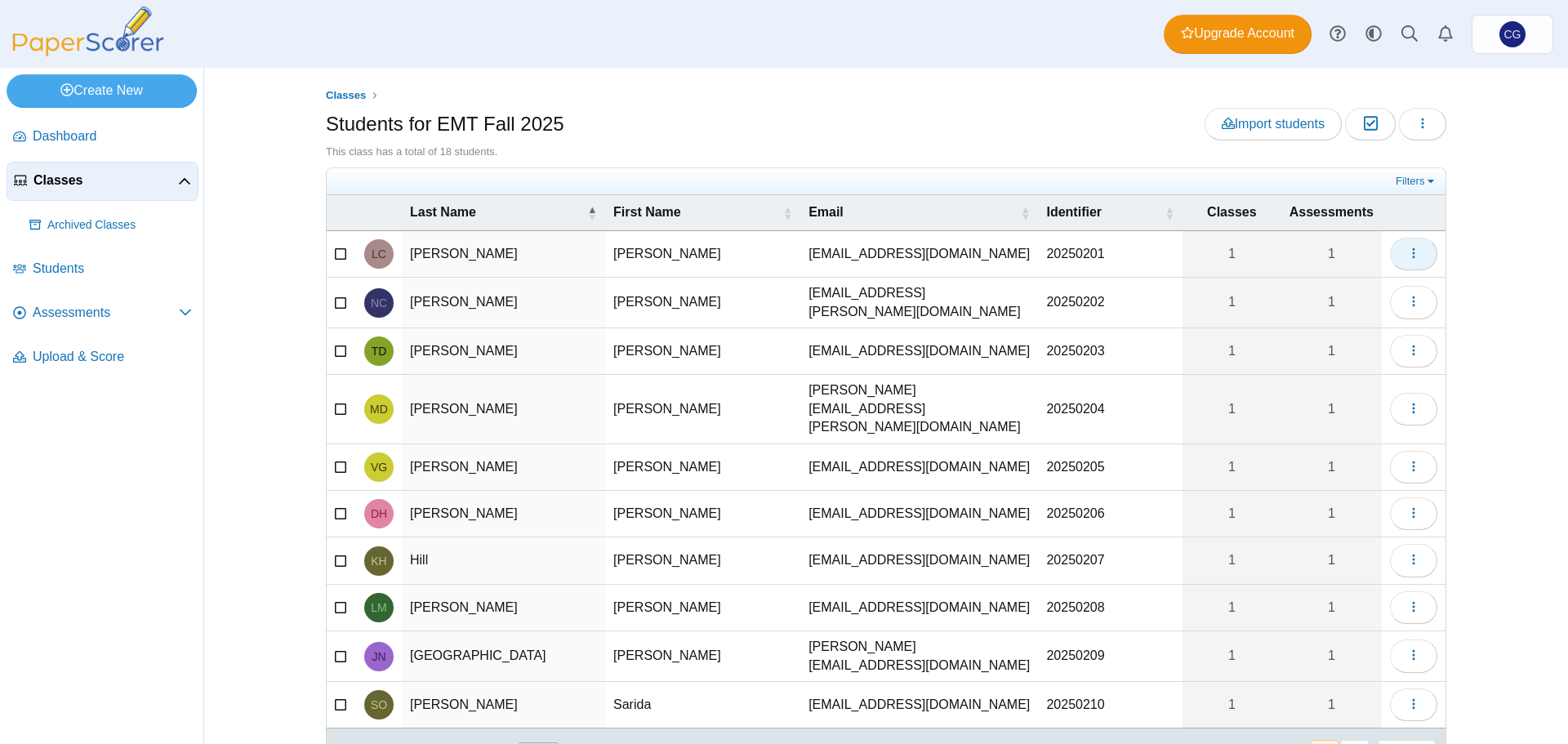
click at [1420, 259] on button "button" at bounding box center [1414, 254] width 48 height 32
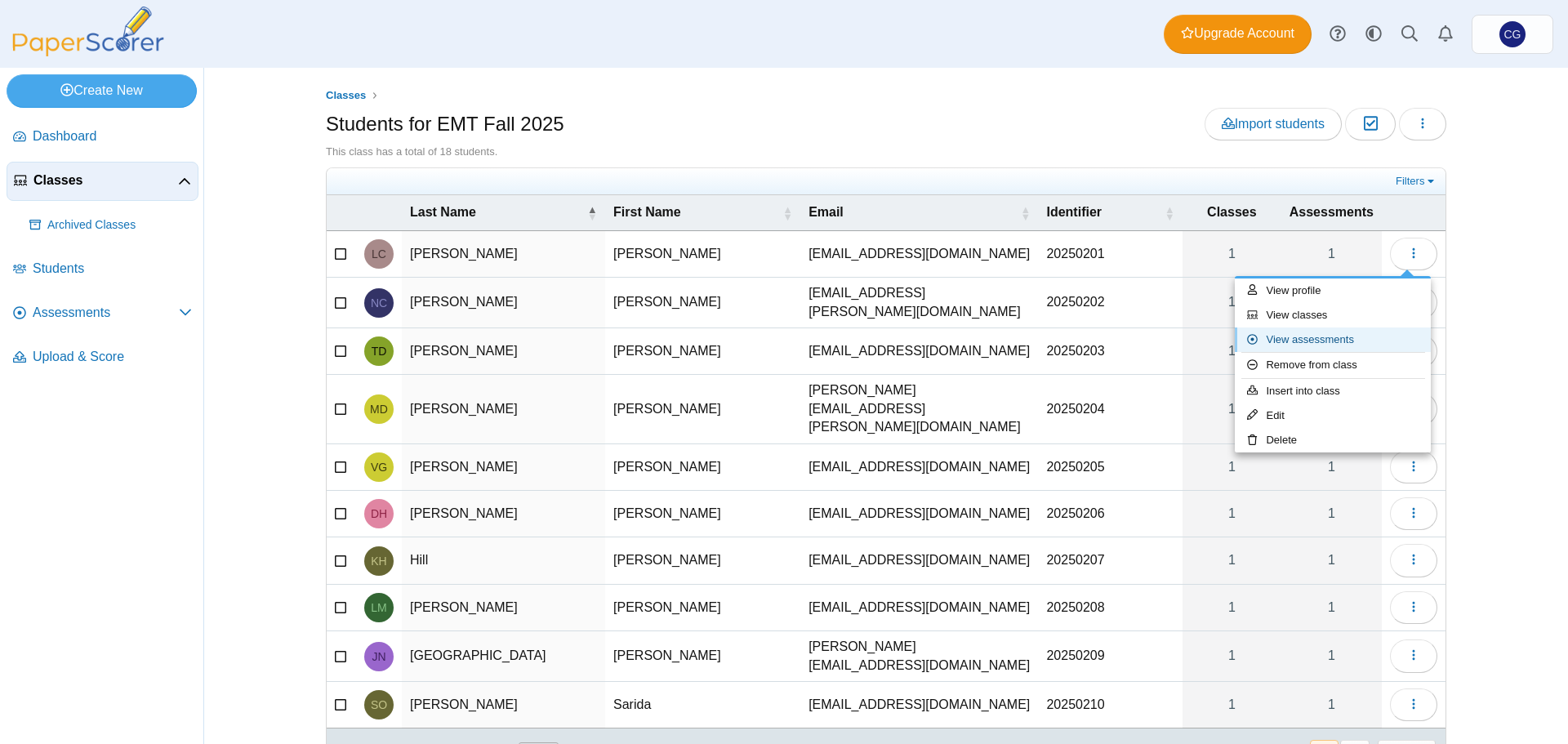
click at [1341, 337] on link "View assessments" at bounding box center [1332, 340] width 196 height 25
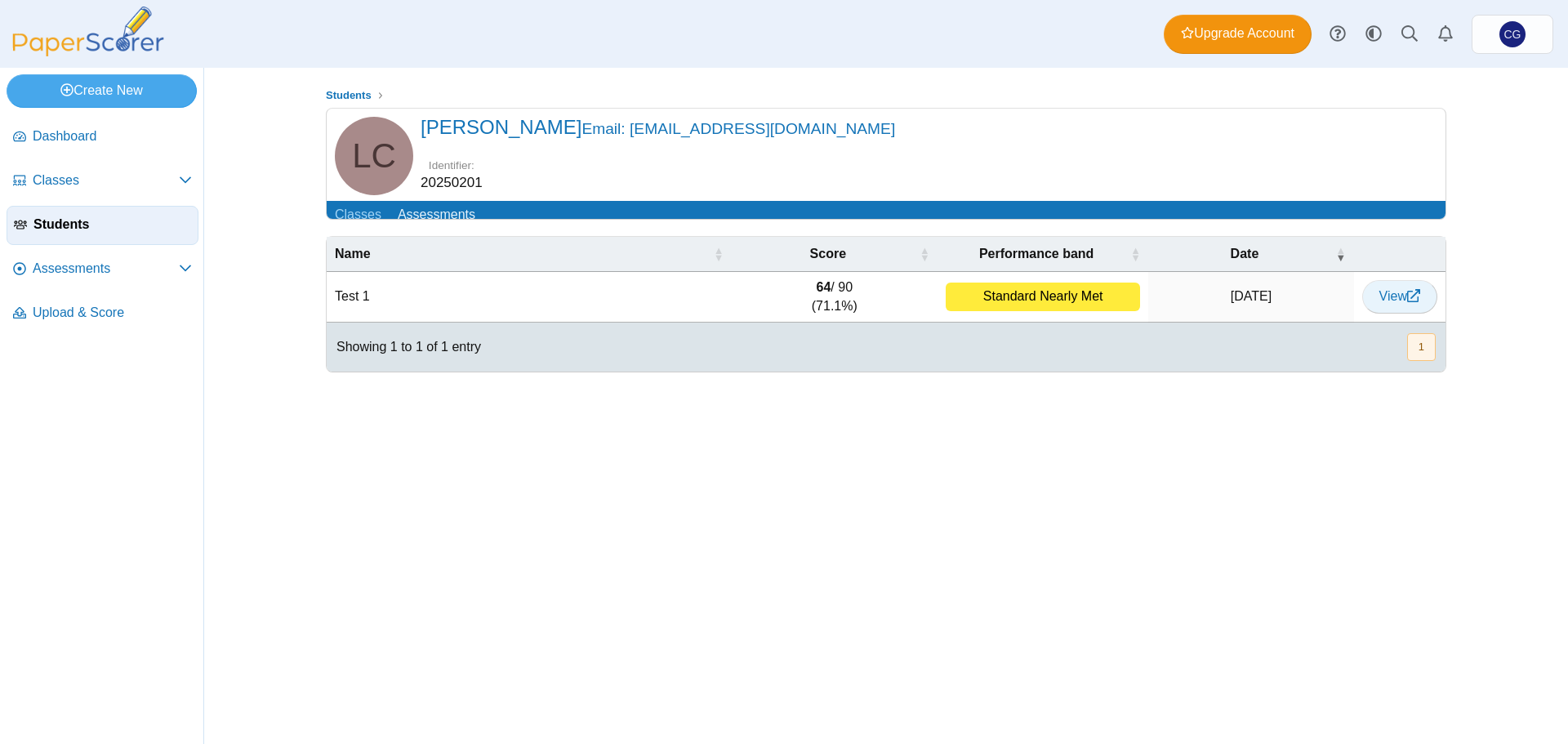
click at [1392, 303] on span "View" at bounding box center [1400, 296] width 41 height 14
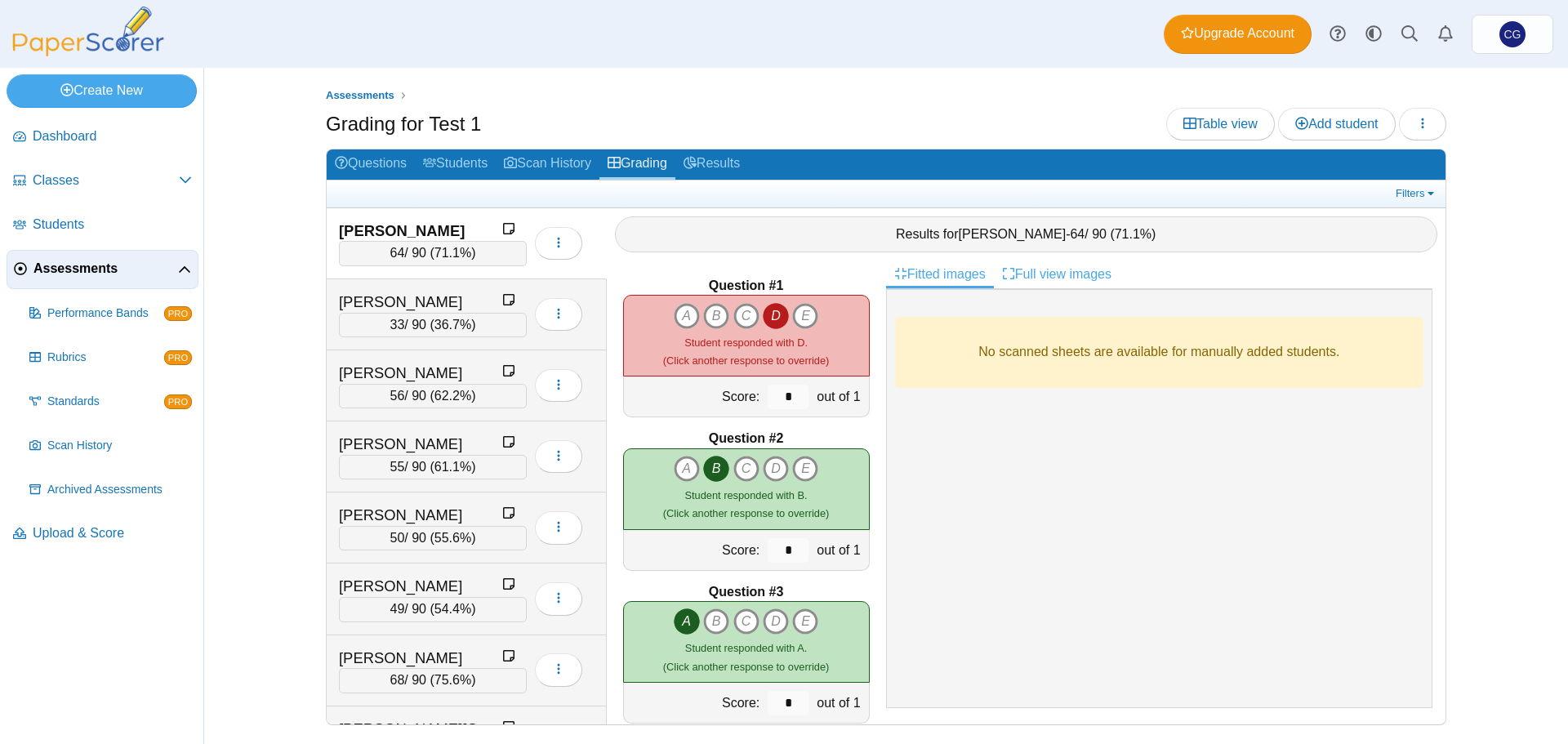
click at [1056, 276] on link "Full view images" at bounding box center [1057, 274] width 126 height 28
click at [958, 276] on link "Fitted images" at bounding box center [940, 274] width 108 height 28
click at [1424, 197] on link "Filters" at bounding box center [1416, 193] width 50 height 16
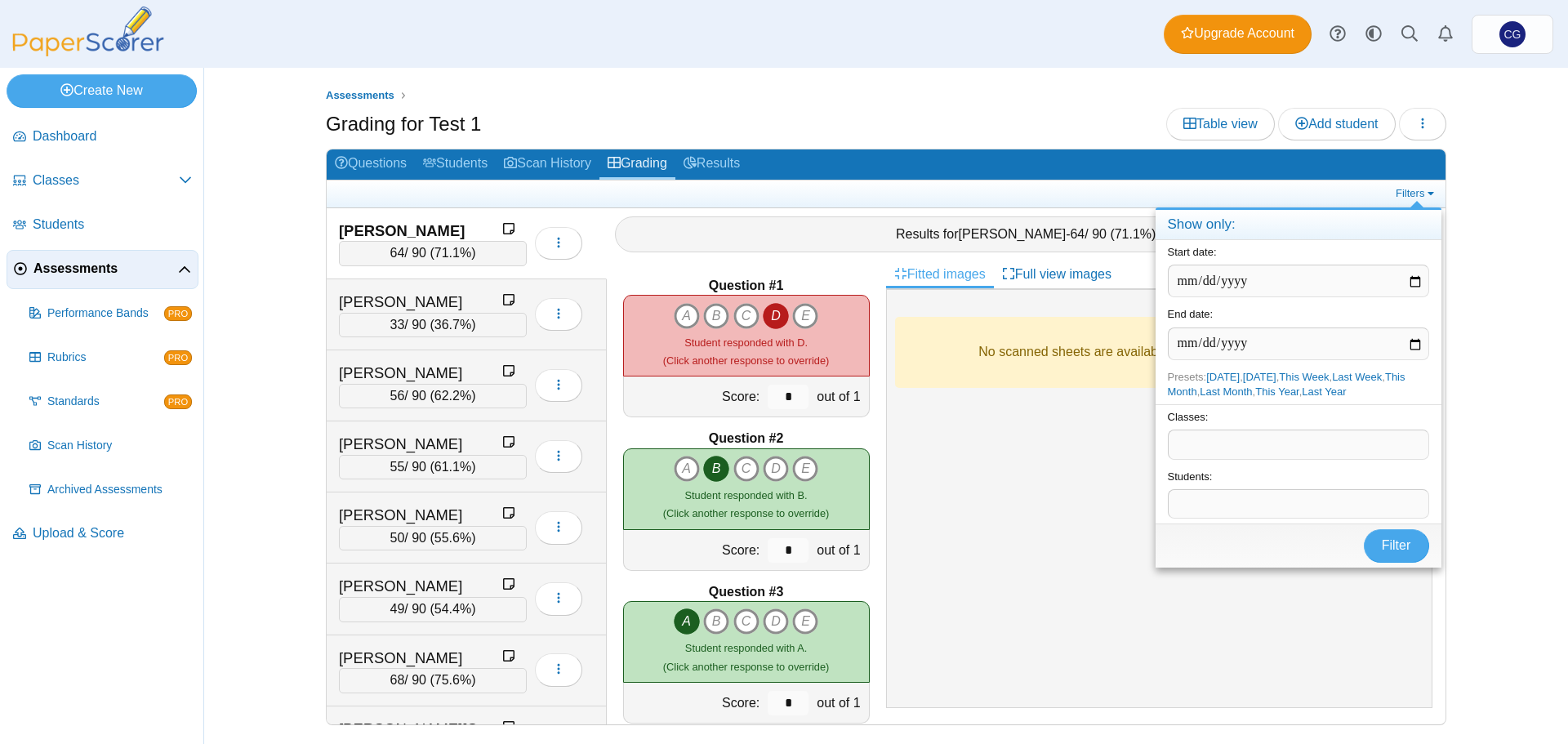
click at [1479, 190] on div "Assessments Grading for Test 1 Table view Add student Loading… 64" at bounding box center [886, 406] width 1225 height 676
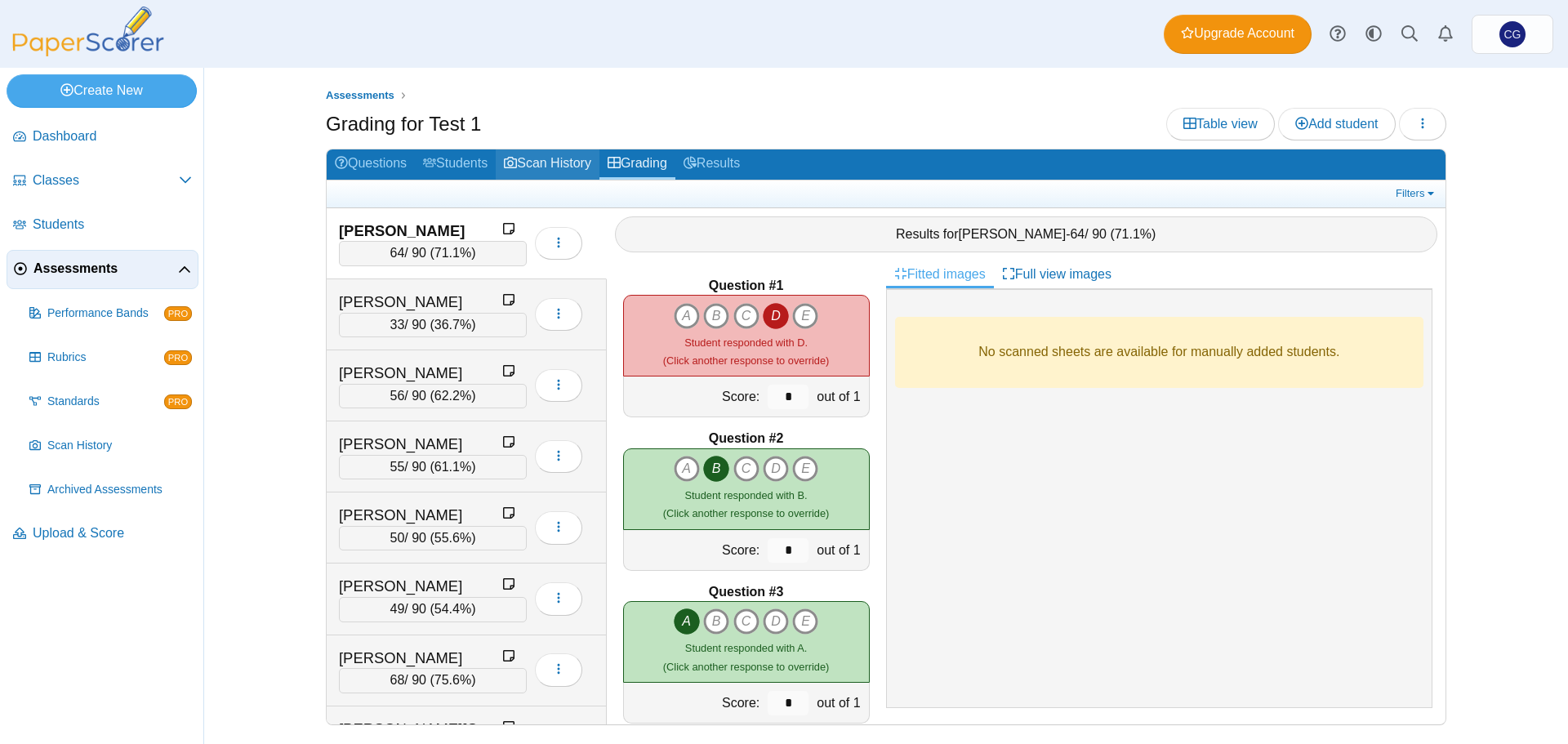
click at [548, 164] on link "Scan History" at bounding box center [547, 165] width 104 height 31
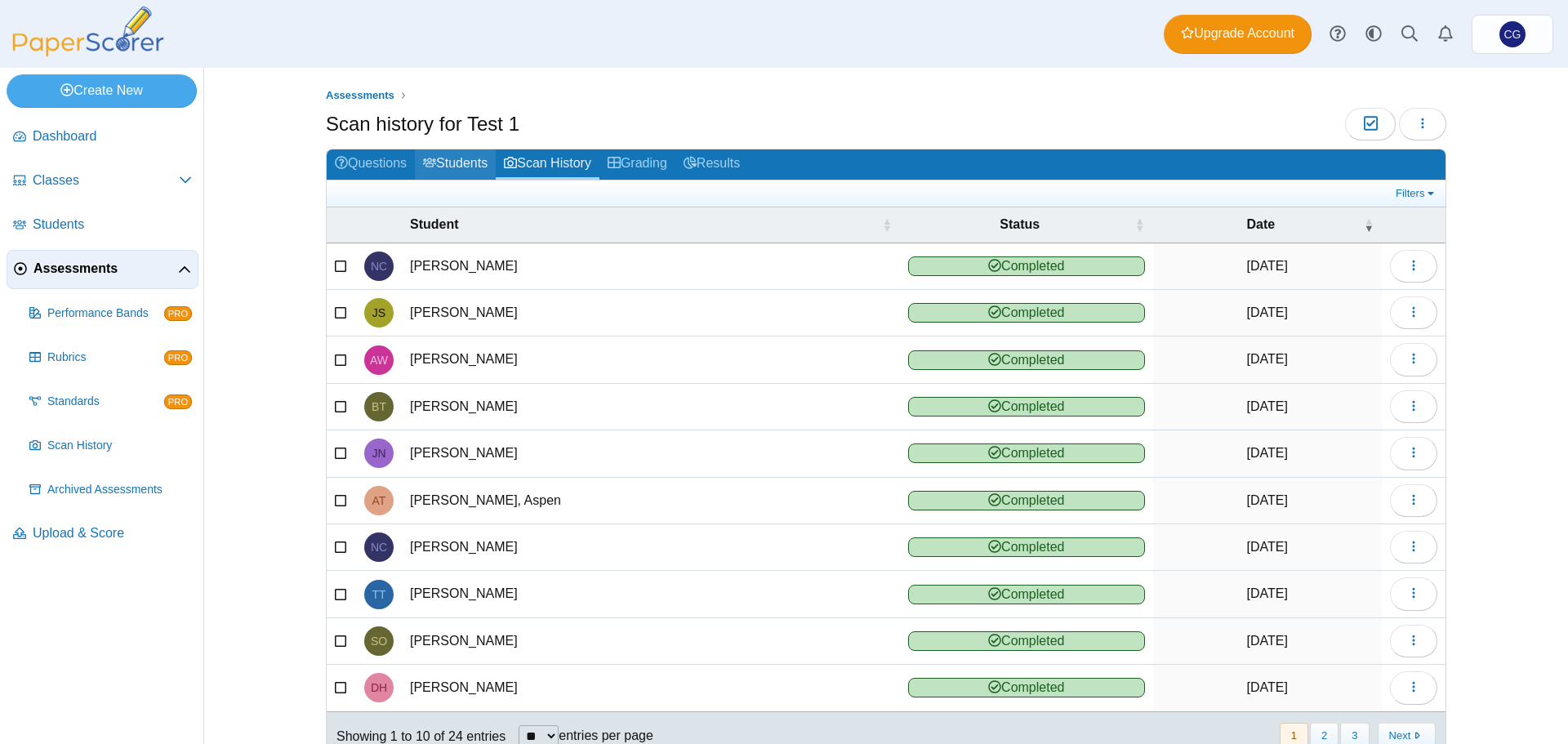
click at [439, 166] on link "Students" at bounding box center [456, 165] width 81 height 31
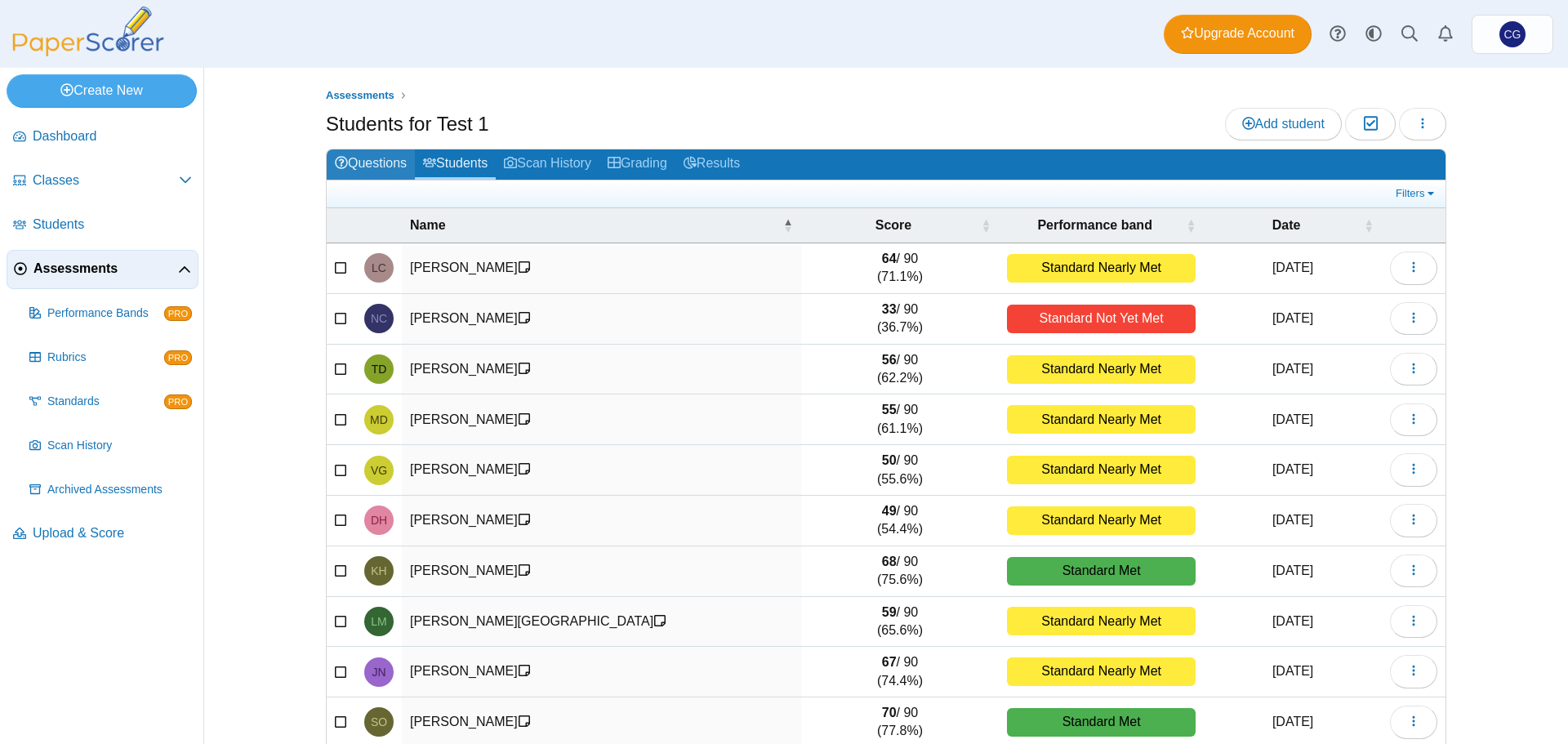
click at [381, 170] on link "Questions" at bounding box center [371, 165] width 88 height 31
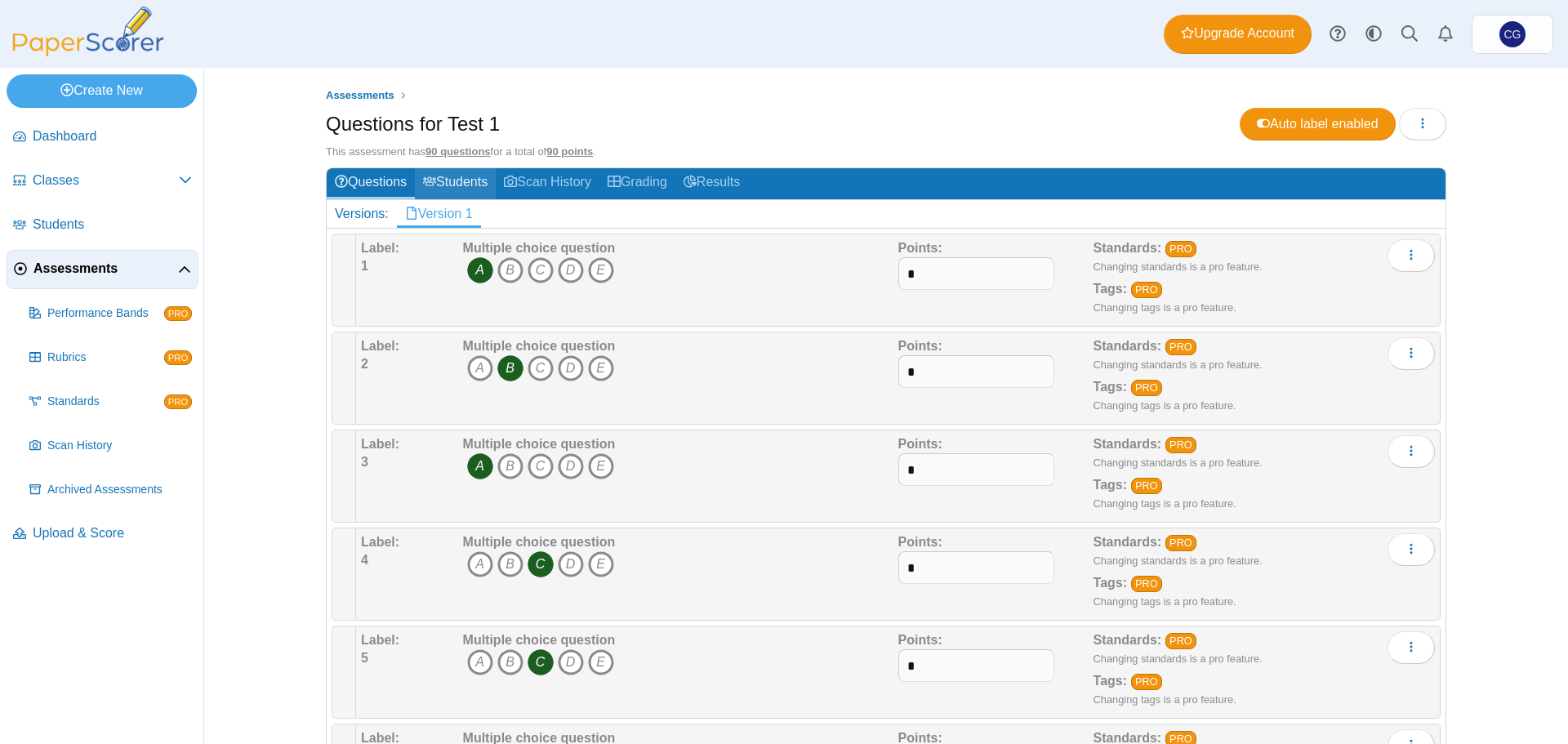
click at [460, 177] on link "Students" at bounding box center [456, 183] width 81 height 31
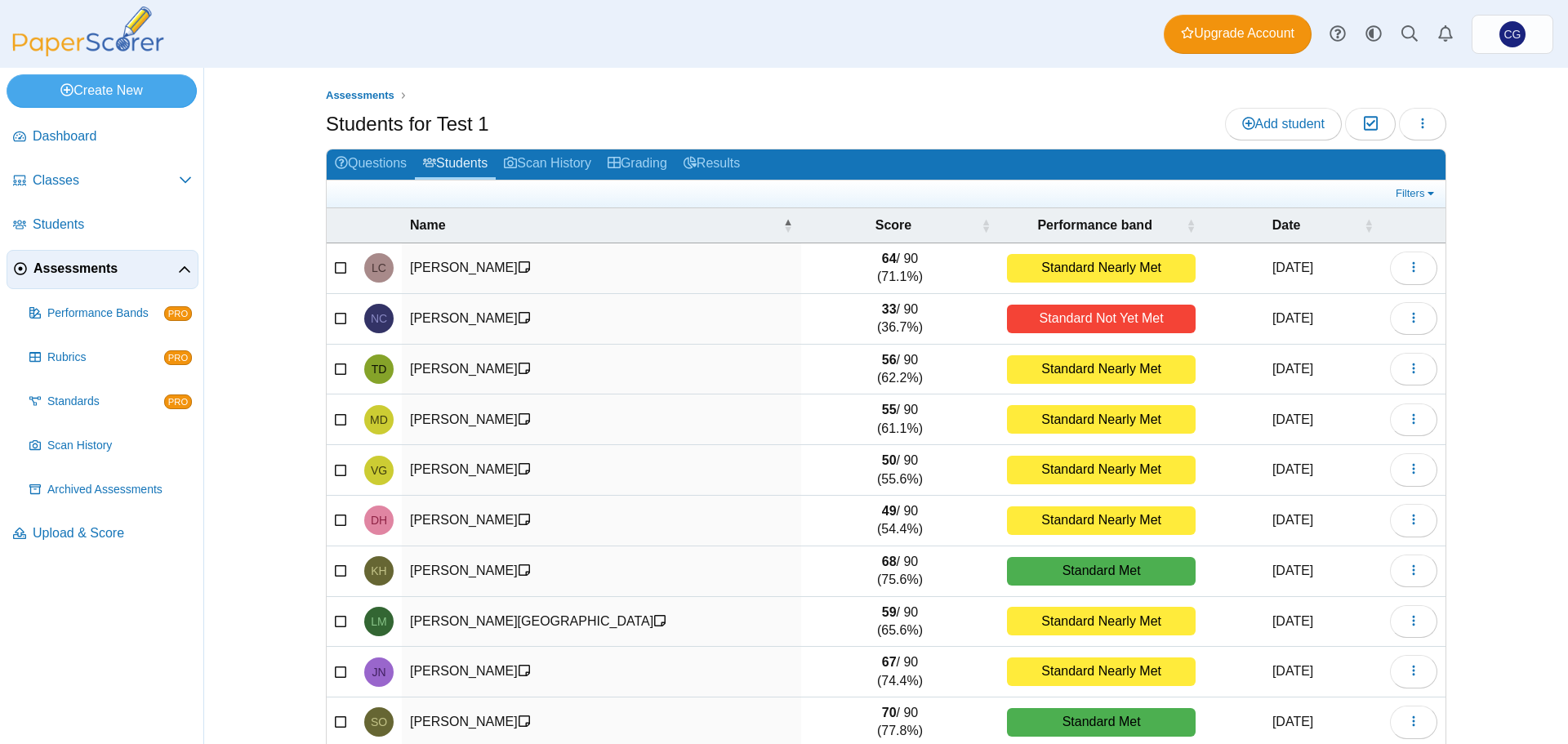
click at [98, 272] on span "Assessments" at bounding box center [105, 268] width 144 height 18
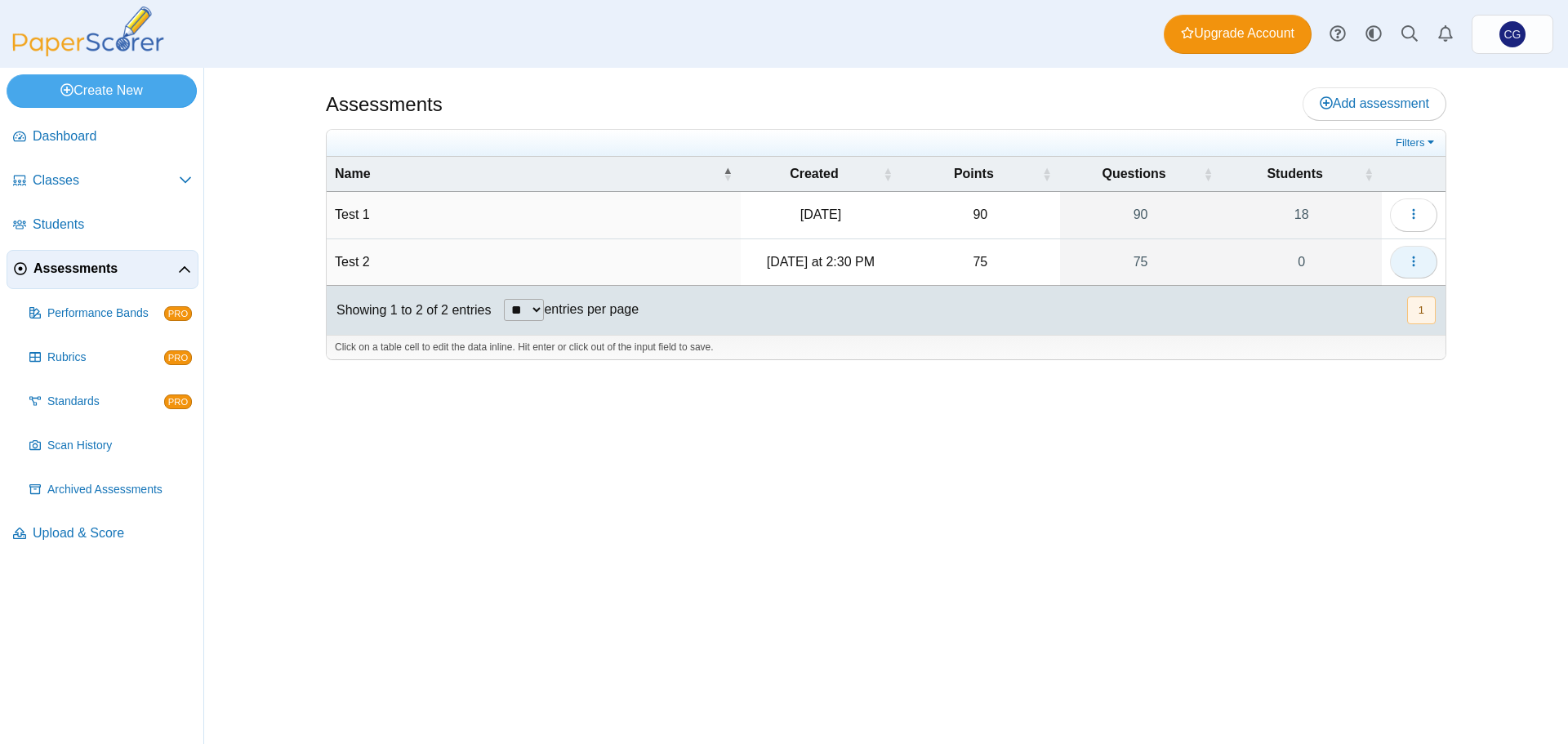
click at [1417, 255] on icon "button" at bounding box center [1414, 262] width 13 height 13
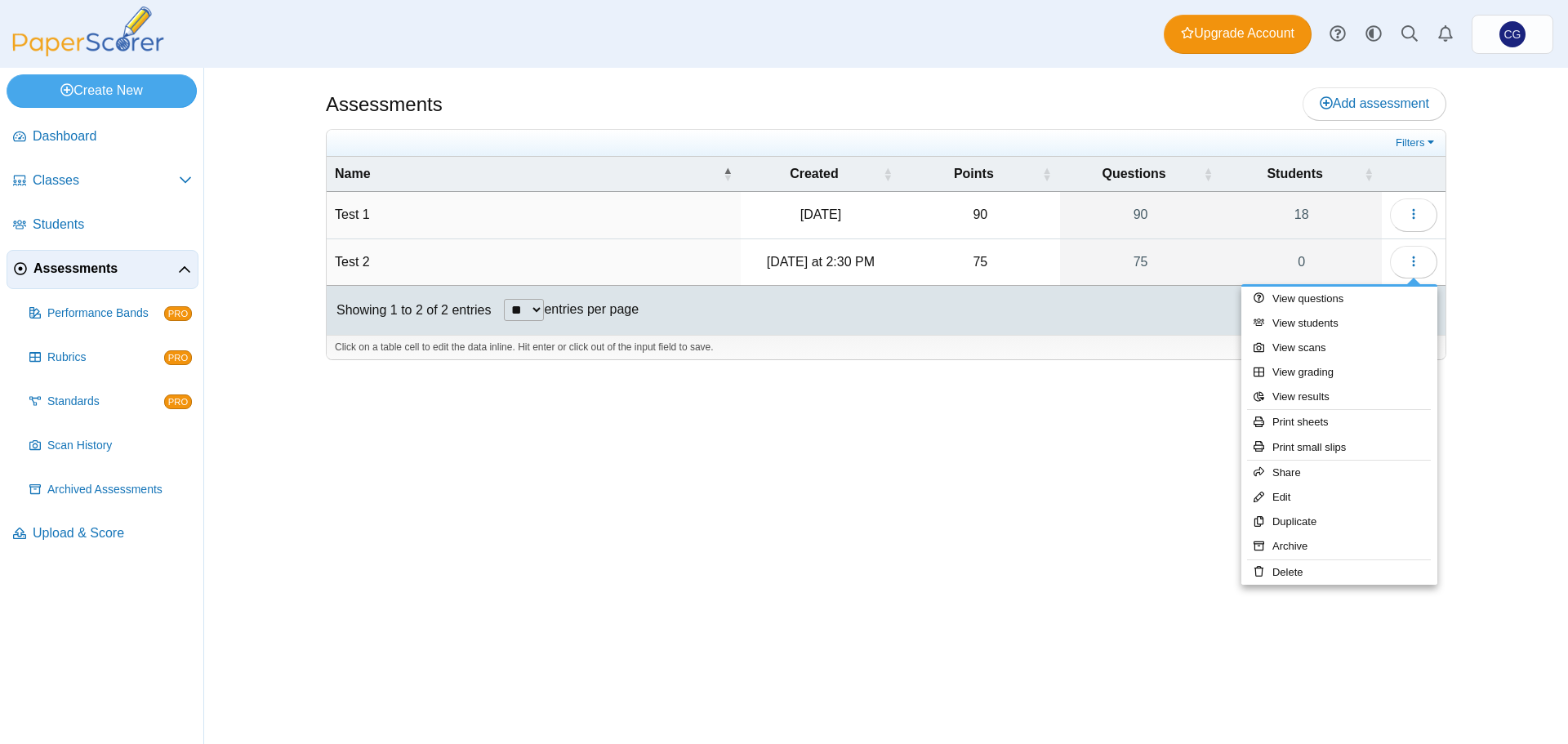
click at [1134, 631] on div "Assessments Add assessment 90" at bounding box center [886, 406] width 1225 height 676
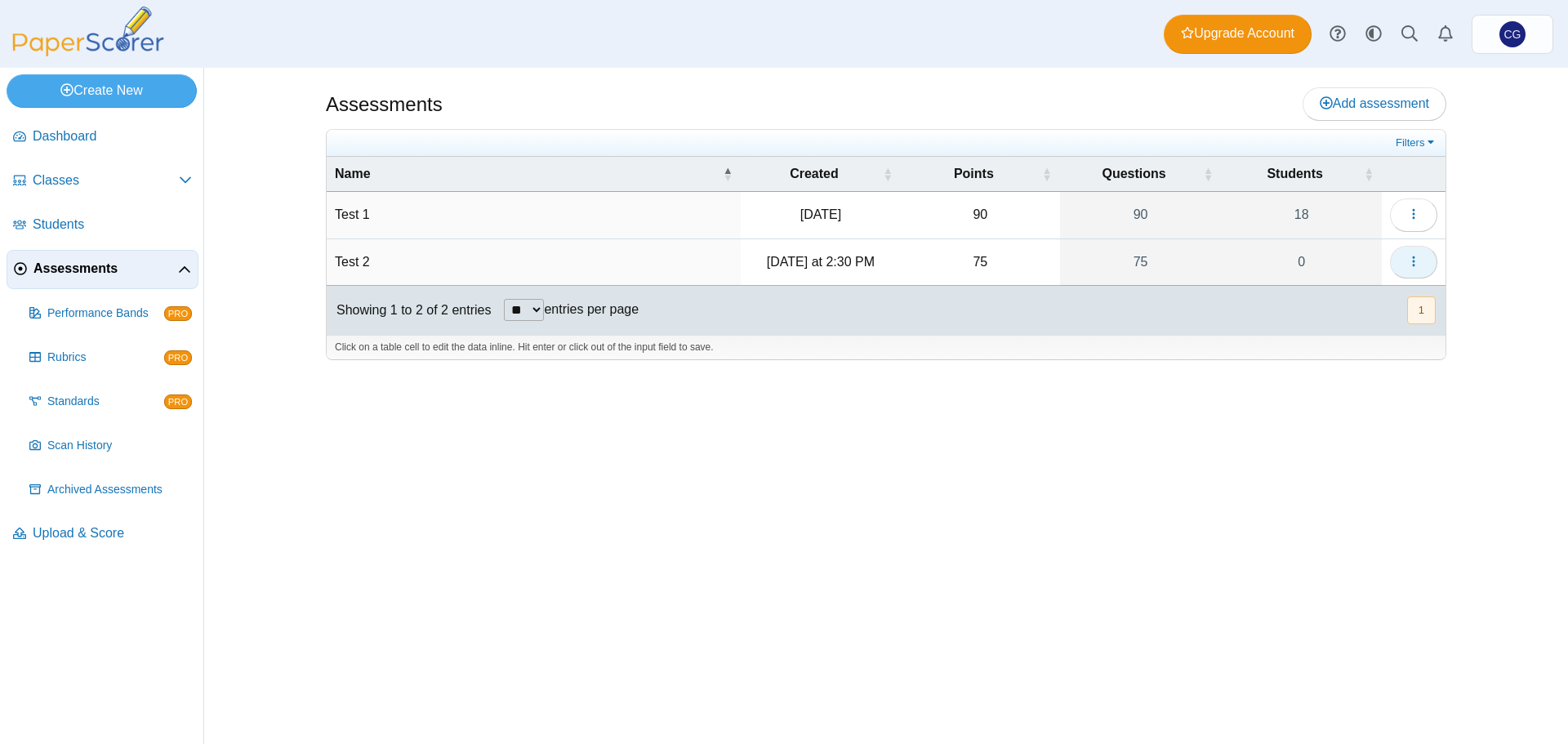
click at [1425, 257] on button "button" at bounding box center [1414, 262] width 48 height 32
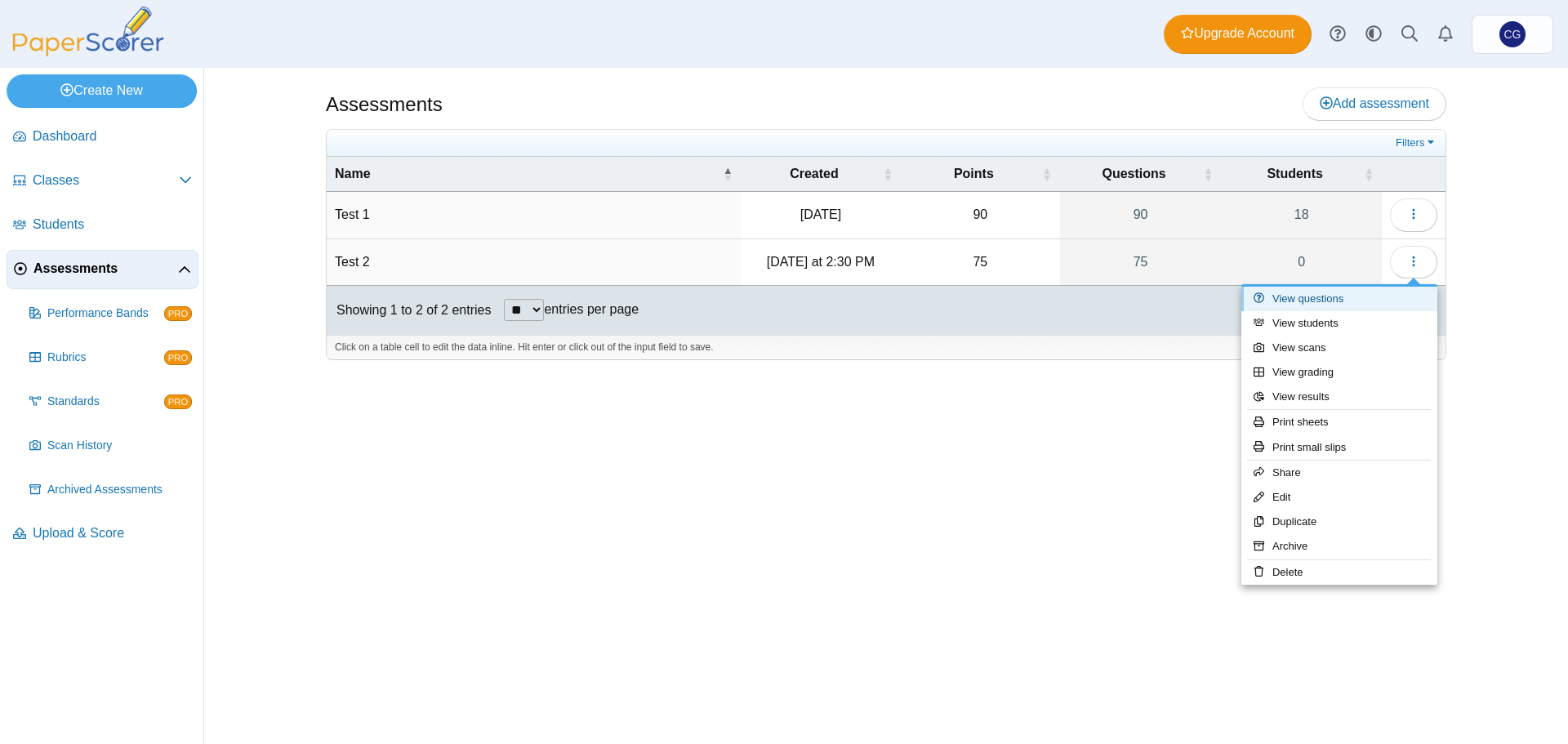
click at [1330, 295] on link "View questions" at bounding box center [1339, 299] width 196 height 25
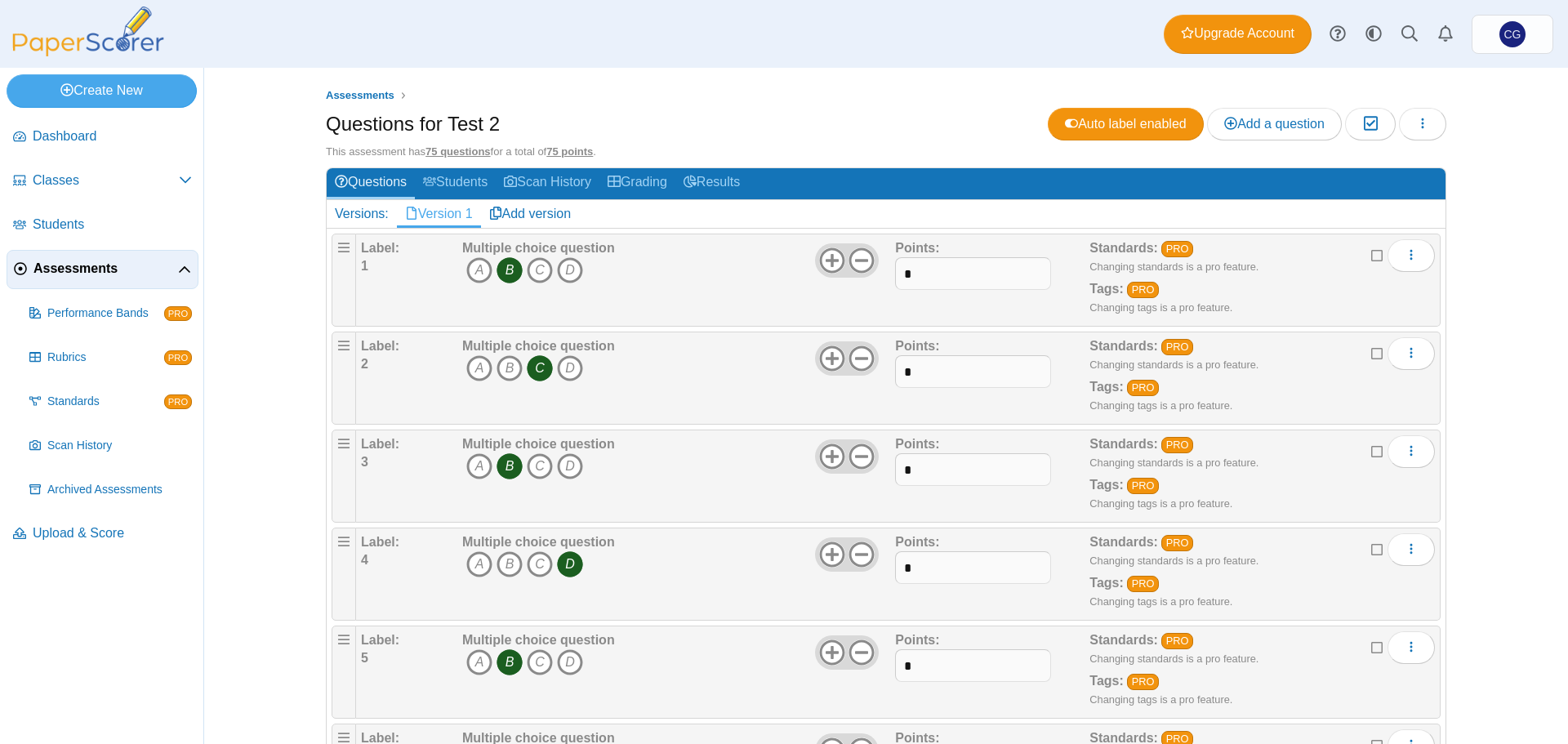
click at [1496, 308] on div "Assessments Questions for Test 2 Auto label enabled Add a question Moderation 0" at bounding box center [886, 406] width 1364 height 676
click at [1414, 255] on button "More options" at bounding box center [1411, 256] width 48 height 32
click at [1470, 259] on div "Assessments Questions for Test 2 Auto label enabled Add a question Moderation 0" at bounding box center [886, 406] width 1225 height 676
click at [1353, 159] on div "This assessment has 75 questions for a total of 75 points ." at bounding box center [886, 151] width 1121 height 14
click at [1416, 126] on icon "button" at bounding box center [1423, 123] width 13 height 13
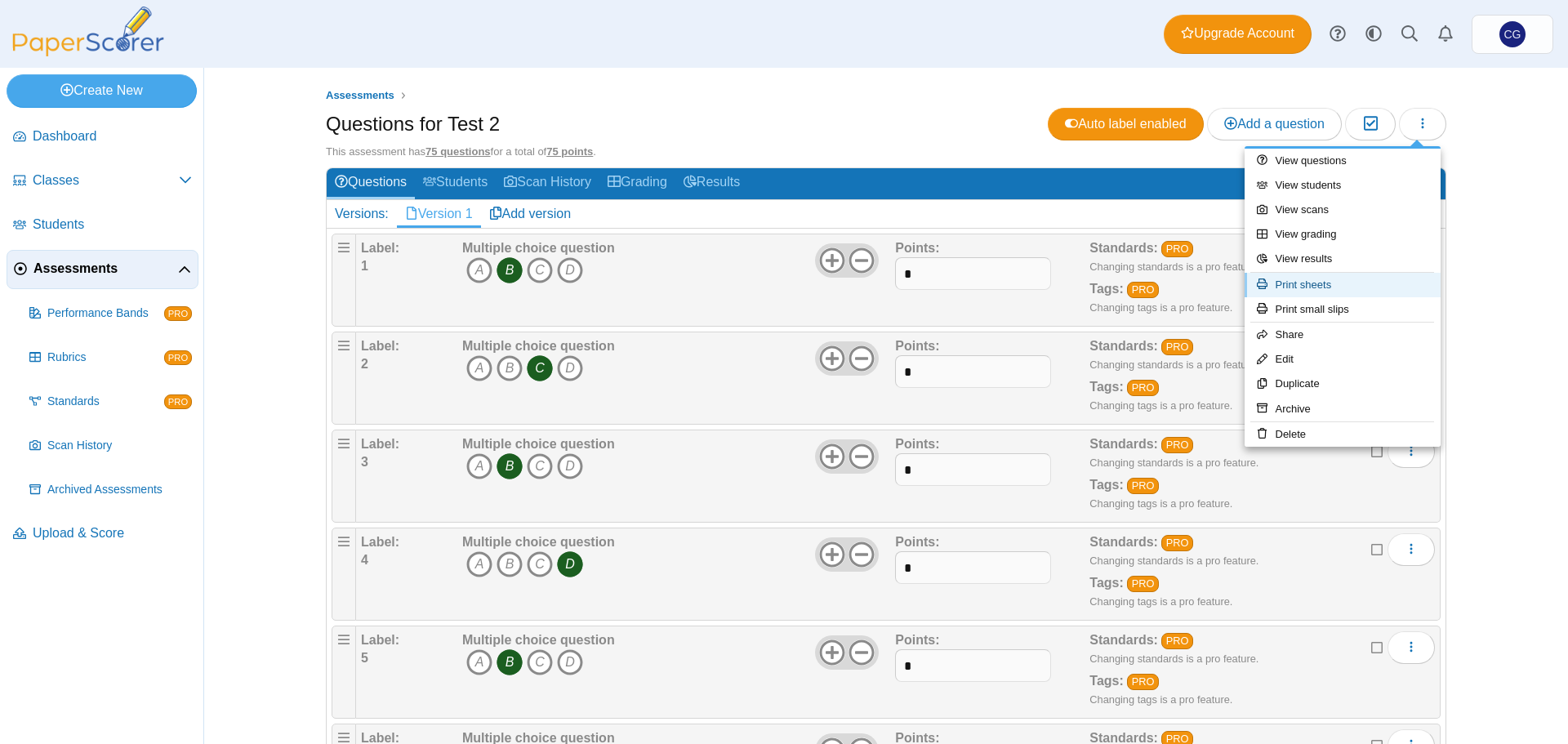
click at [1330, 284] on link "Print sheets" at bounding box center [1343, 286] width 196 height 25
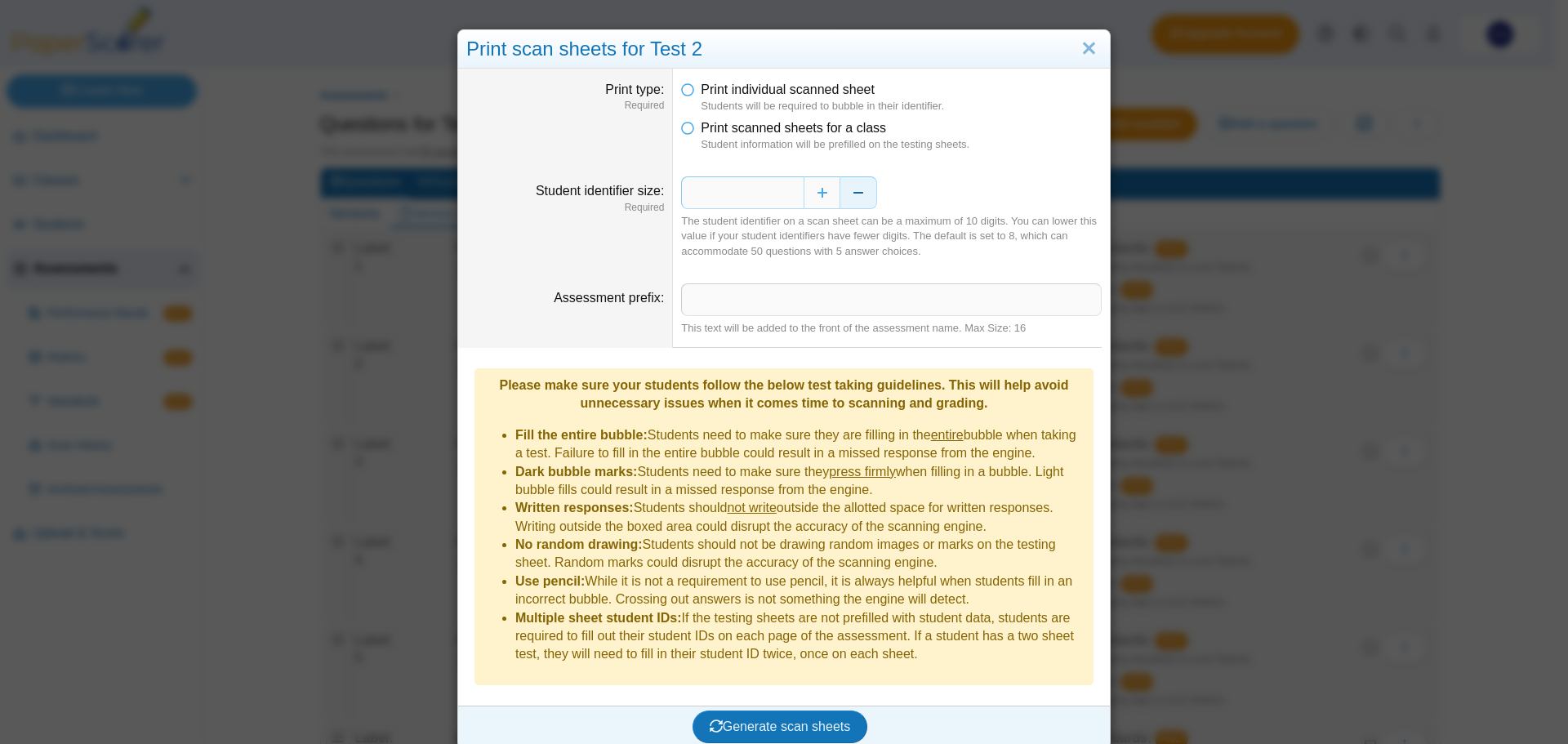
click at [856, 196] on button "Decrease" at bounding box center [858, 193] width 36 height 32
click at [823, 196] on button "Increase" at bounding box center [822, 193] width 36 height 32
type input "*"
click at [1083, 50] on link "Close" at bounding box center [1089, 49] width 26 height 28
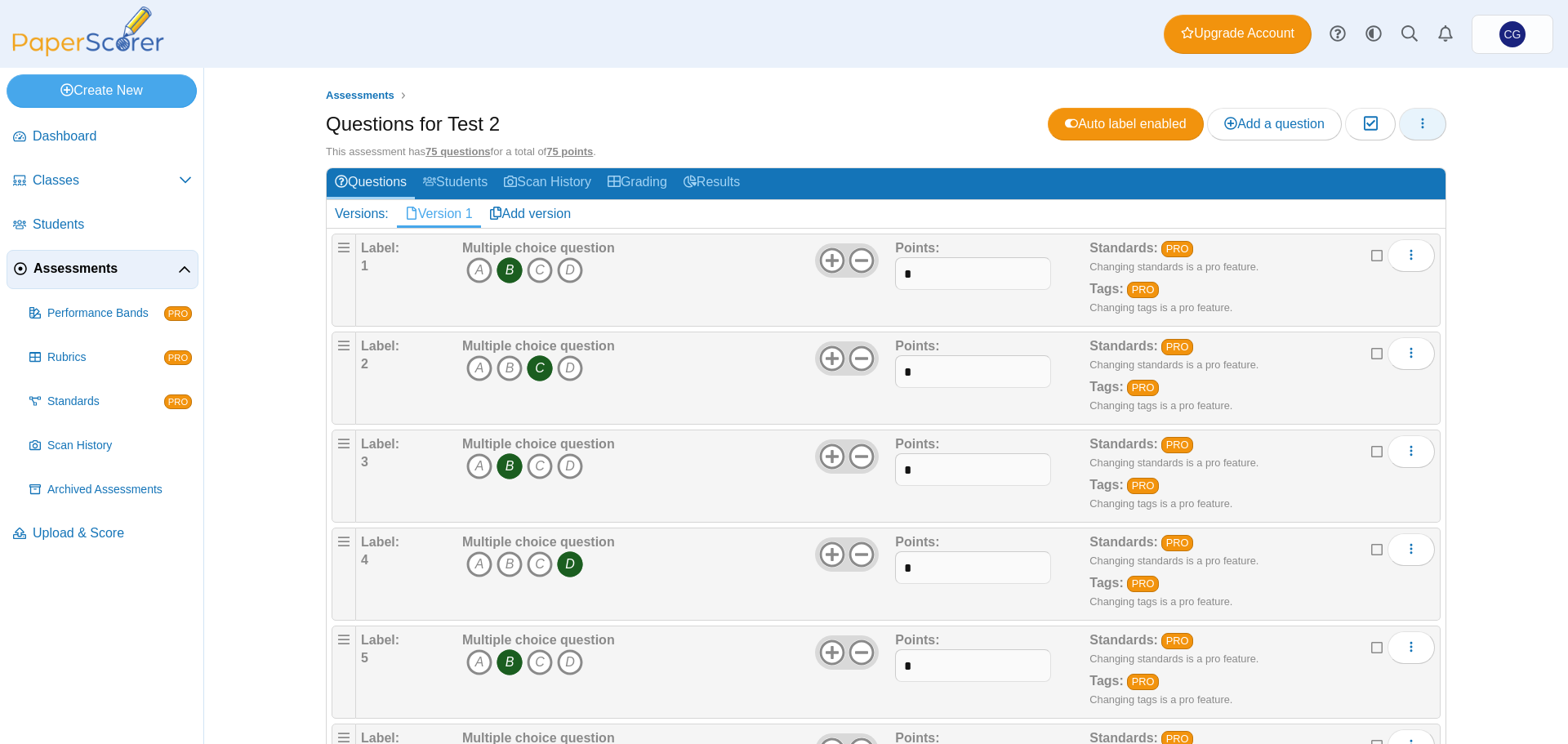
click at [1430, 124] on button "button" at bounding box center [1423, 124] width 48 height 32
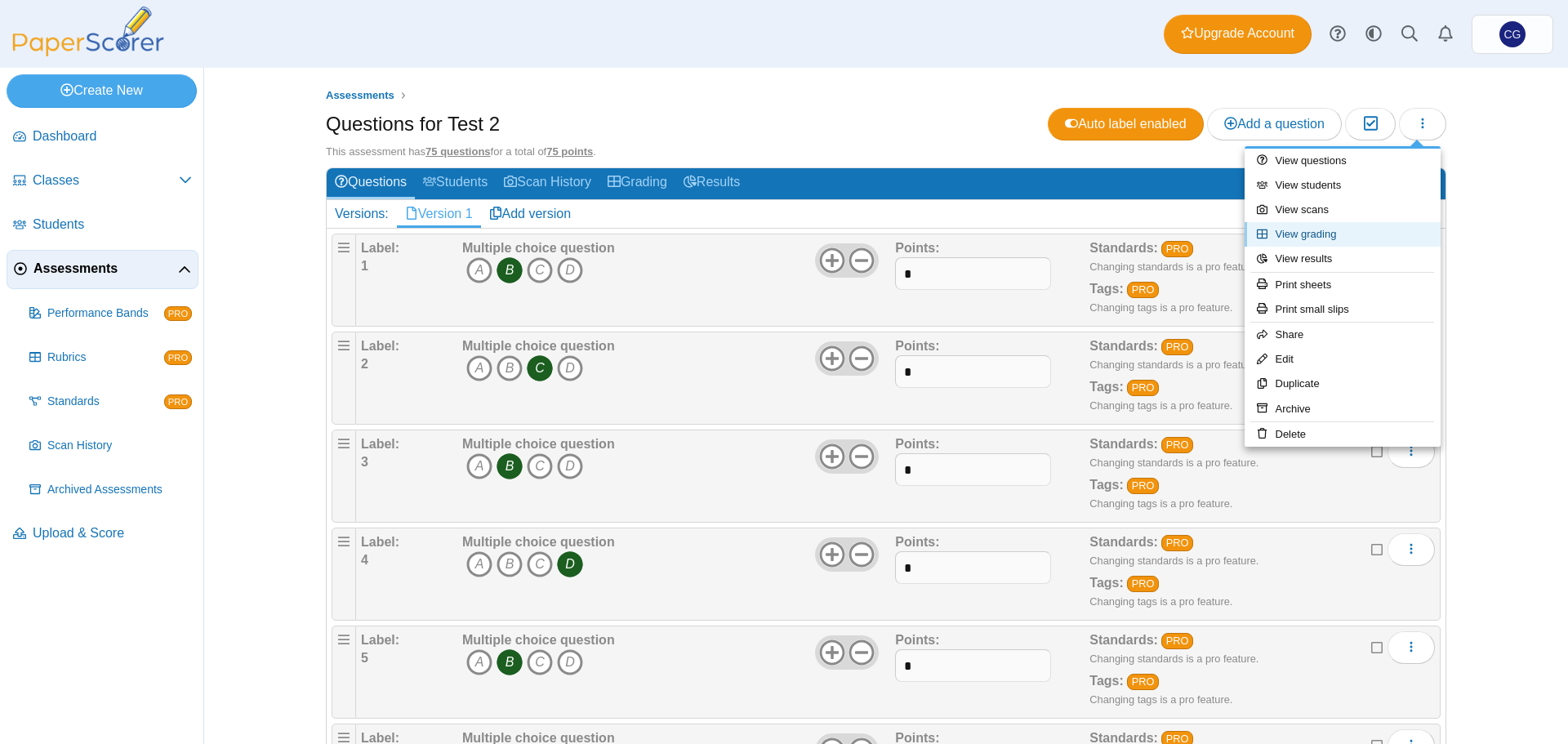
click at [1341, 235] on link "View grading" at bounding box center [1343, 235] width 196 height 25
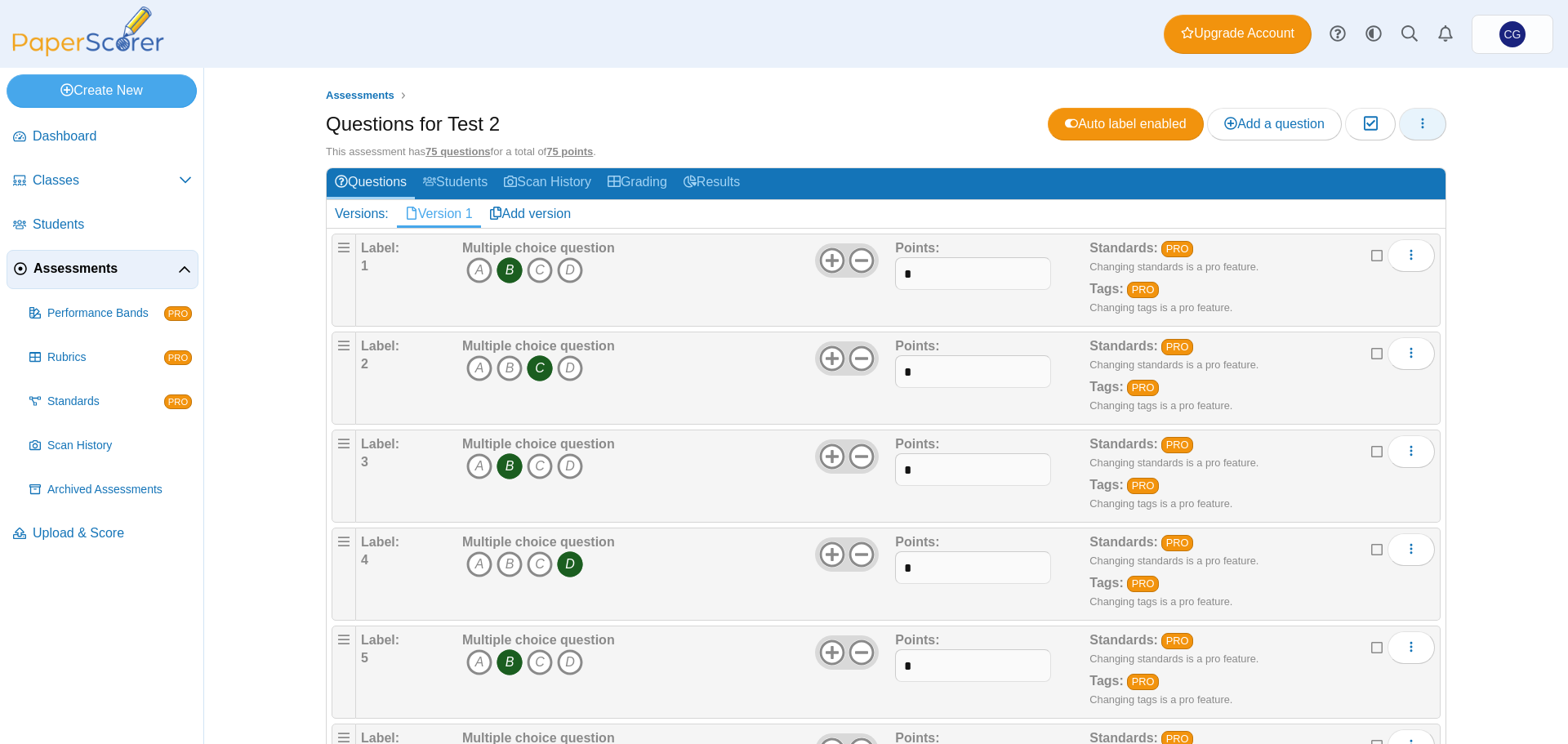
click at [1409, 128] on button "button" at bounding box center [1423, 124] width 48 height 32
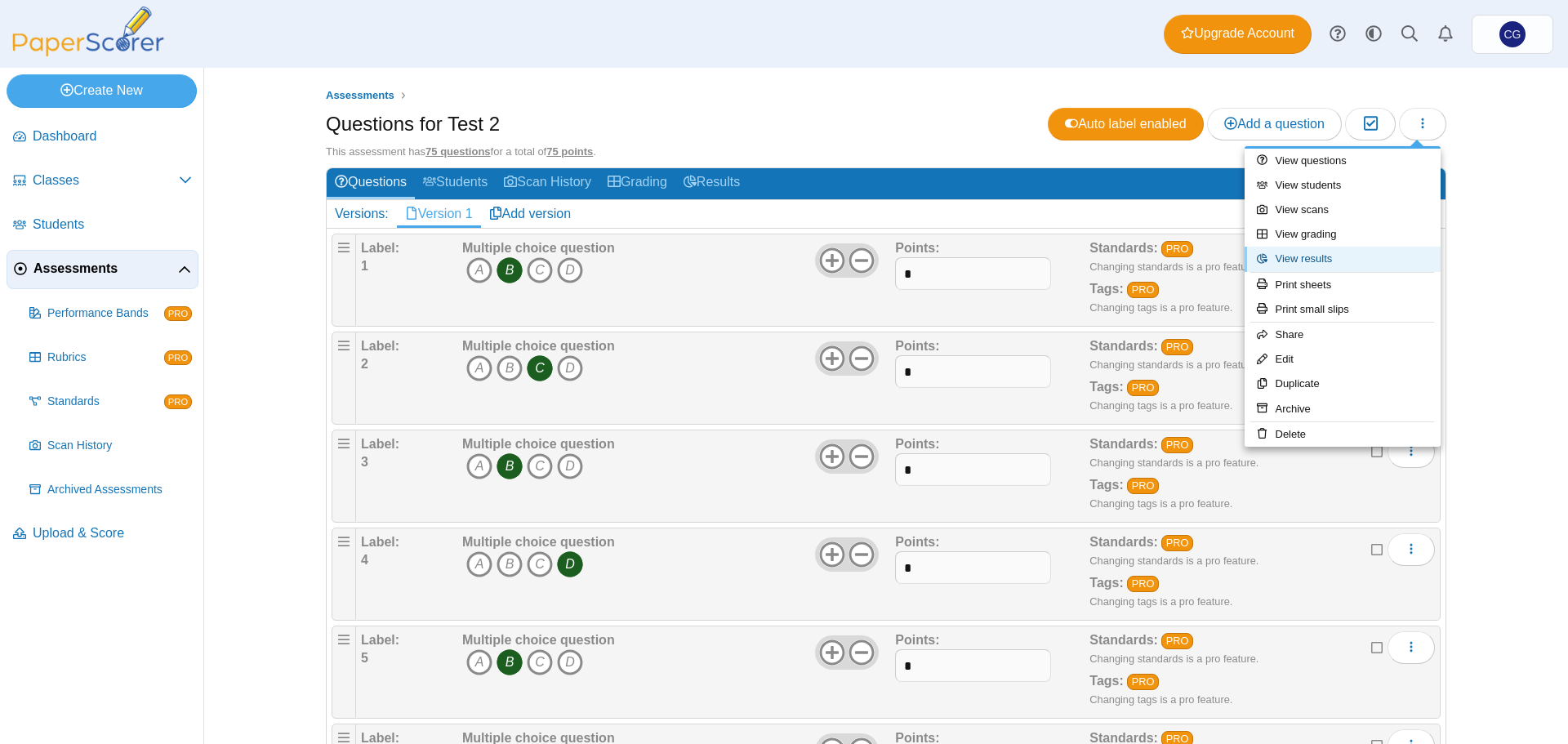
click at [1344, 263] on link "View results" at bounding box center [1343, 259] width 196 height 25
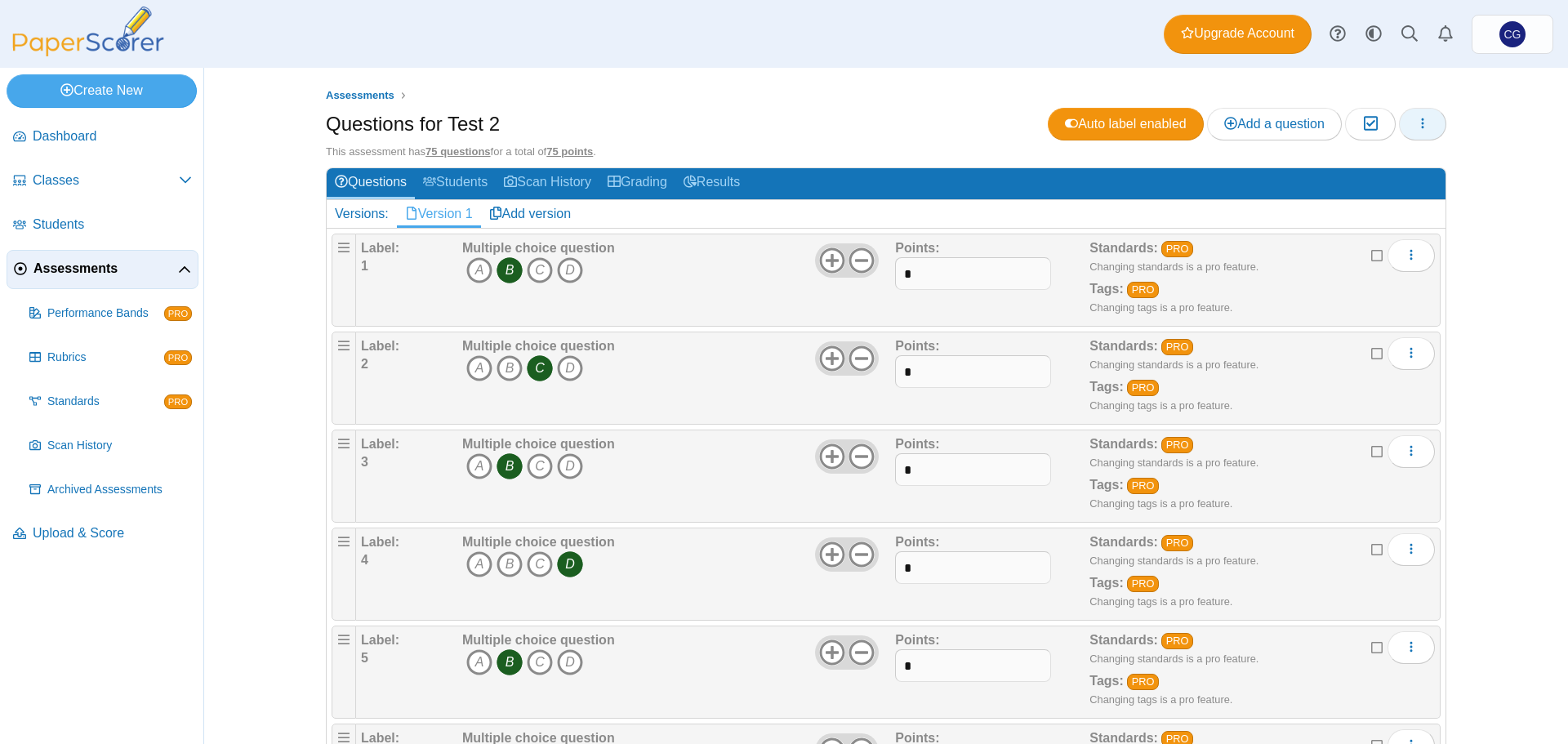
click at [1409, 128] on button "button" at bounding box center [1423, 124] width 48 height 32
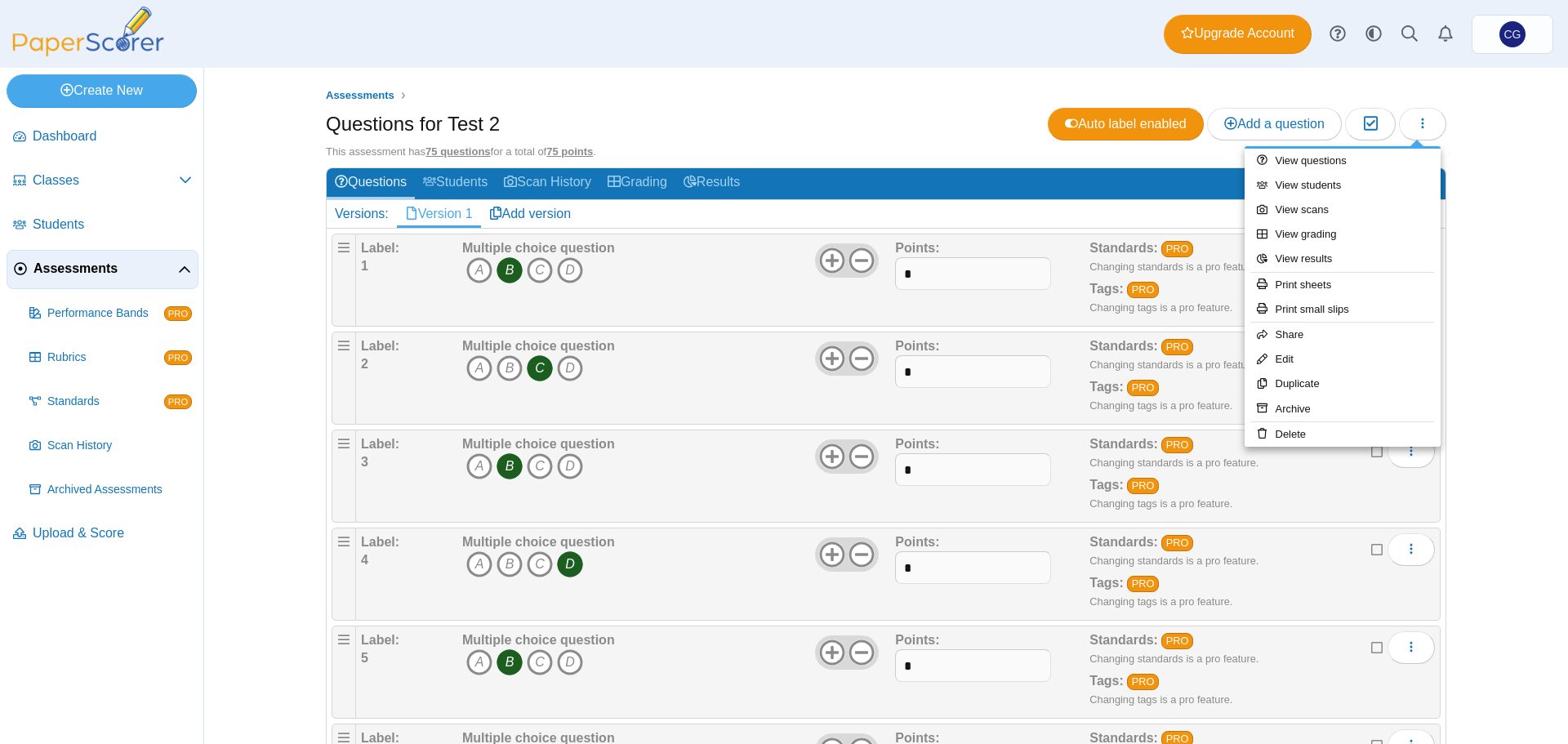
click at [1494, 308] on div "Assessments Questions for Test 2 Auto label enabled Add a question Moderation 0…" at bounding box center [886, 406] width 1364 height 676
